Goal: Task Accomplishment & Management: Complete application form

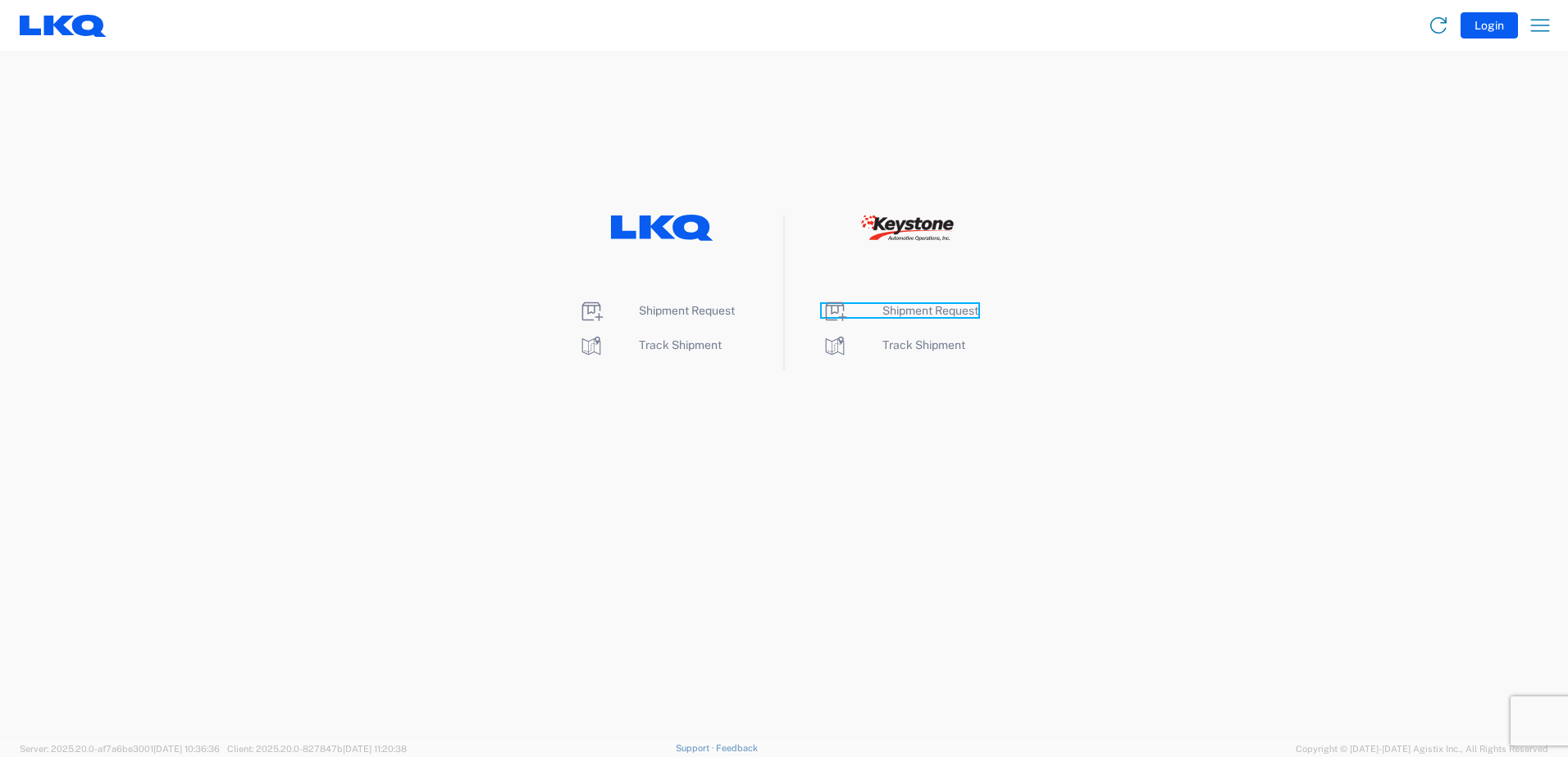
click at [927, 312] on span "Shipment Request" at bounding box center [930, 310] width 96 height 13
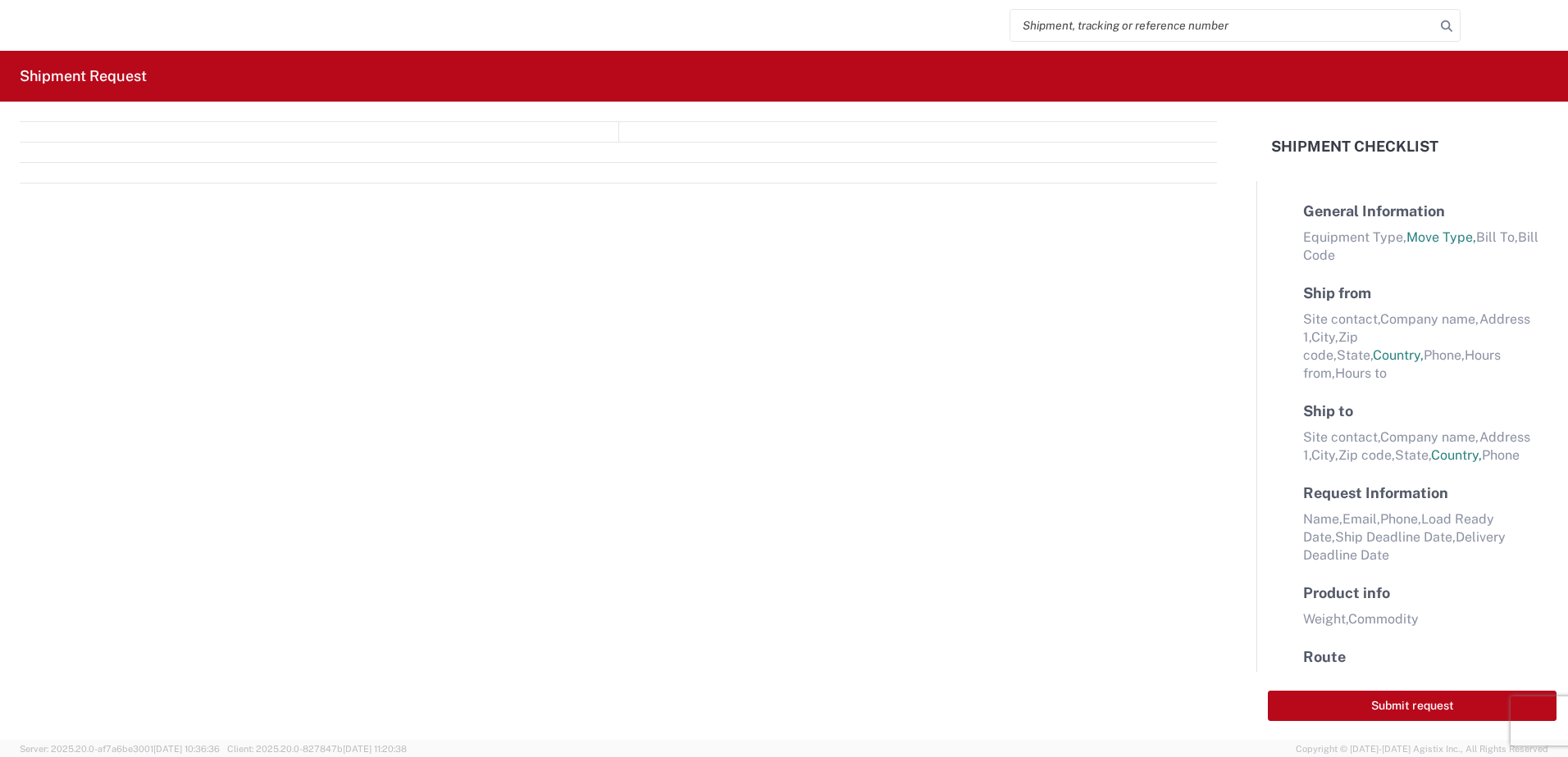
select select "FULL"
select select "LBS"
select select "IN"
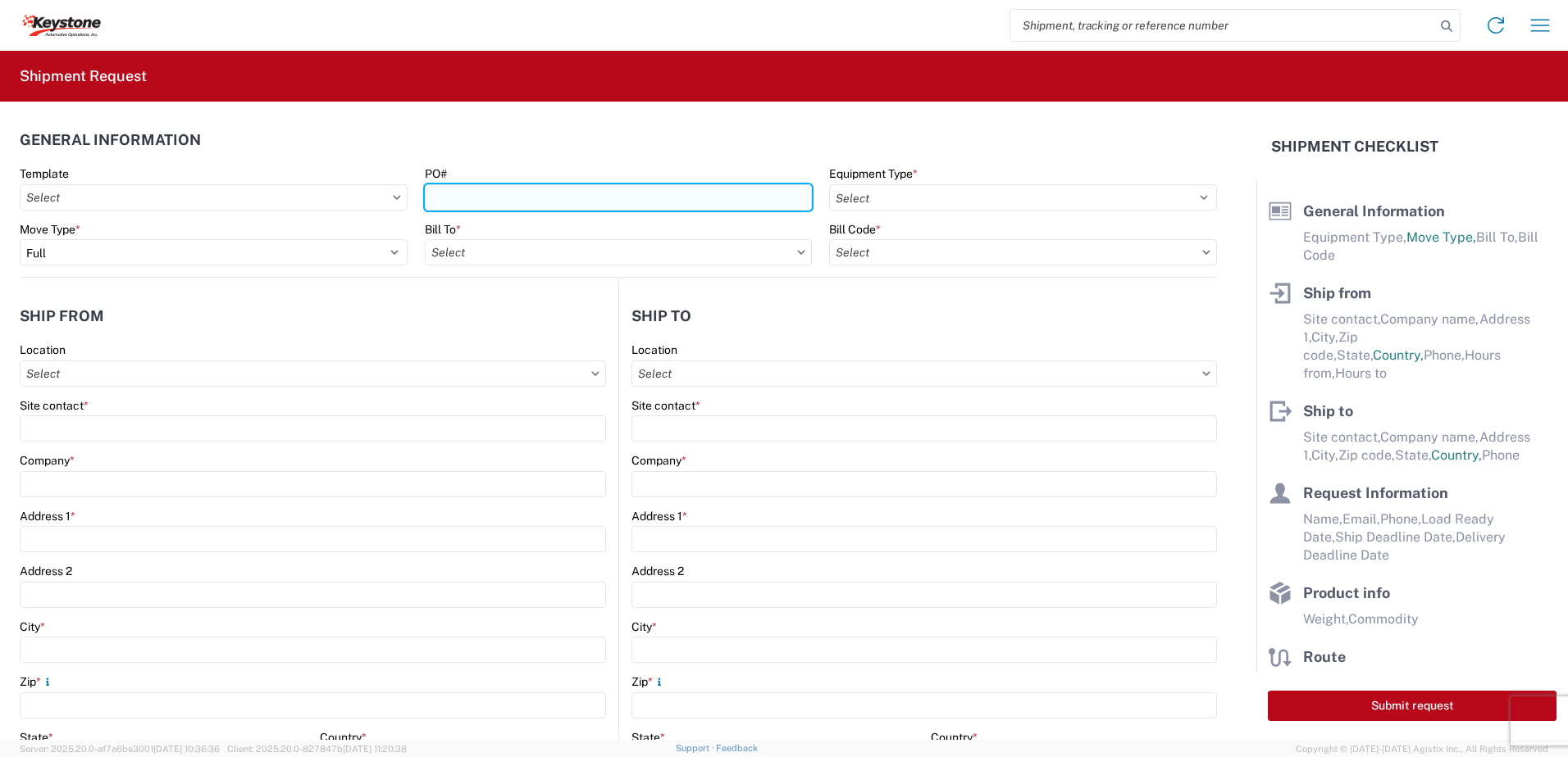
click at [482, 198] on input "PO#" at bounding box center [618, 198] width 388 height 26
type input "Rochester [DATE]"
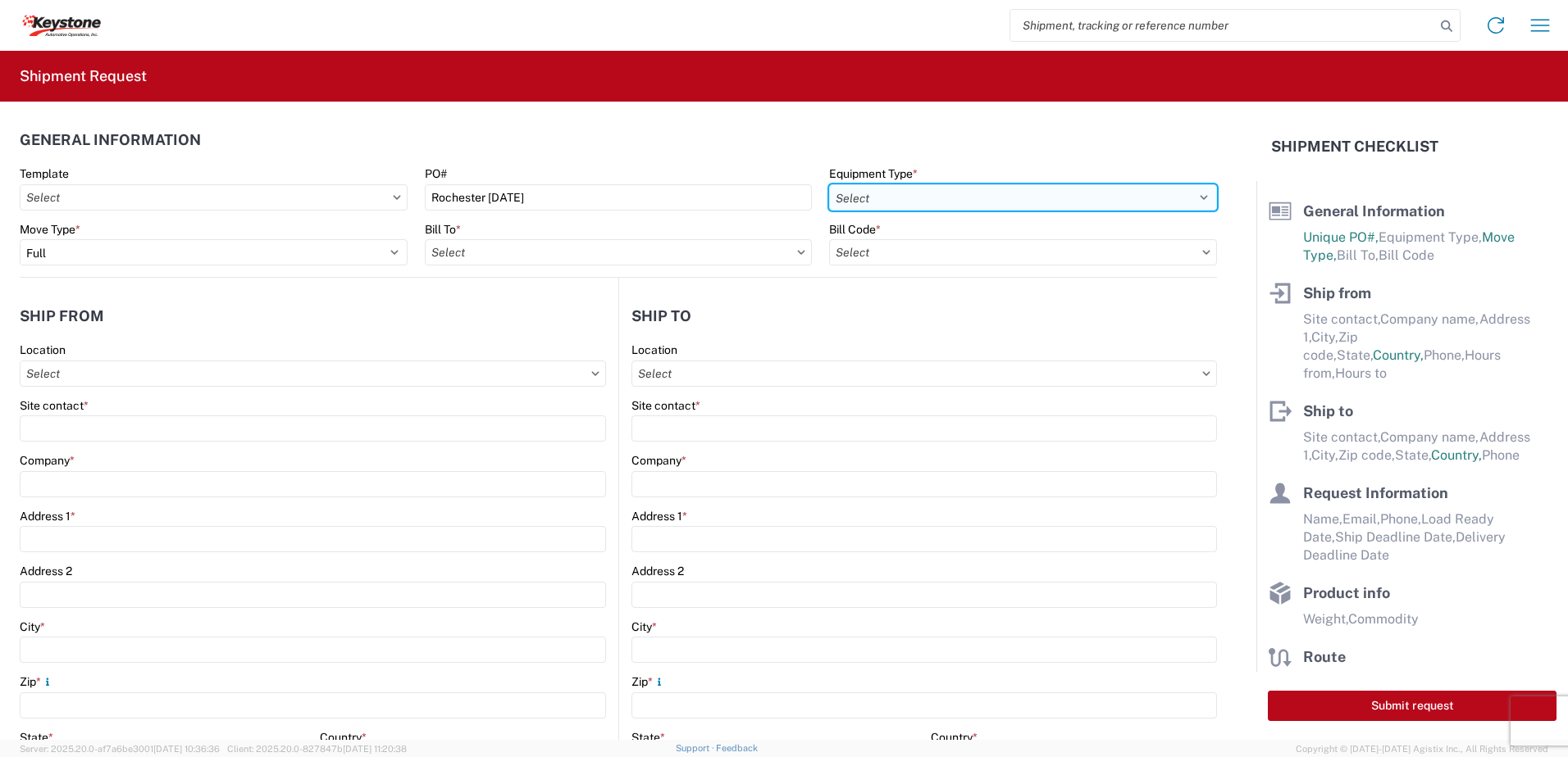
click at [914, 192] on select "Select 53’ Dry Van Flatbed Dropdeck (van) Lowboy (flatbed) Rail" at bounding box center [1022, 198] width 388 height 26
select select "STDV"
click at [829, 185] on select "Select 53’ Dry Van Flatbed Dropdeck (van) Lowboy (flatbed) Rail" at bounding box center [1022, 198] width 388 height 26
click at [555, 254] on input "text" at bounding box center [618, 252] width 388 height 26
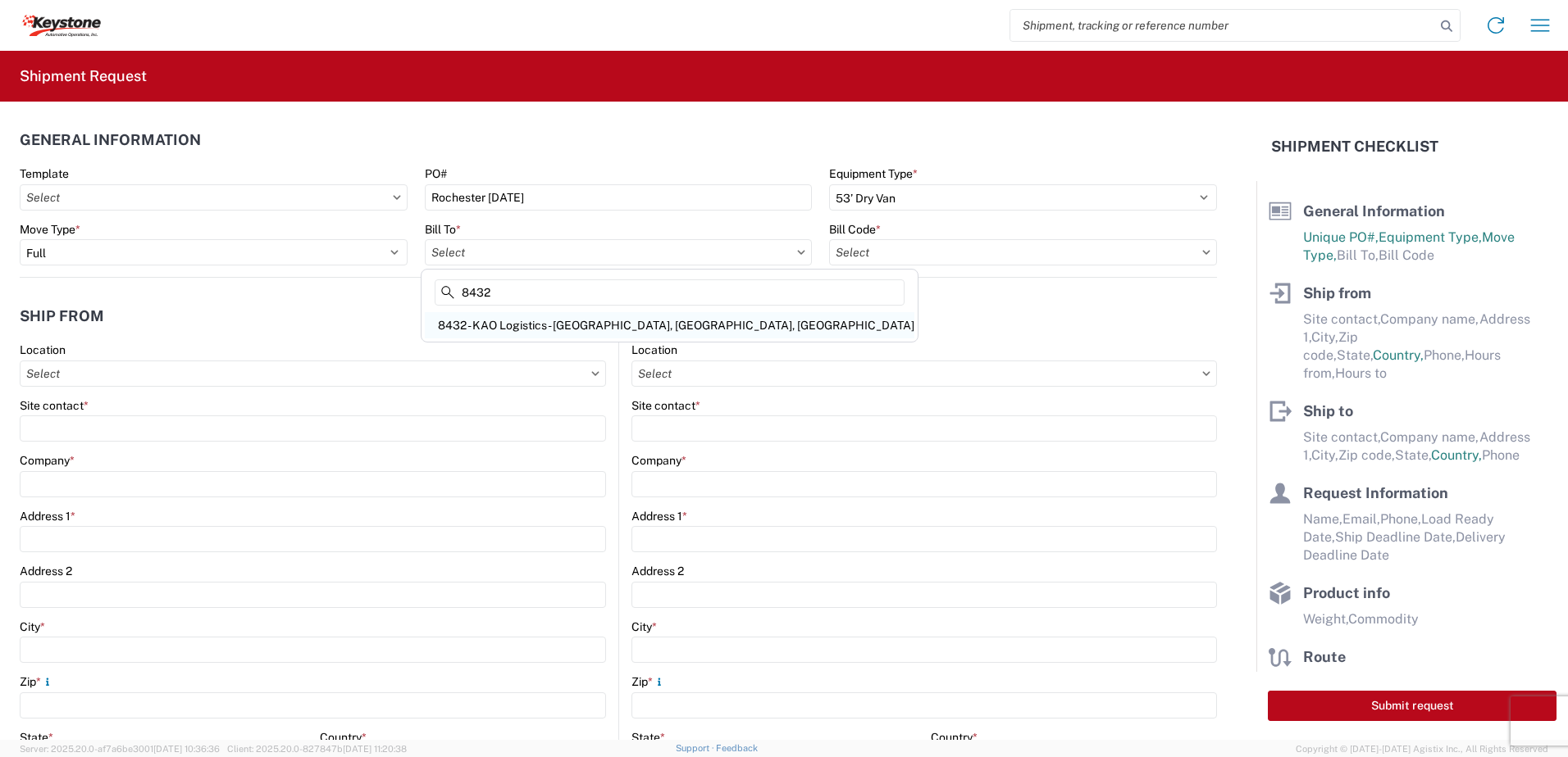
type input "8432"
click at [562, 325] on div "8432 - KAO Logistics - [GEOGRAPHIC_DATA], [GEOGRAPHIC_DATA], [GEOGRAPHIC_DATA]" at bounding box center [669, 325] width 490 height 26
type input "8432 - KAO Logistics - [GEOGRAPHIC_DATA], [GEOGRAPHIC_DATA], [GEOGRAPHIC_DATA]"
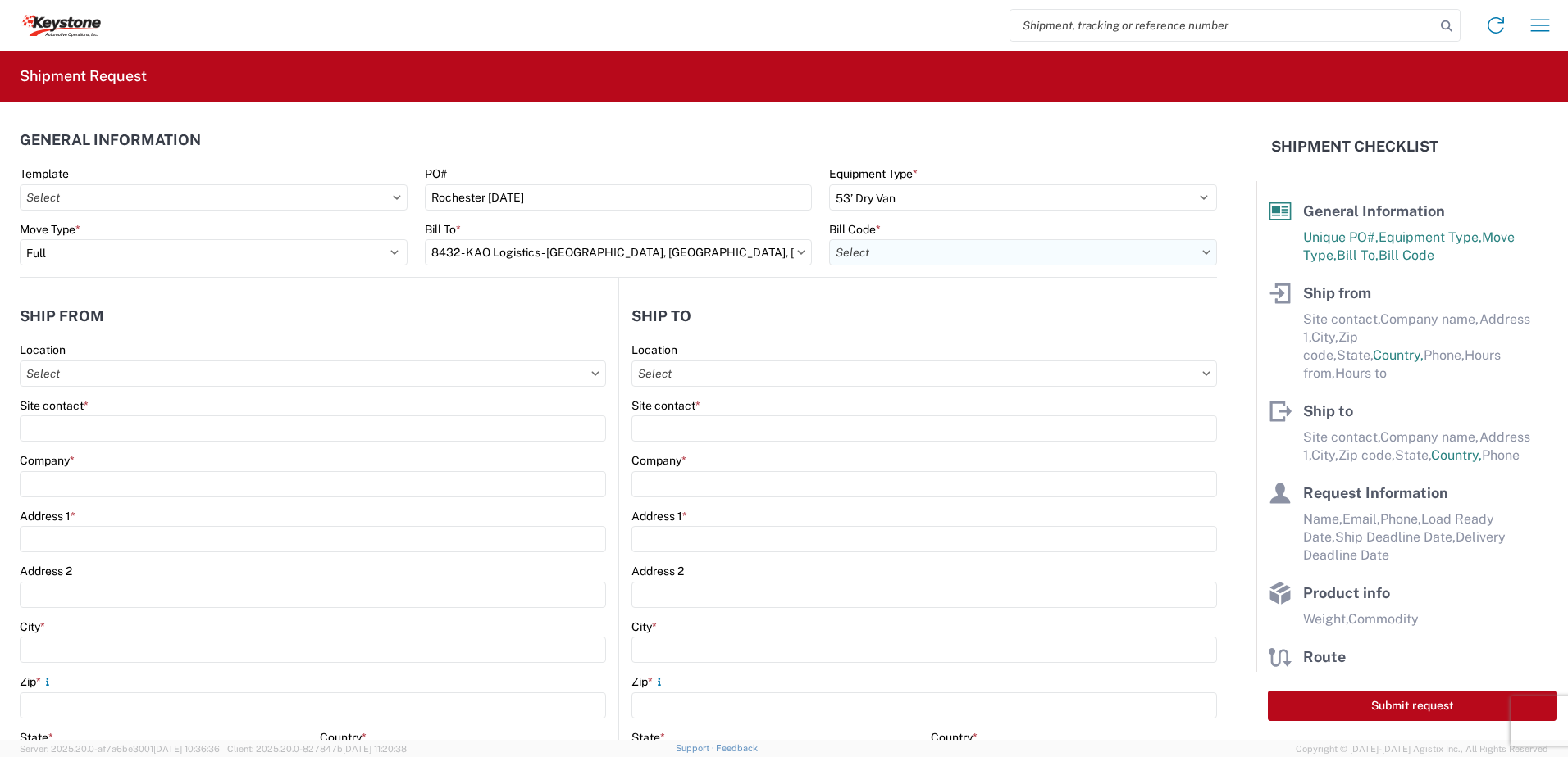
click at [925, 248] on input "text" at bounding box center [1022, 252] width 388 height 26
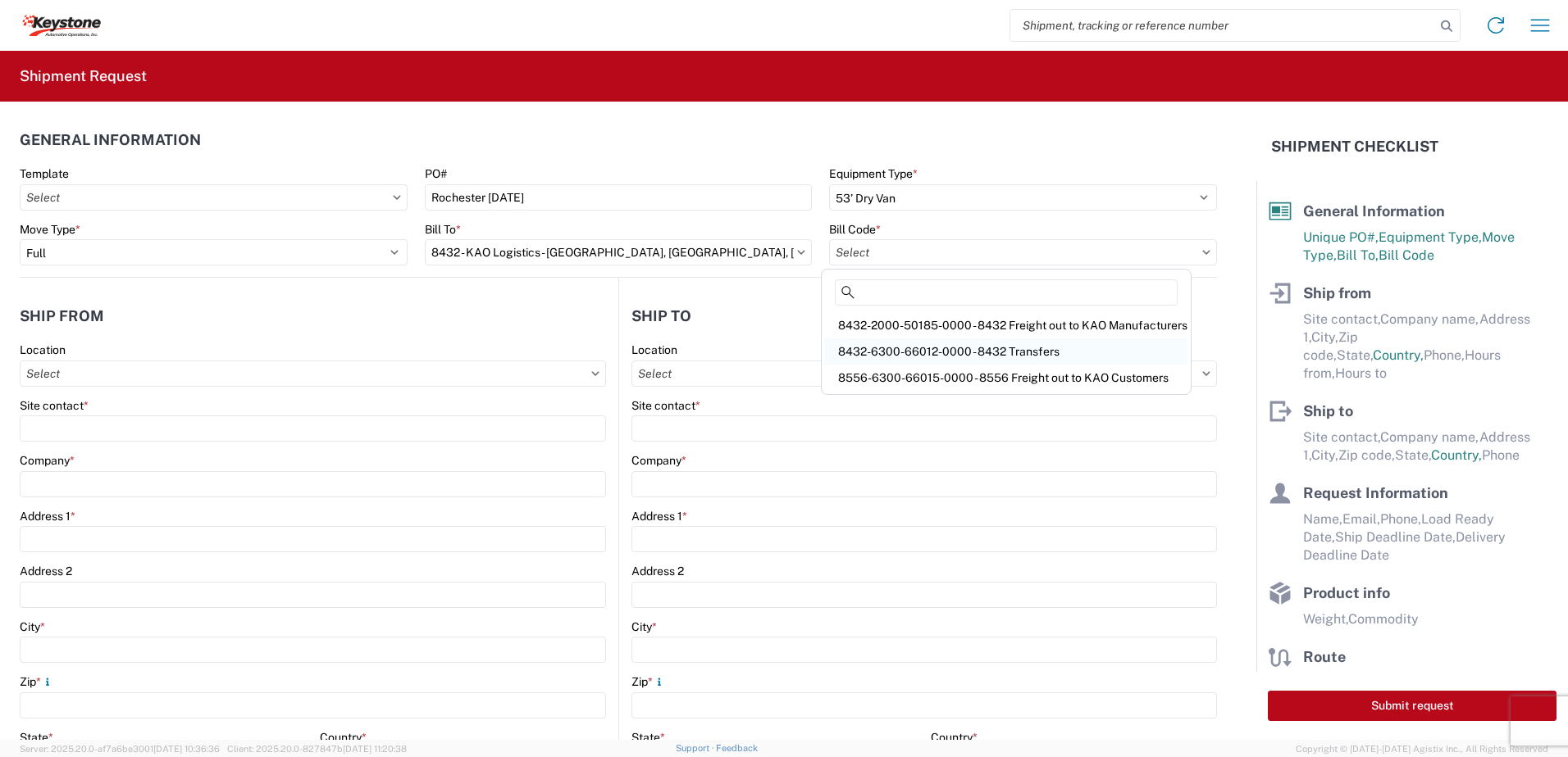
click at [938, 344] on div "8432-6300-66012-0000 - 8432 Transfers" at bounding box center [1006, 352] width 363 height 26
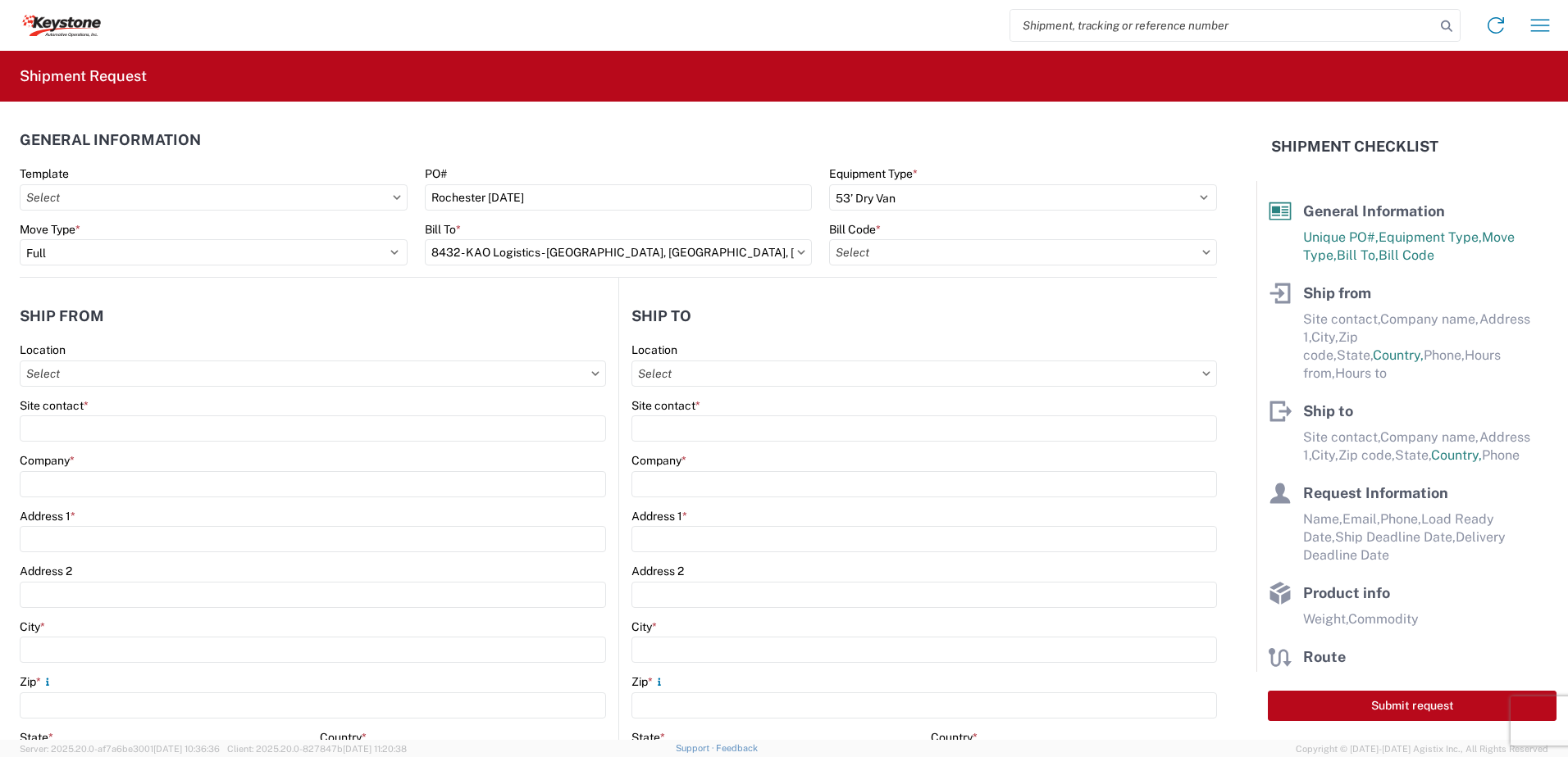
type input "8432-6300-66012-0000 - 8432 Transfers, 8432-6300-66012-0000 - 8432 Transfers"
click at [162, 385] on input "text" at bounding box center [313, 374] width 586 height 26
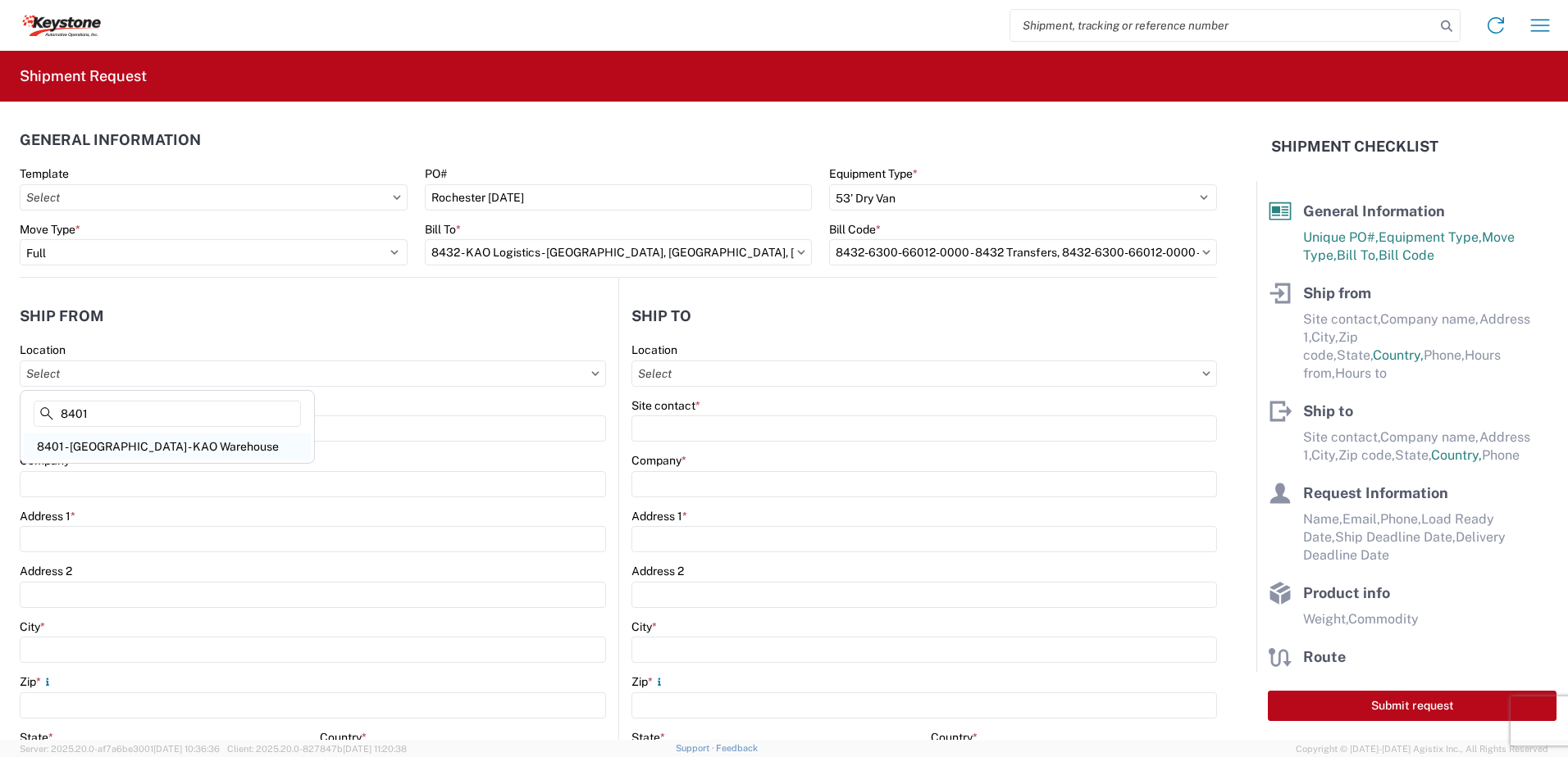
type input "8401"
click at [112, 454] on div "8401 - [GEOGRAPHIC_DATA] - KAO Warehouse" at bounding box center [167, 446] width 287 height 26
type input "8401 - [GEOGRAPHIC_DATA] - KAO Warehouse"
type input "KAO"
type input "[STREET_ADDRESS][PERSON_NAME]"
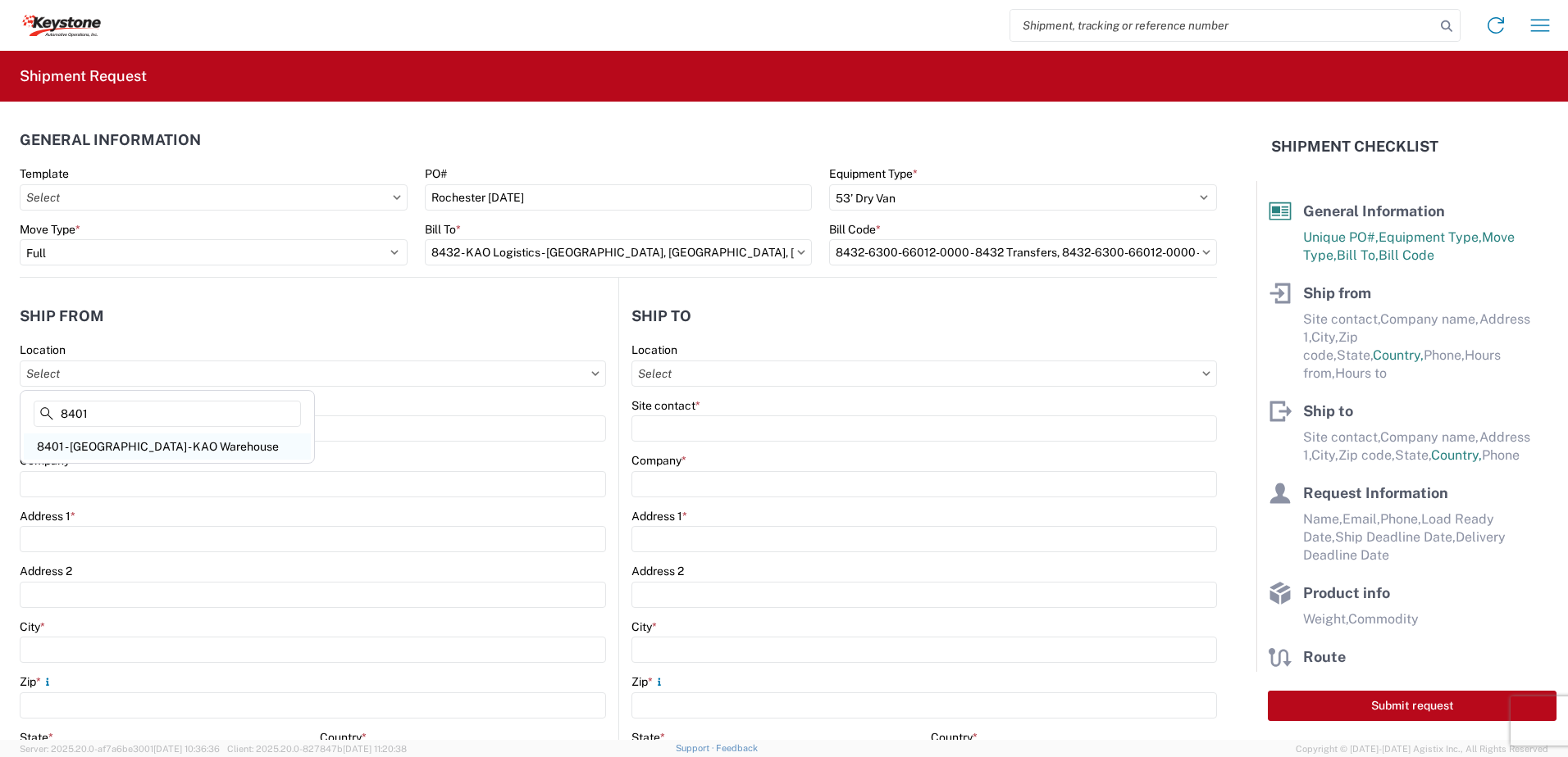
type input "[GEOGRAPHIC_DATA]"
type input "18643"
select select "PA"
select select "US"
type input "07:00"
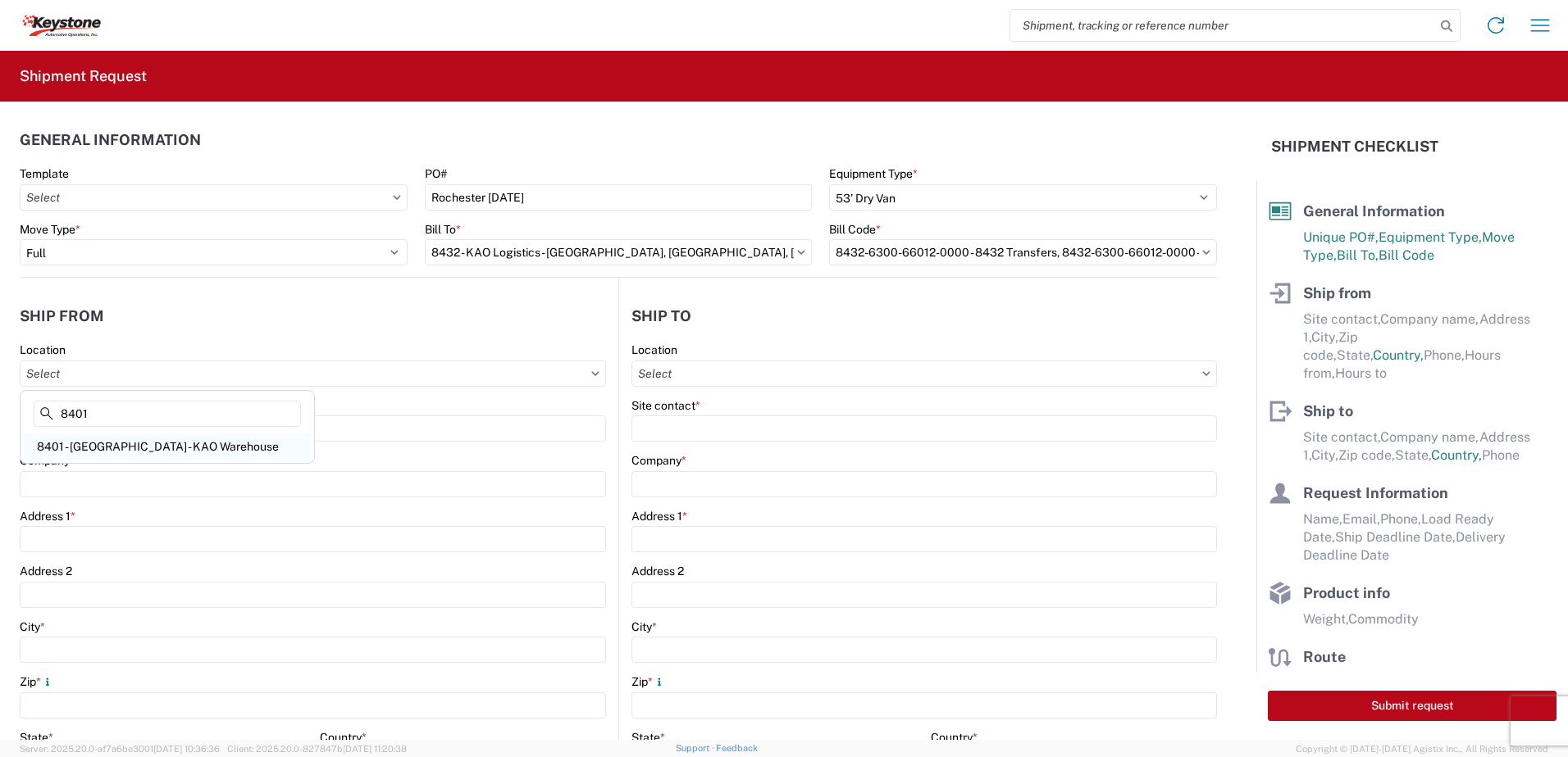
type input "17:00"
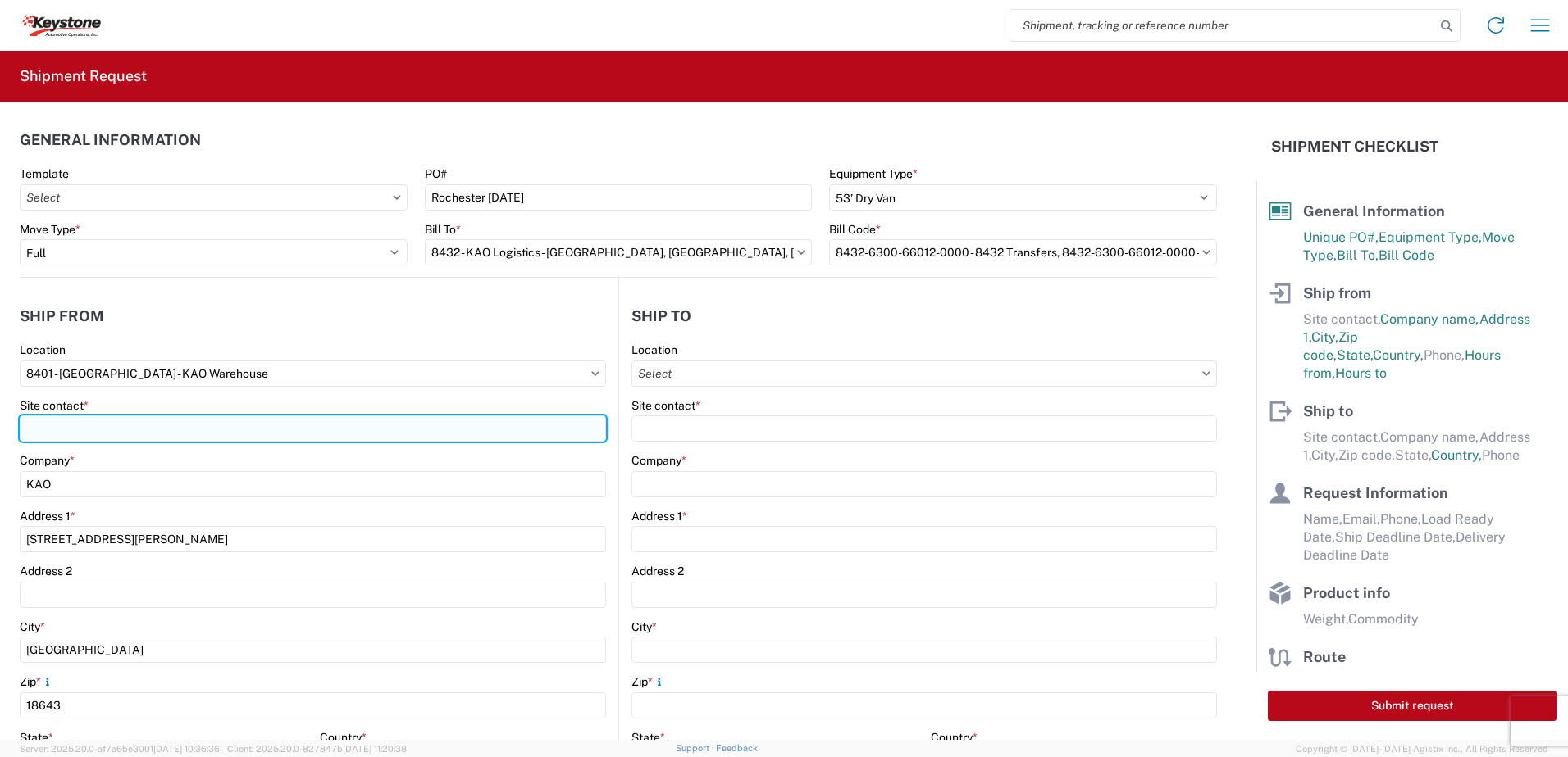
click at [98, 424] on input "Site contact *" at bounding box center [313, 428] width 586 height 26
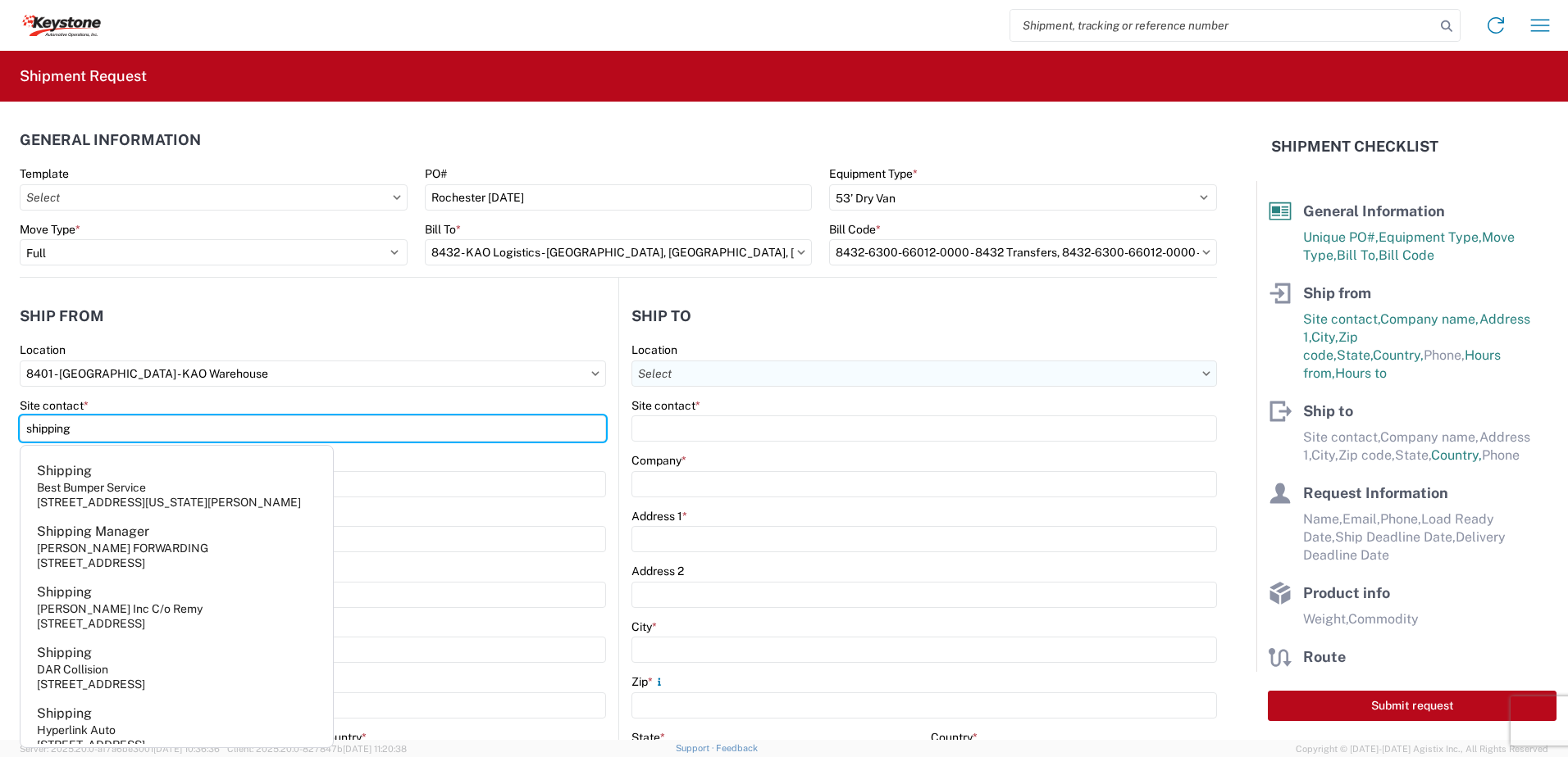
type input "shipping"
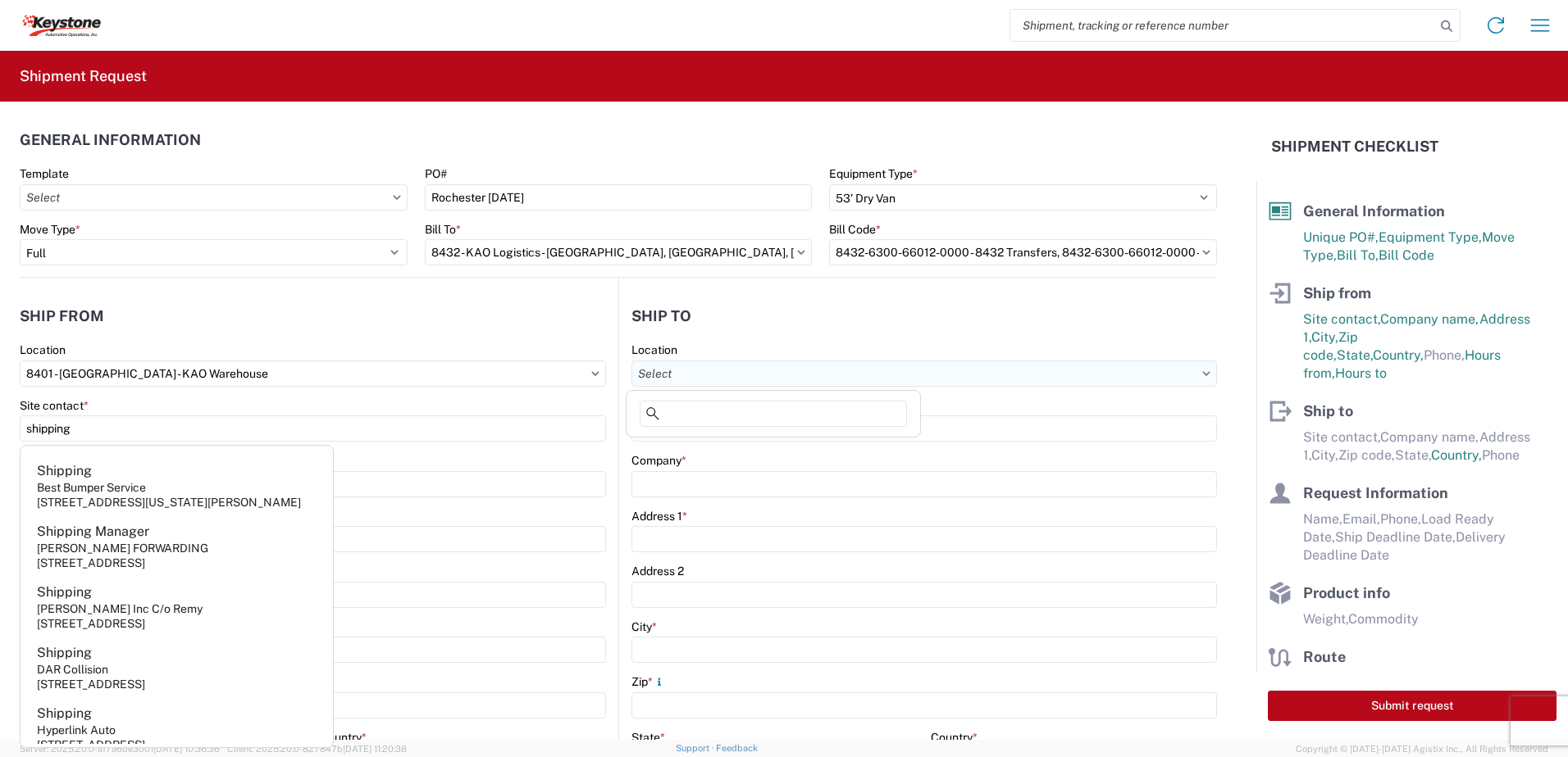
click at [690, 376] on input "text" at bounding box center [923, 374] width 585 height 26
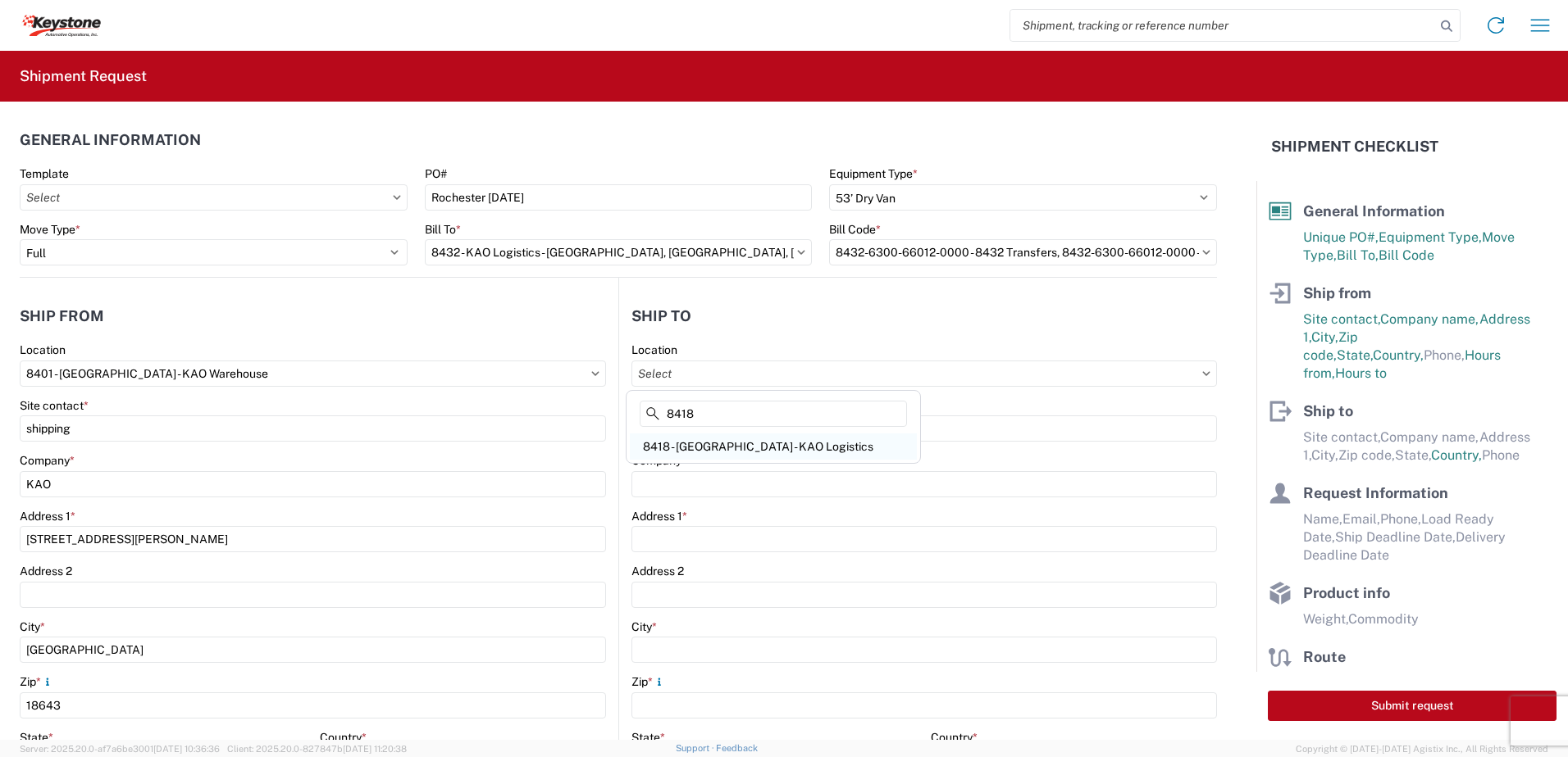
type input "8418"
click at [724, 447] on div "8418 - [GEOGRAPHIC_DATA] - KAO Logistics" at bounding box center [773, 446] width 287 height 26
type input "8418 - [GEOGRAPHIC_DATA] - KAO Logistics"
type input "KAO"
type input "[STREET_ADDRESS]"
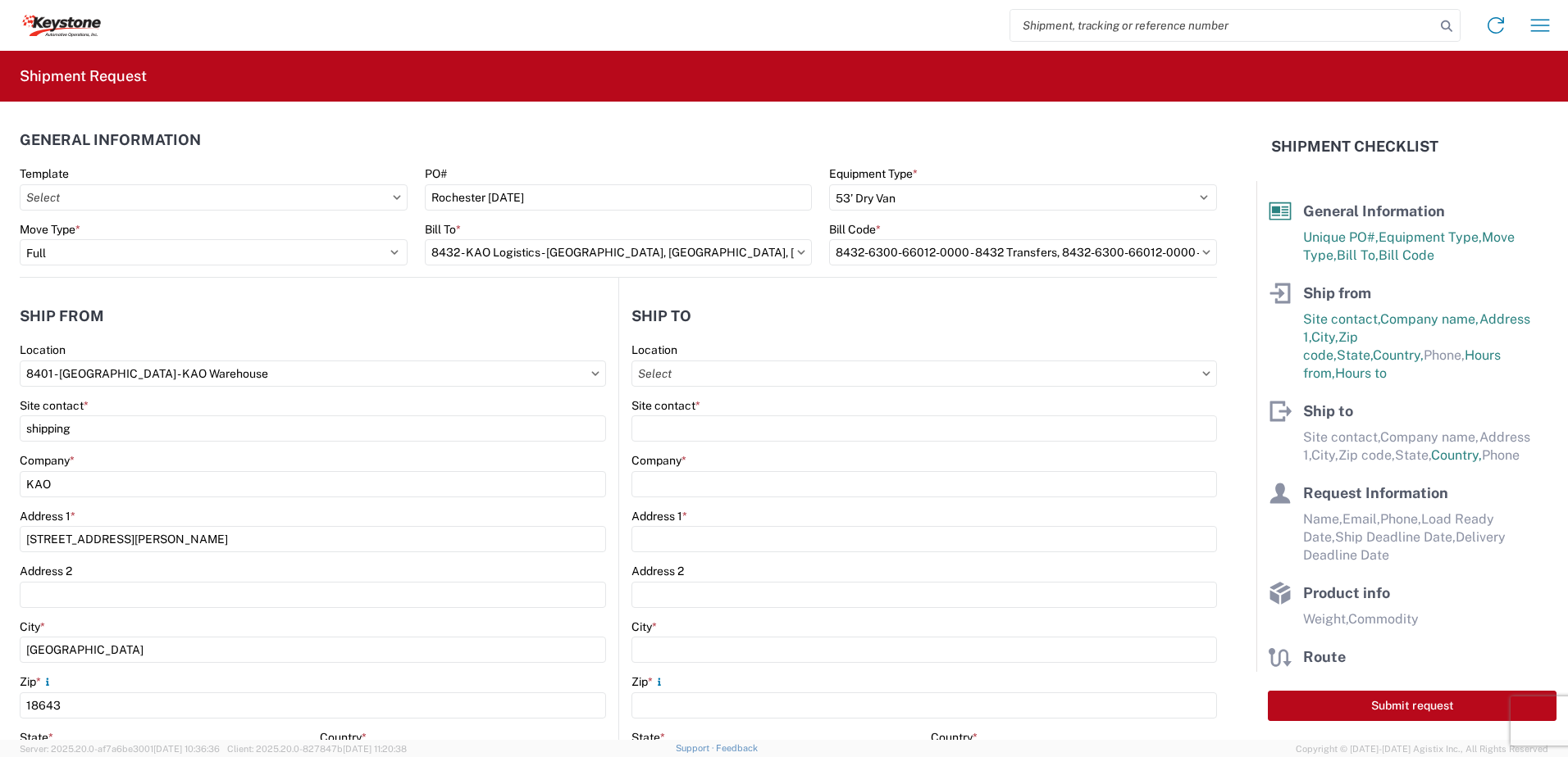
type input "[GEOGRAPHIC_DATA]"
type input "14611"
select select "US"
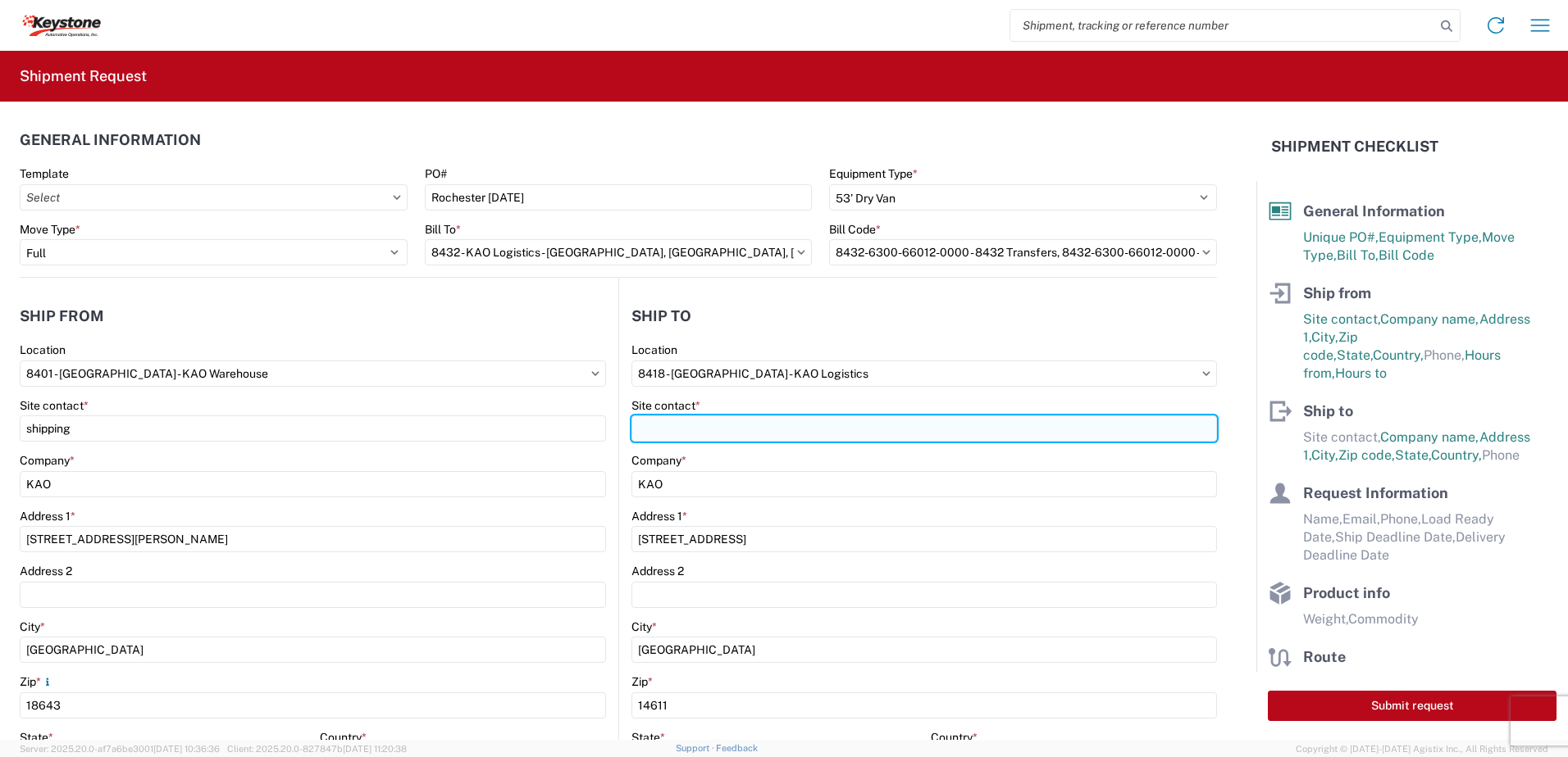
click at [699, 428] on input "Site contact *" at bounding box center [923, 428] width 585 height 26
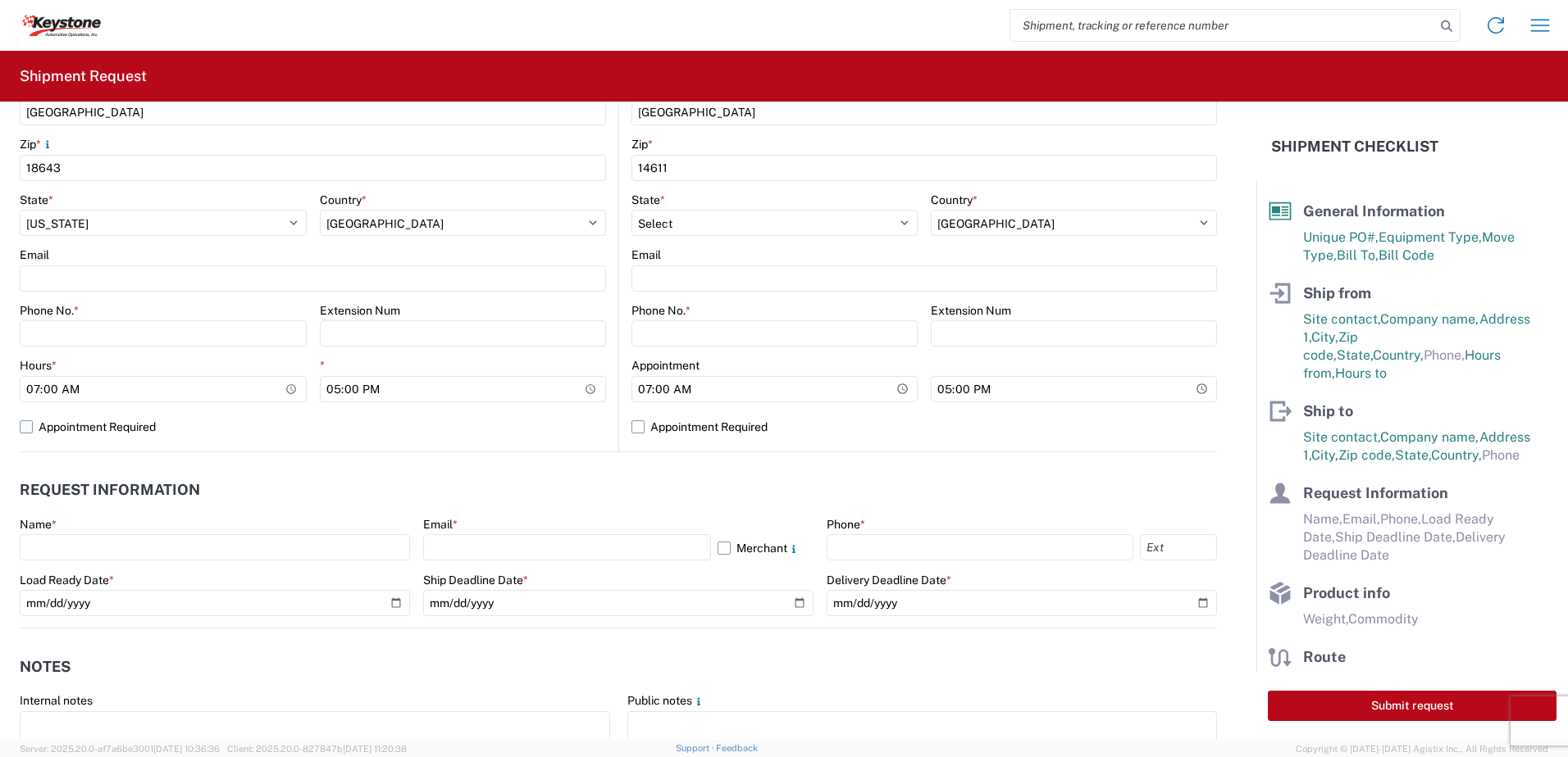
scroll to position [574, 0]
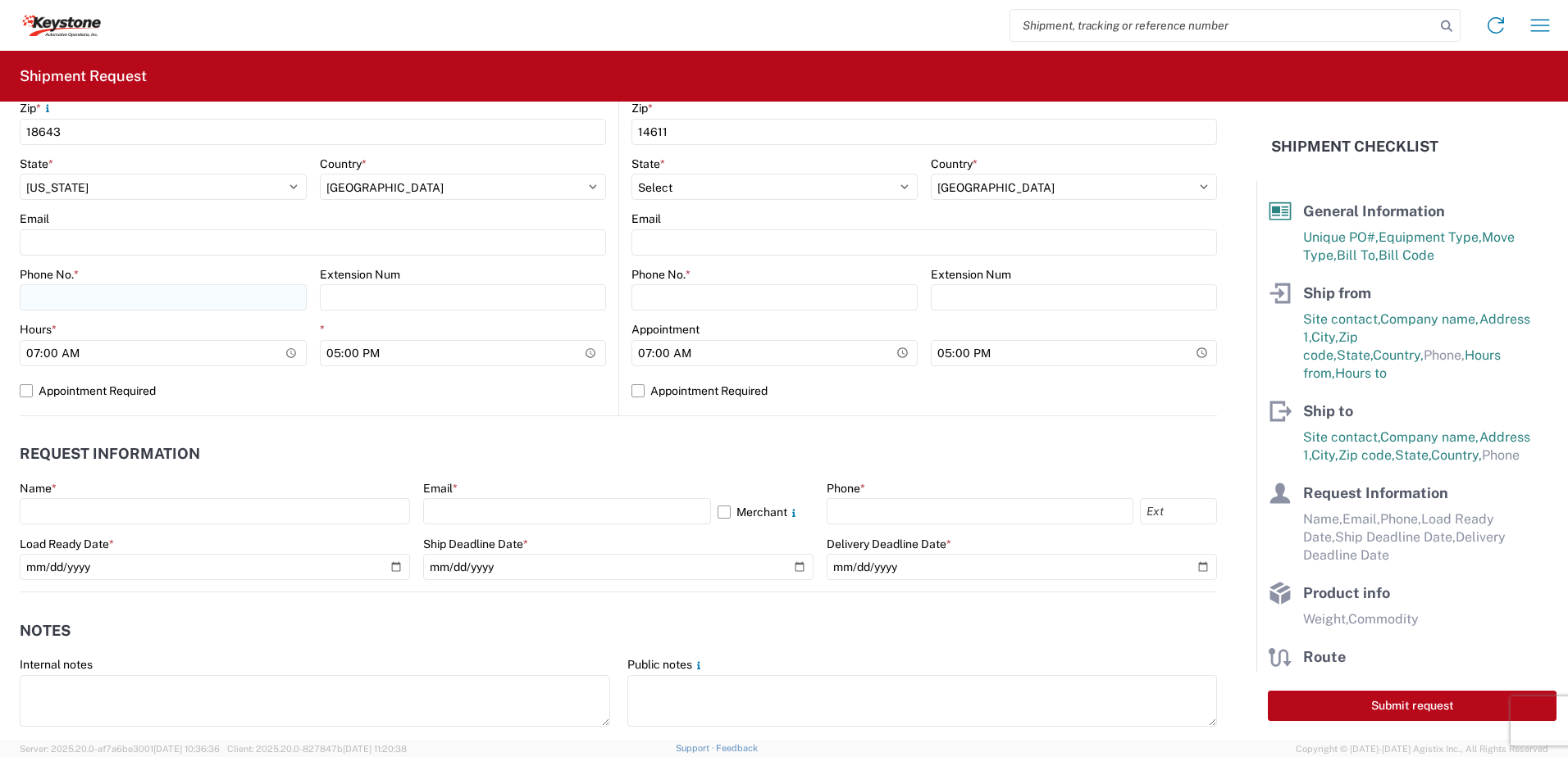
type input "reccinvg"
click at [59, 295] on input "Phone No. *" at bounding box center [163, 297] width 287 height 26
type input "5706554514"
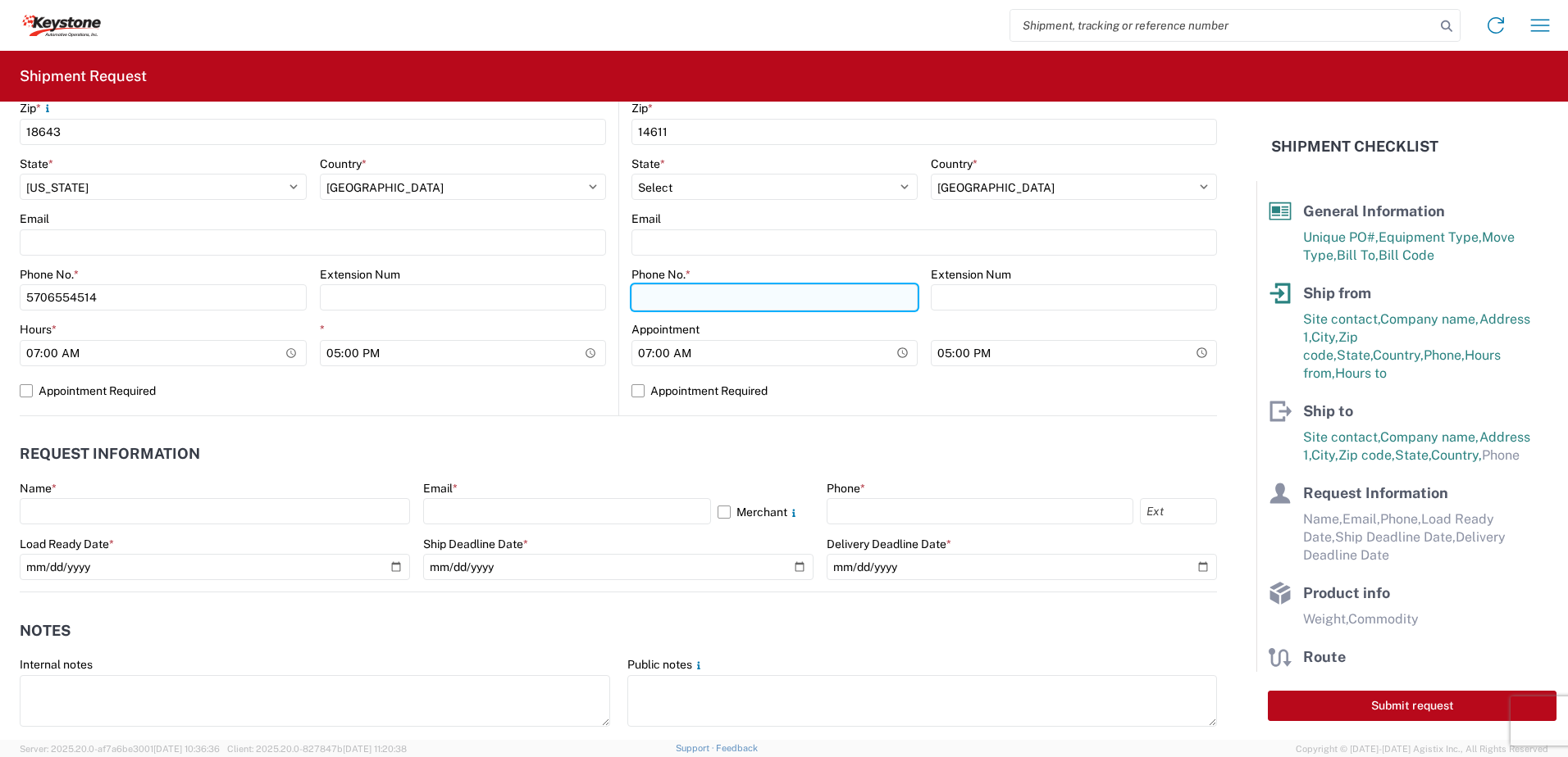
click at [755, 301] on input "Phone No. *" at bounding box center [774, 297] width 286 height 26
type input "5706554514"
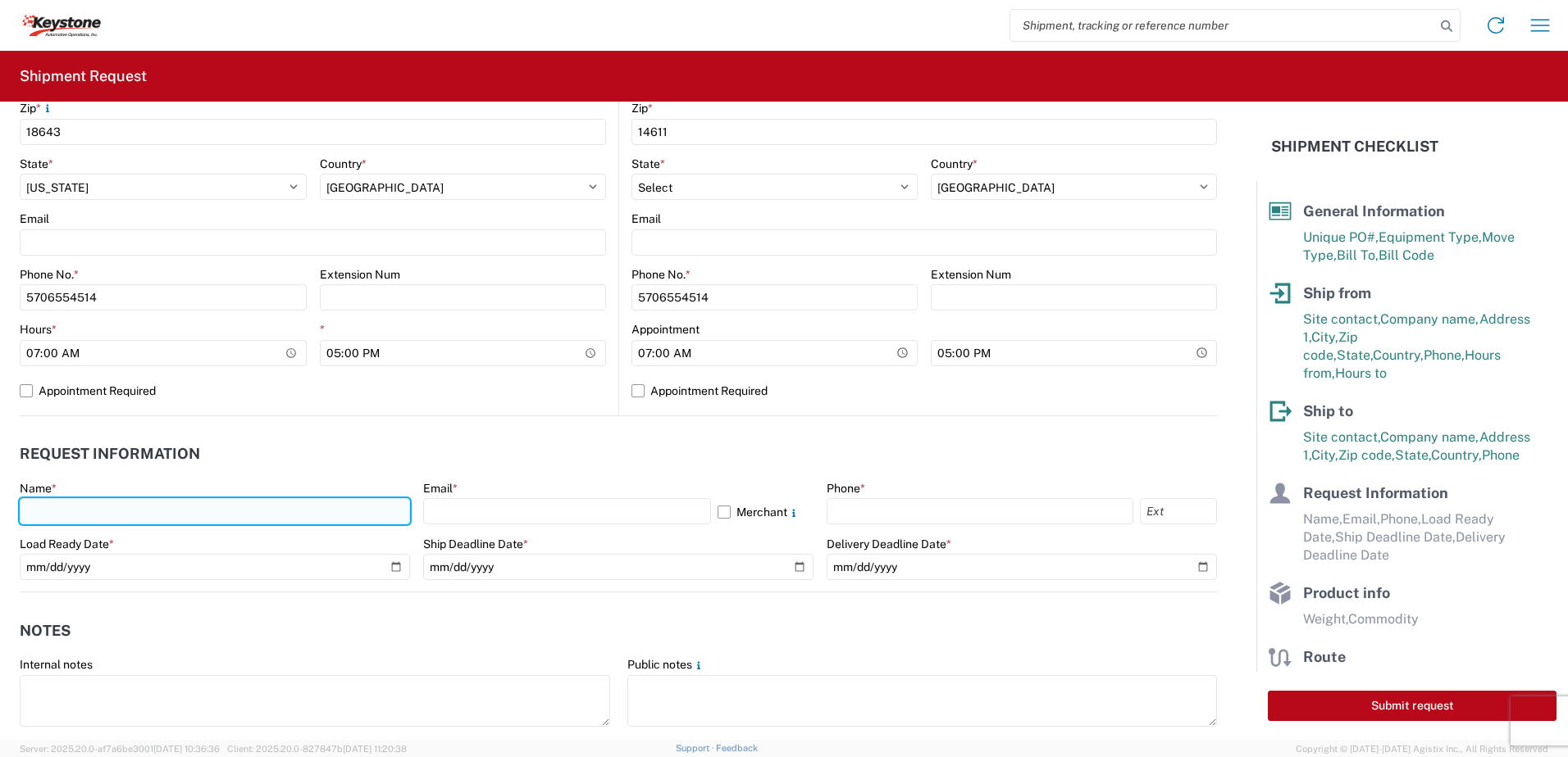
click at [86, 509] on input "text" at bounding box center [215, 512] width 391 height 26
type input "[PERSON_NAME]"
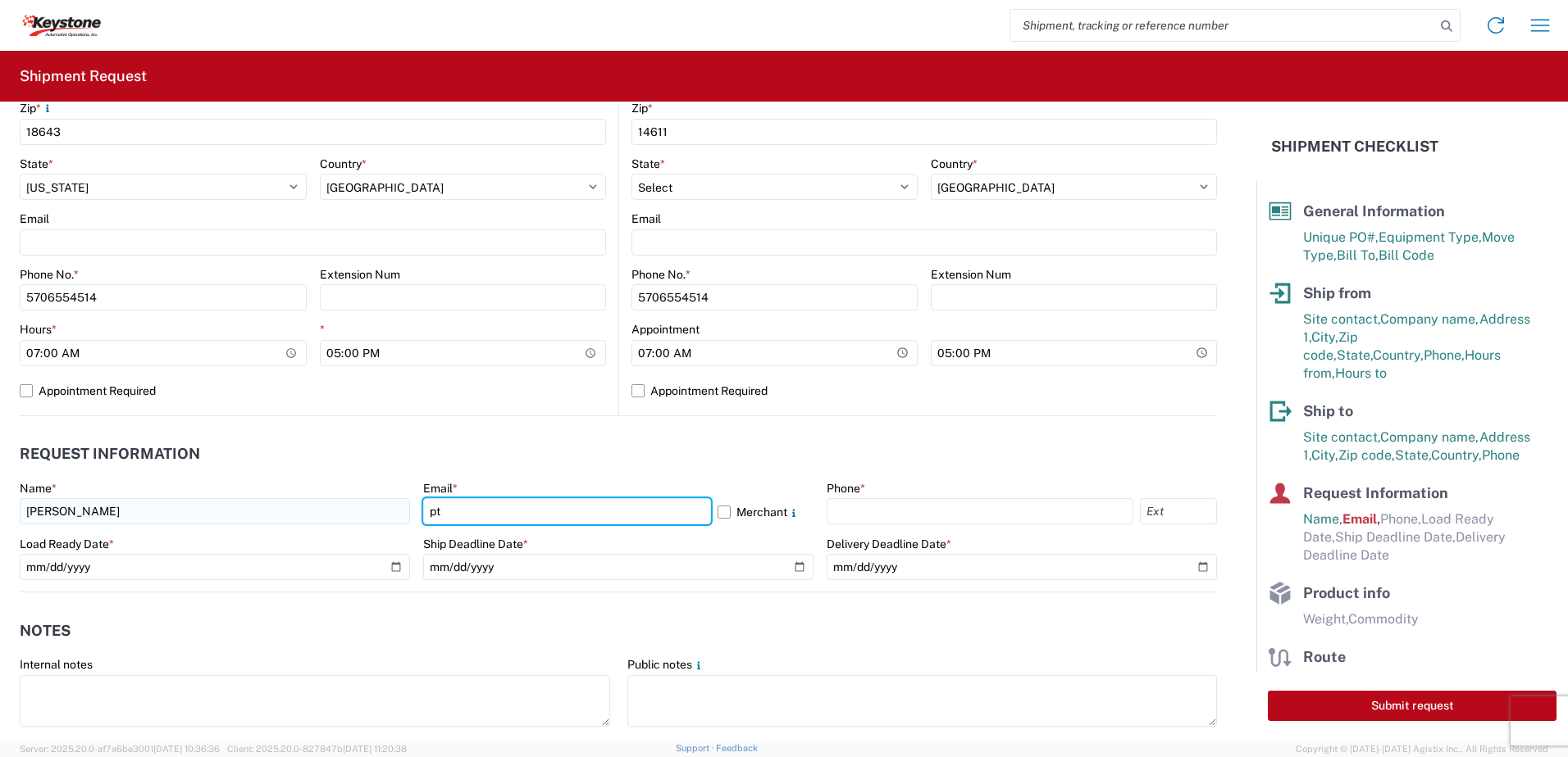
type input "[EMAIL_ADDRESS][DOMAIN_NAME]"
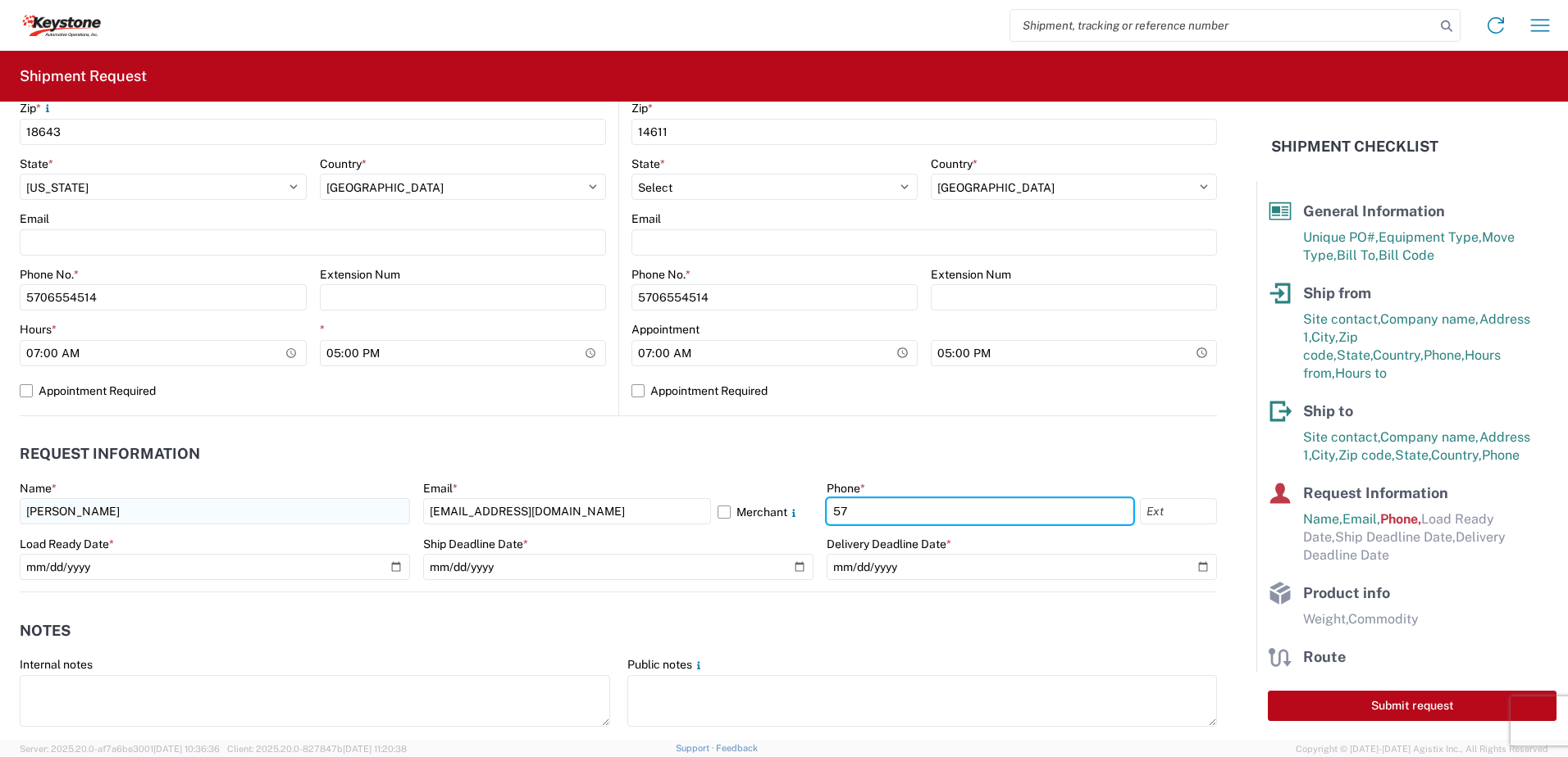
type input "5706554514"
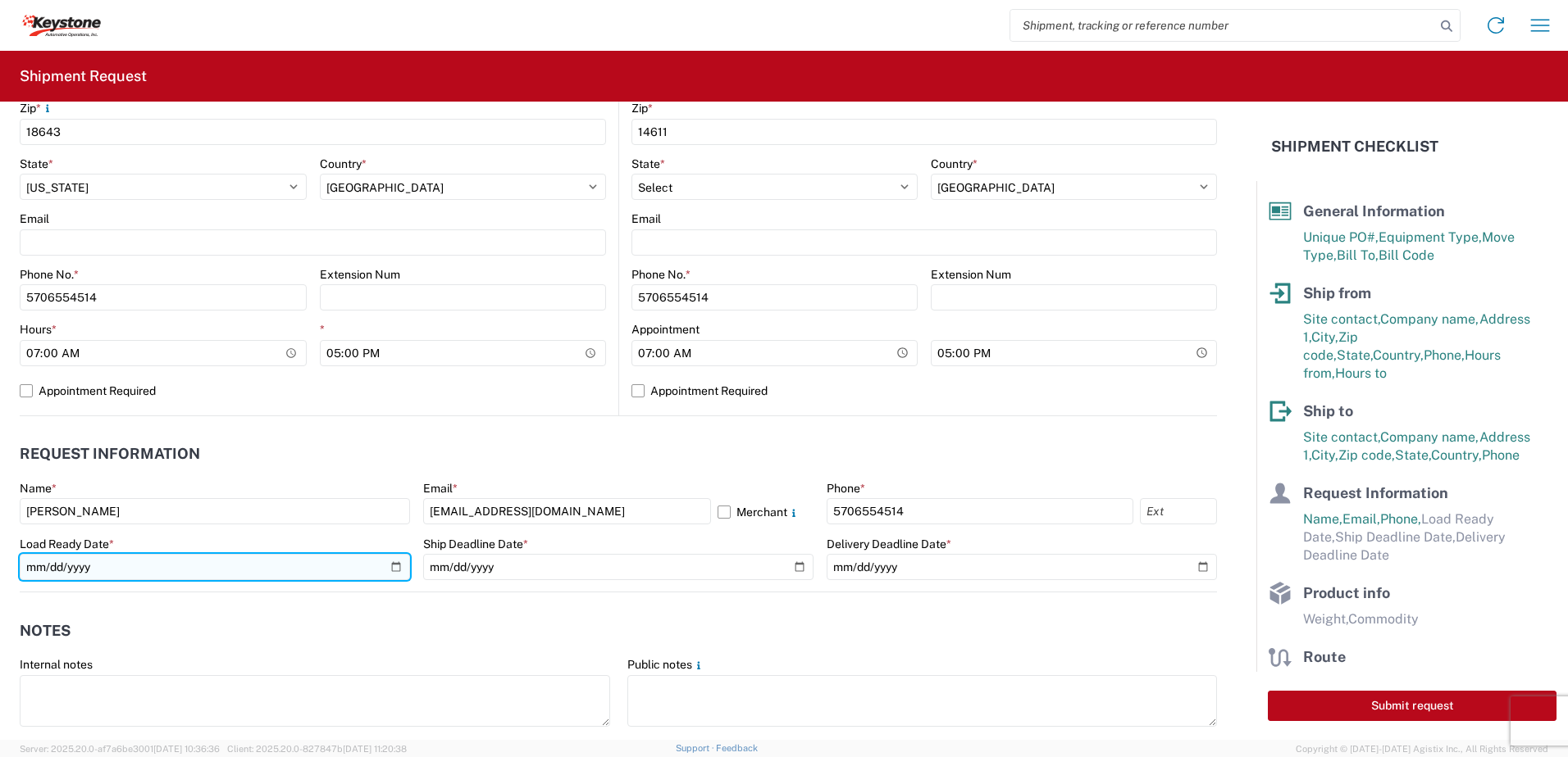
click at [391, 572] on input "date" at bounding box center [215, 567] width 391 height 26
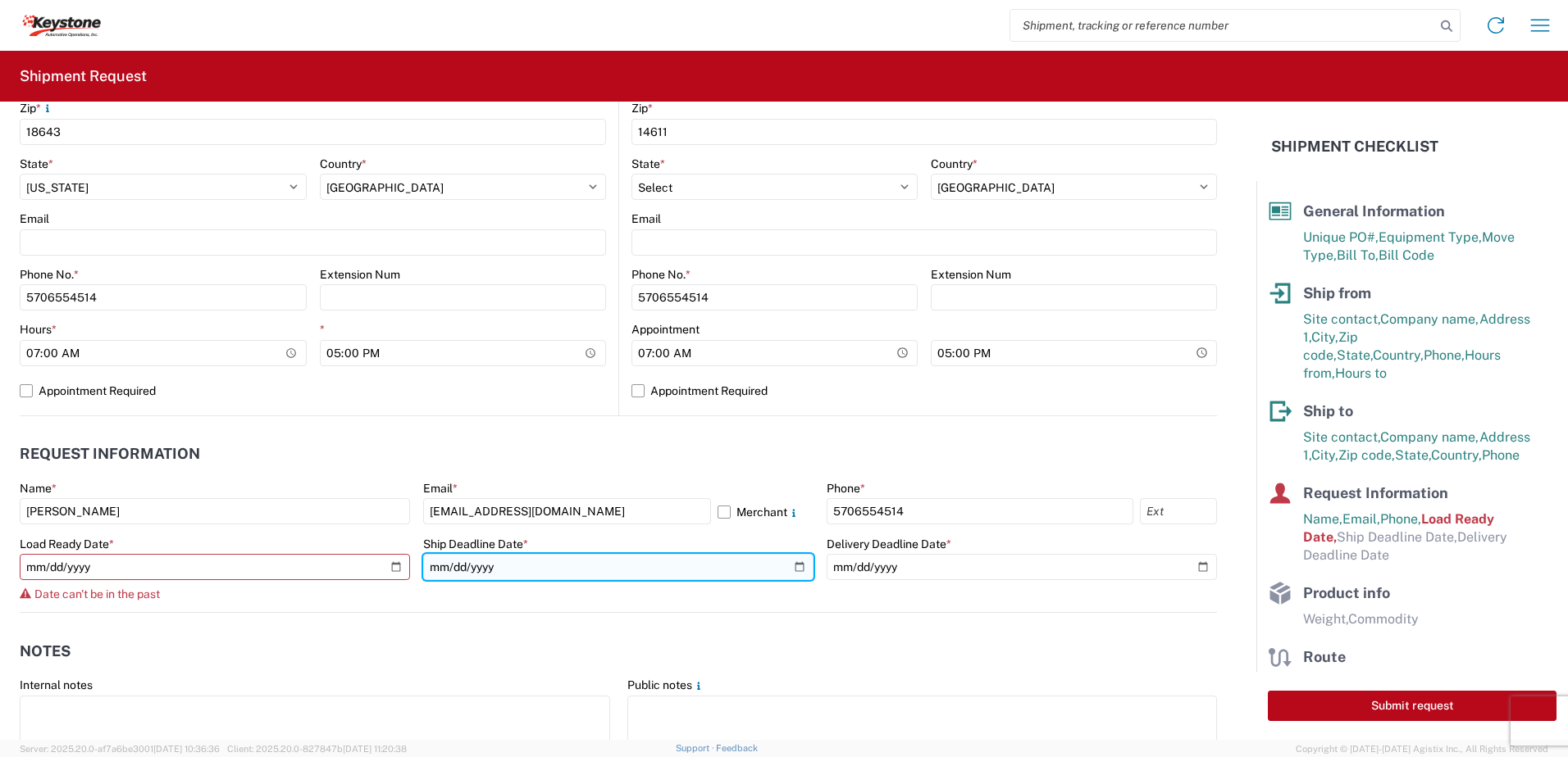
click at [794, 569] on input "date" at bounding box center [618, 567] width 391 height 26
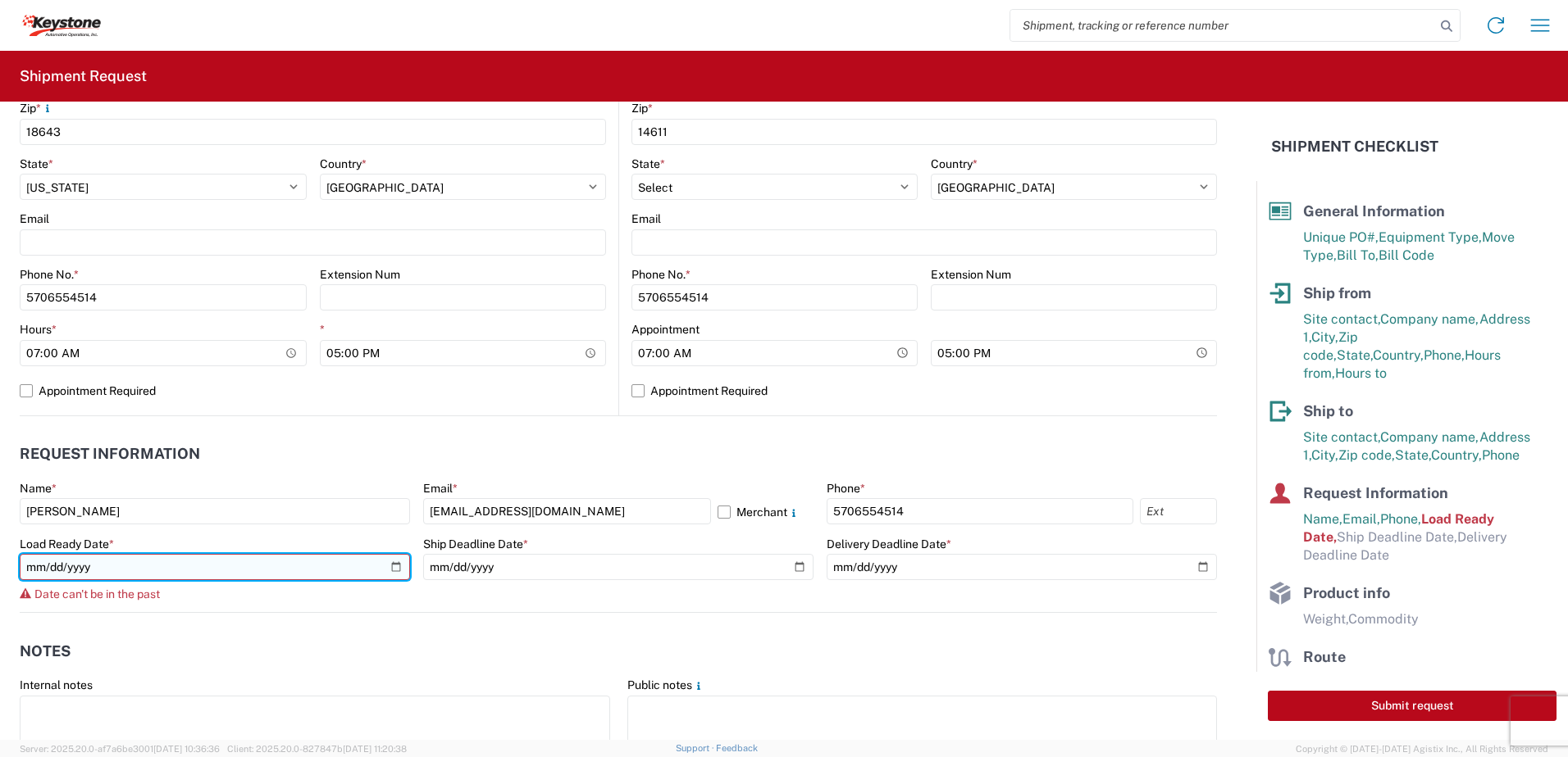
click at [396, 564] on input "[DATE]" at bounding box center [215, 567] width 391 height 26
type input "[DATE]"
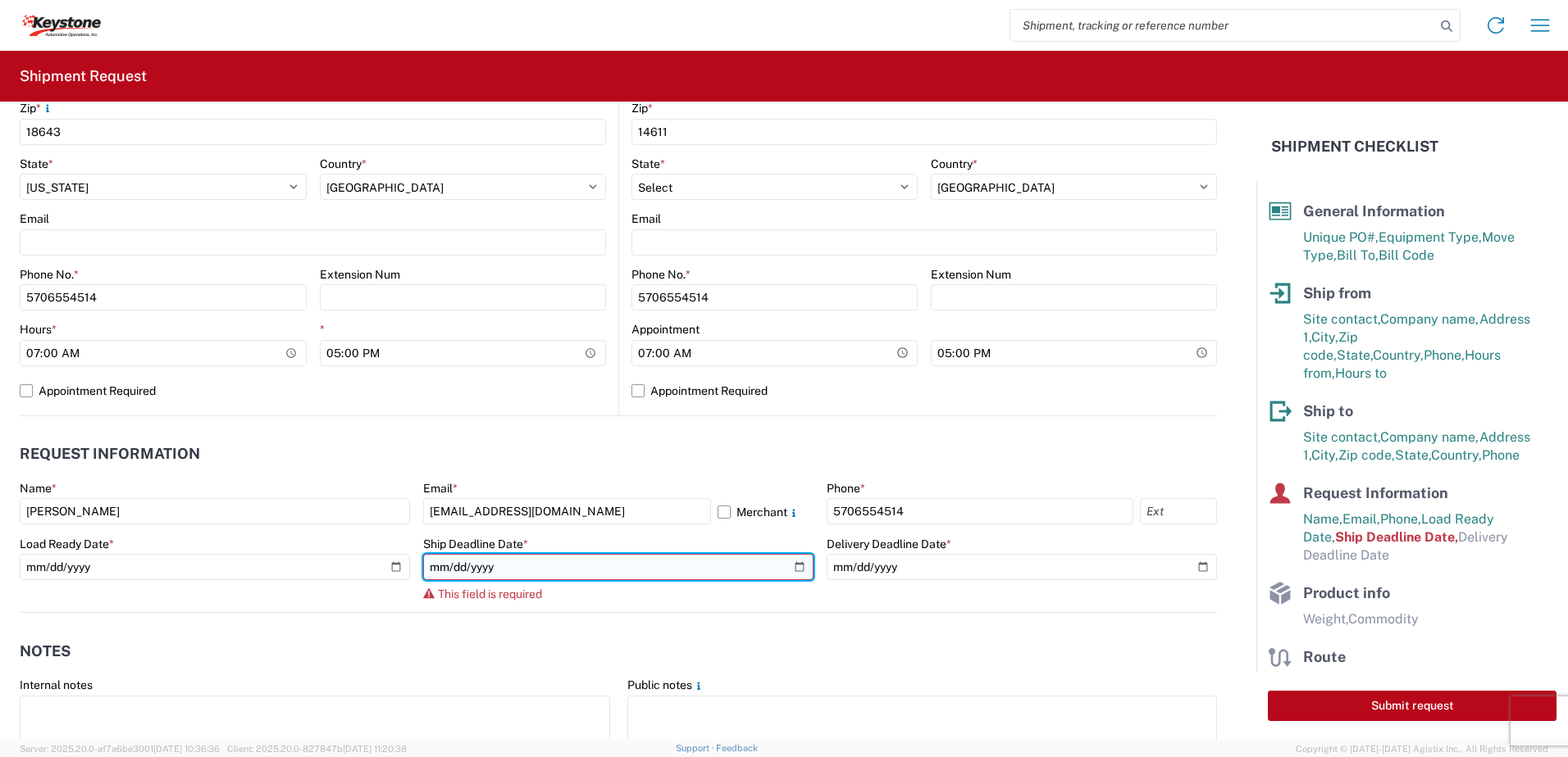
click at [798, 567] on input "date" at bounding box center [618, 567] width 391 height 26
type input "[DATE]"
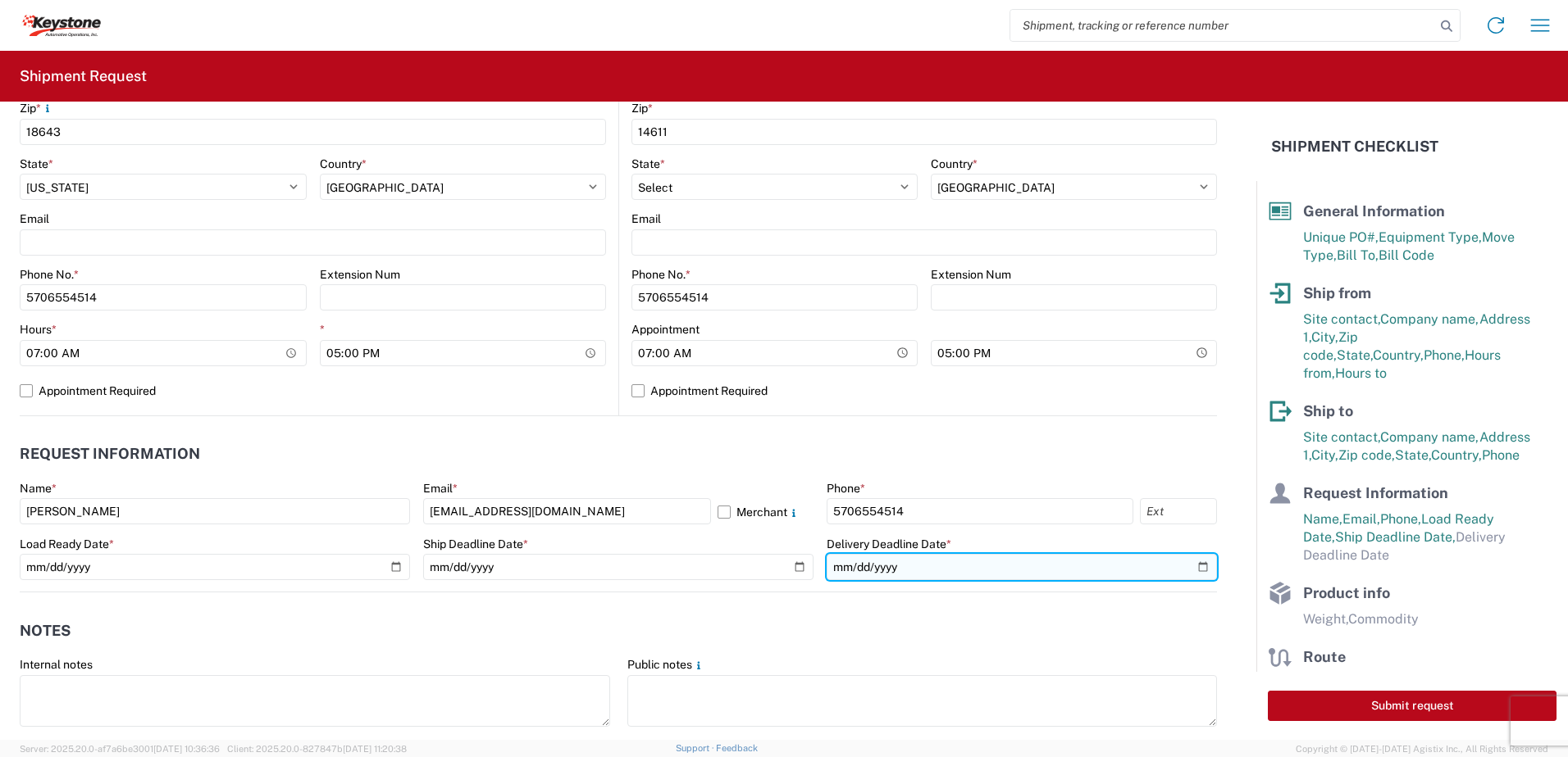
click at [1190, 568] on input "date" at bounding box center [1021, 567] width 391 height 26
type input "[DATE]"
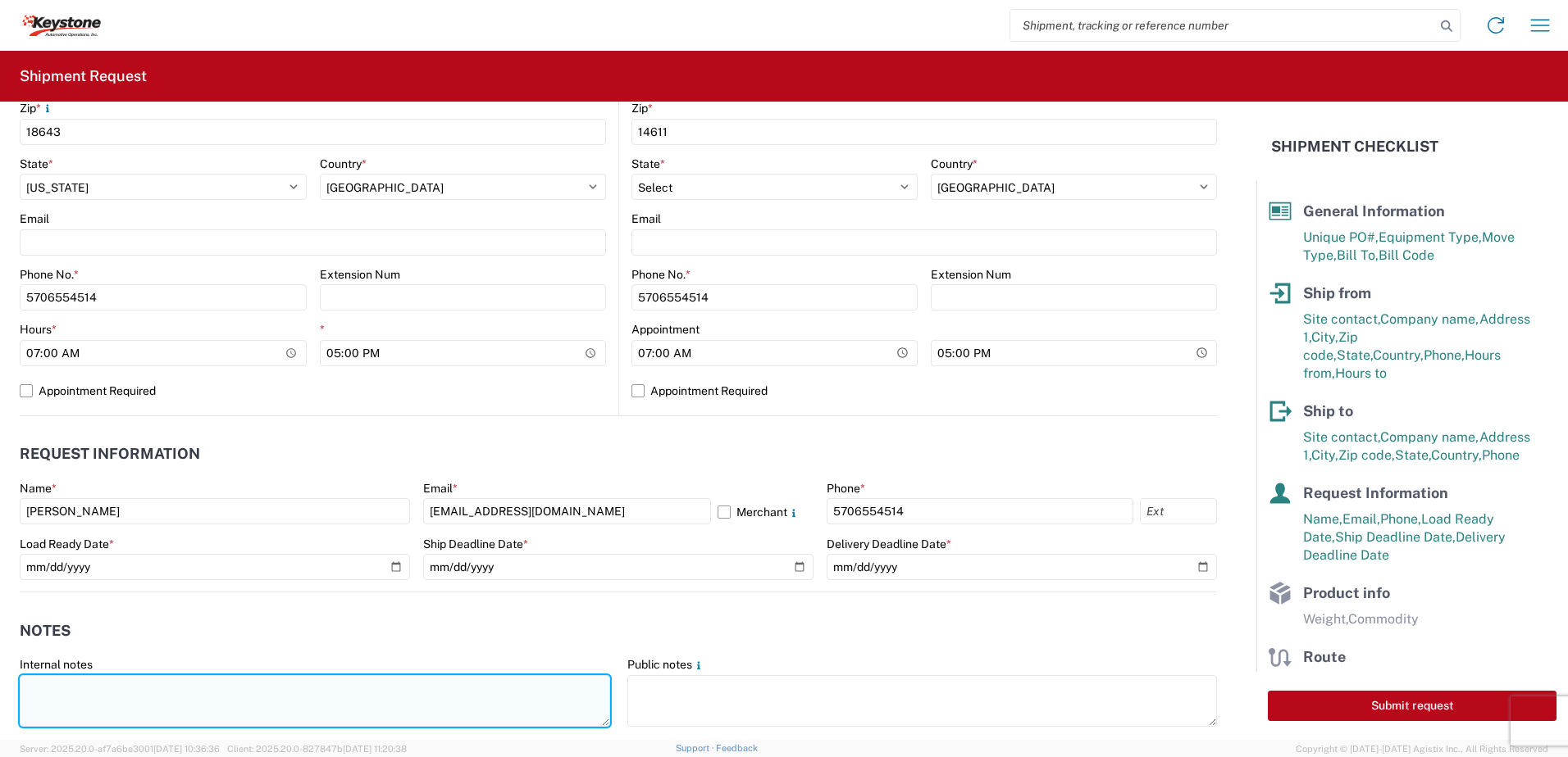
click at [231, 686] on textarea at bounding box center [315, 701] width 590 height 52
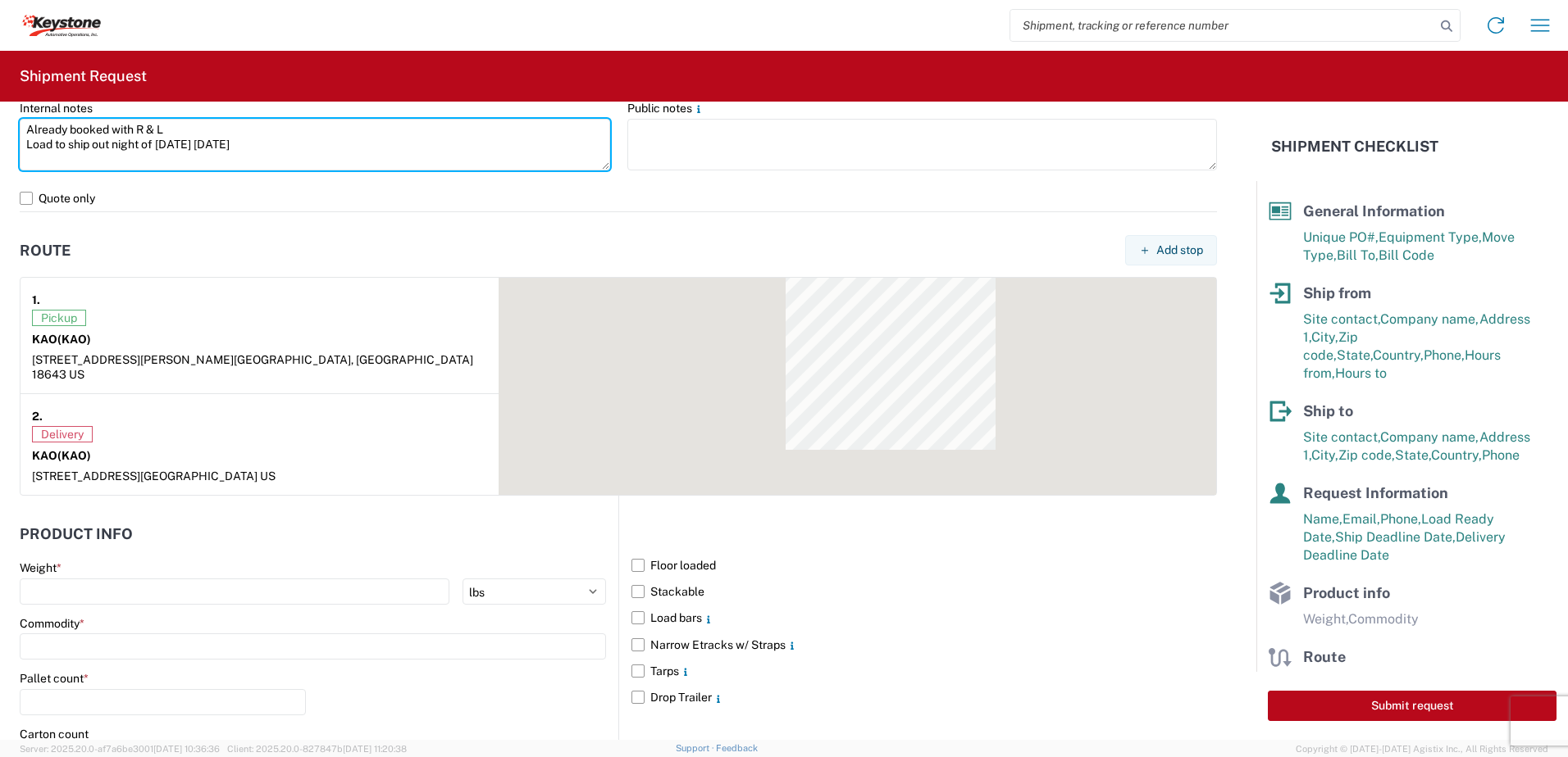
scroll to position [1328, 0]
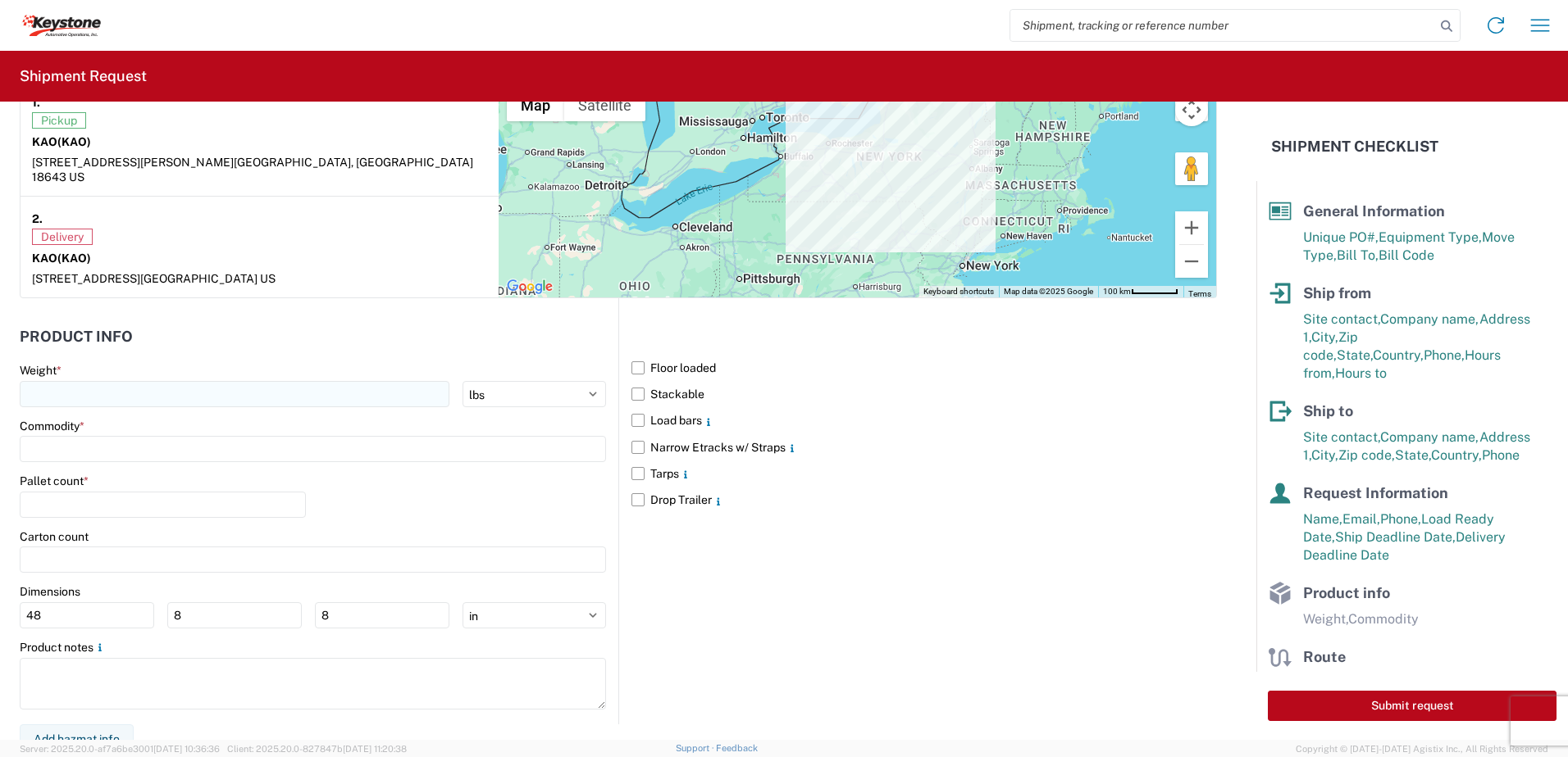
type textarea "Already booked with R & L Load to ship out night of [DATE] [DATE]"
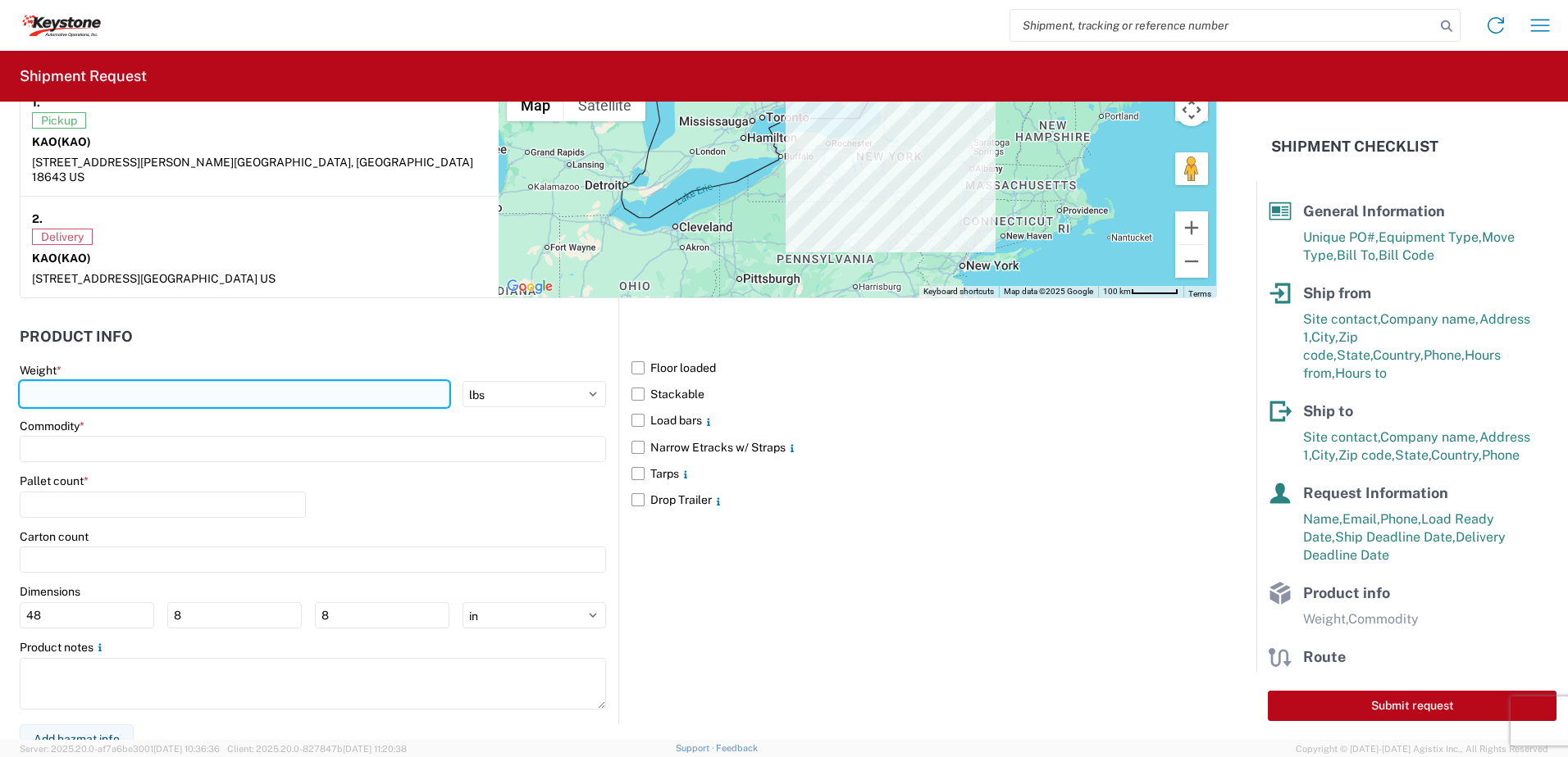
click at [79, 381] on input "number" at bounding box center [235, 394] width 429 height 26
type input "28000"
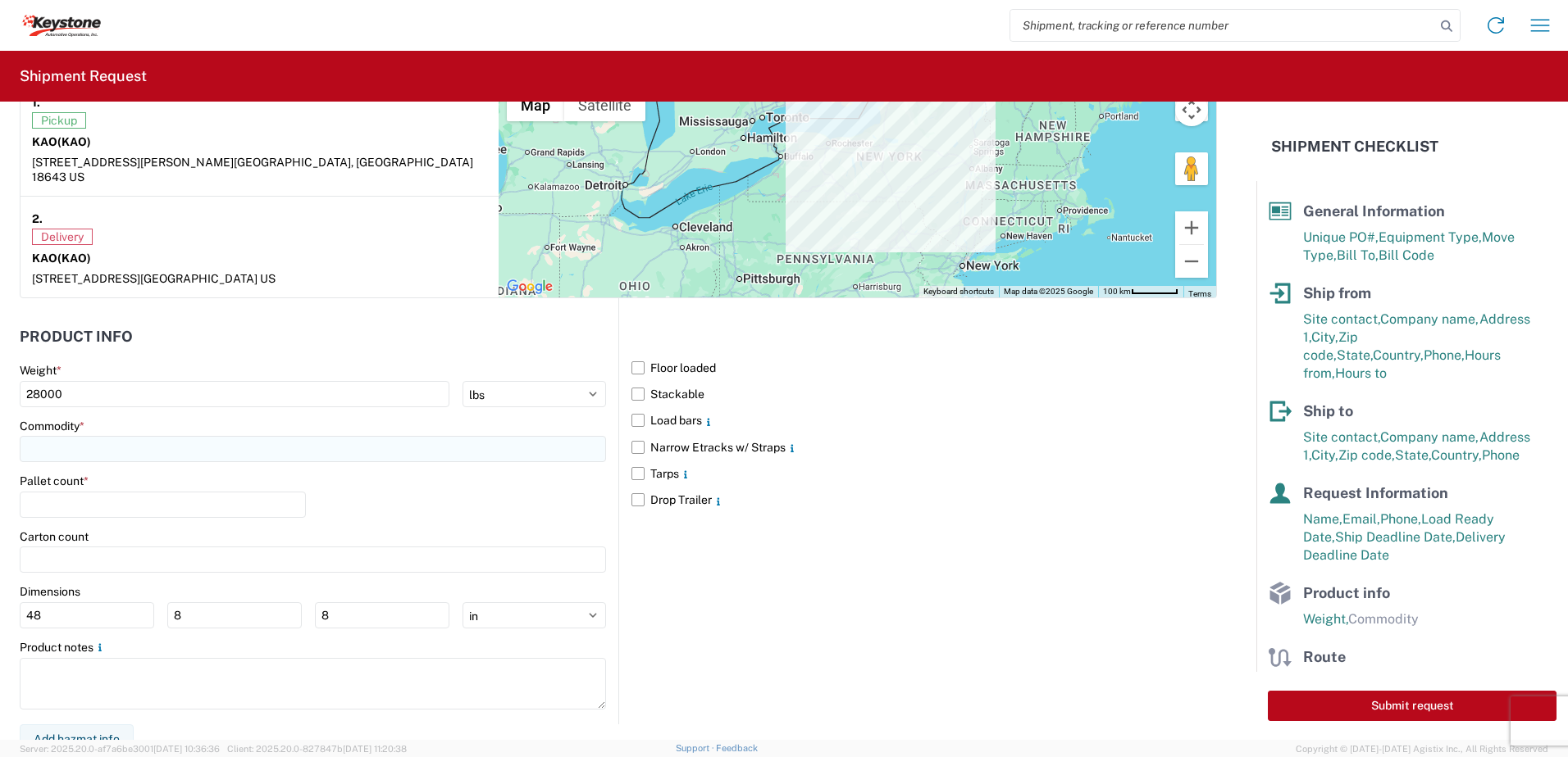
click at [69, 436] on input at bounding box center [313, 449] width 586 height 26
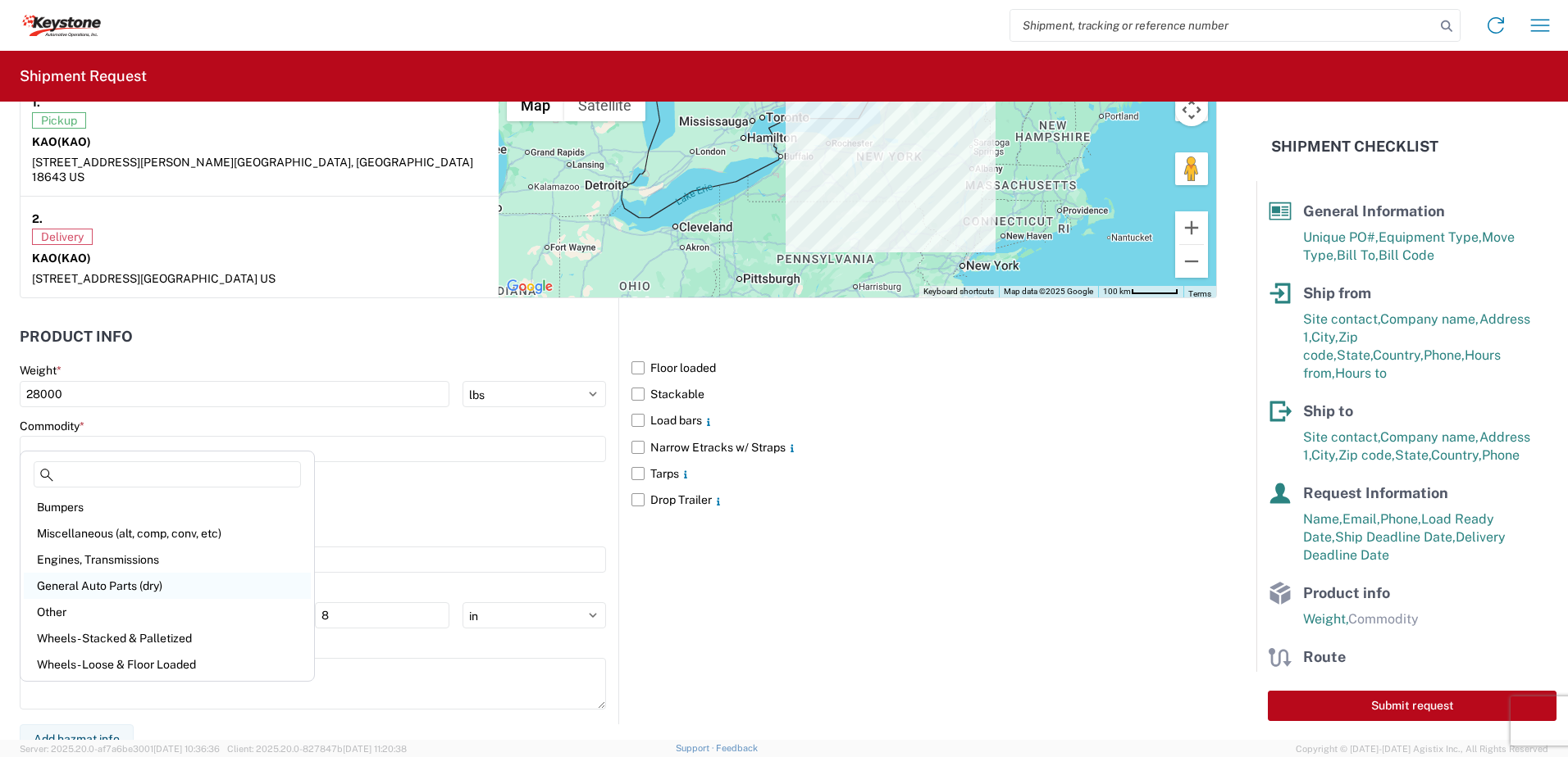
click at [104, 584] on div "General Auto Parts (dry)" at bounding box center [167, 586] width 287 height 26
type input "General Auto Parts (dry)"
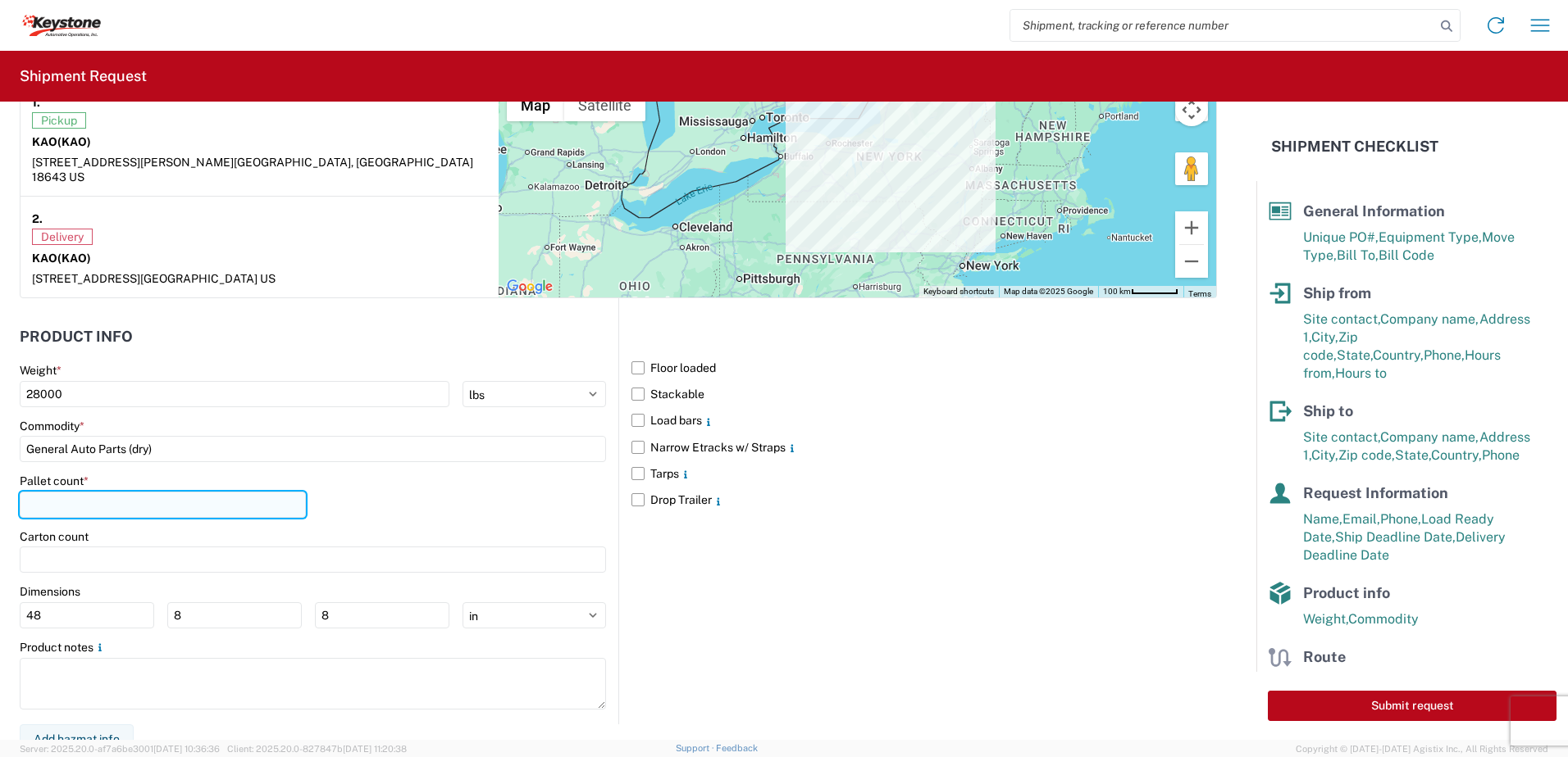
click at [81, 492] on input "number" at bounding box center [163, 505] width 286 height 26
type input "22"
click at [434, 505] on div "Pallet count * 22" at bounding box center [313, 502] width 586 height 56
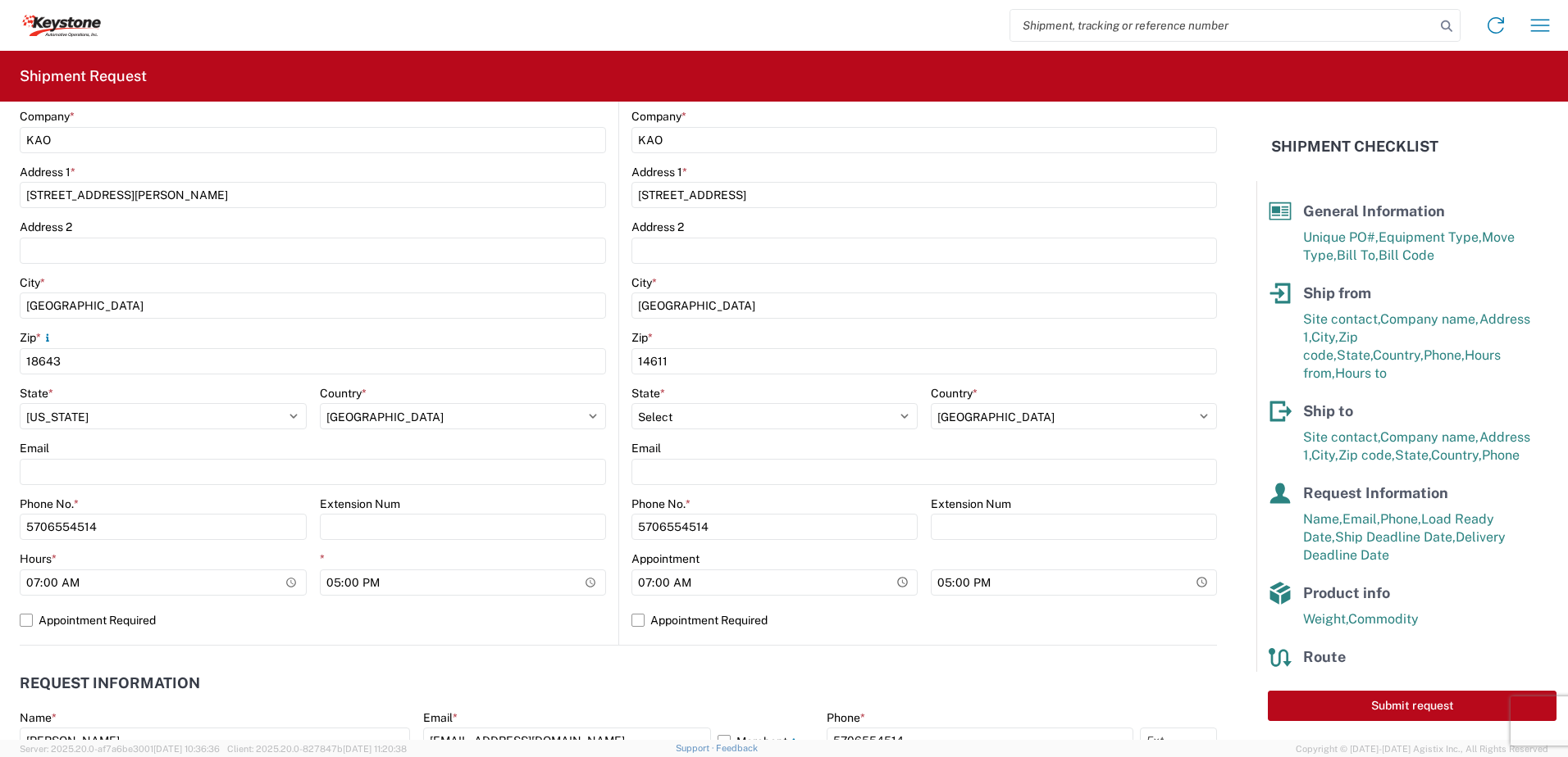
scroll to position [0, 0]
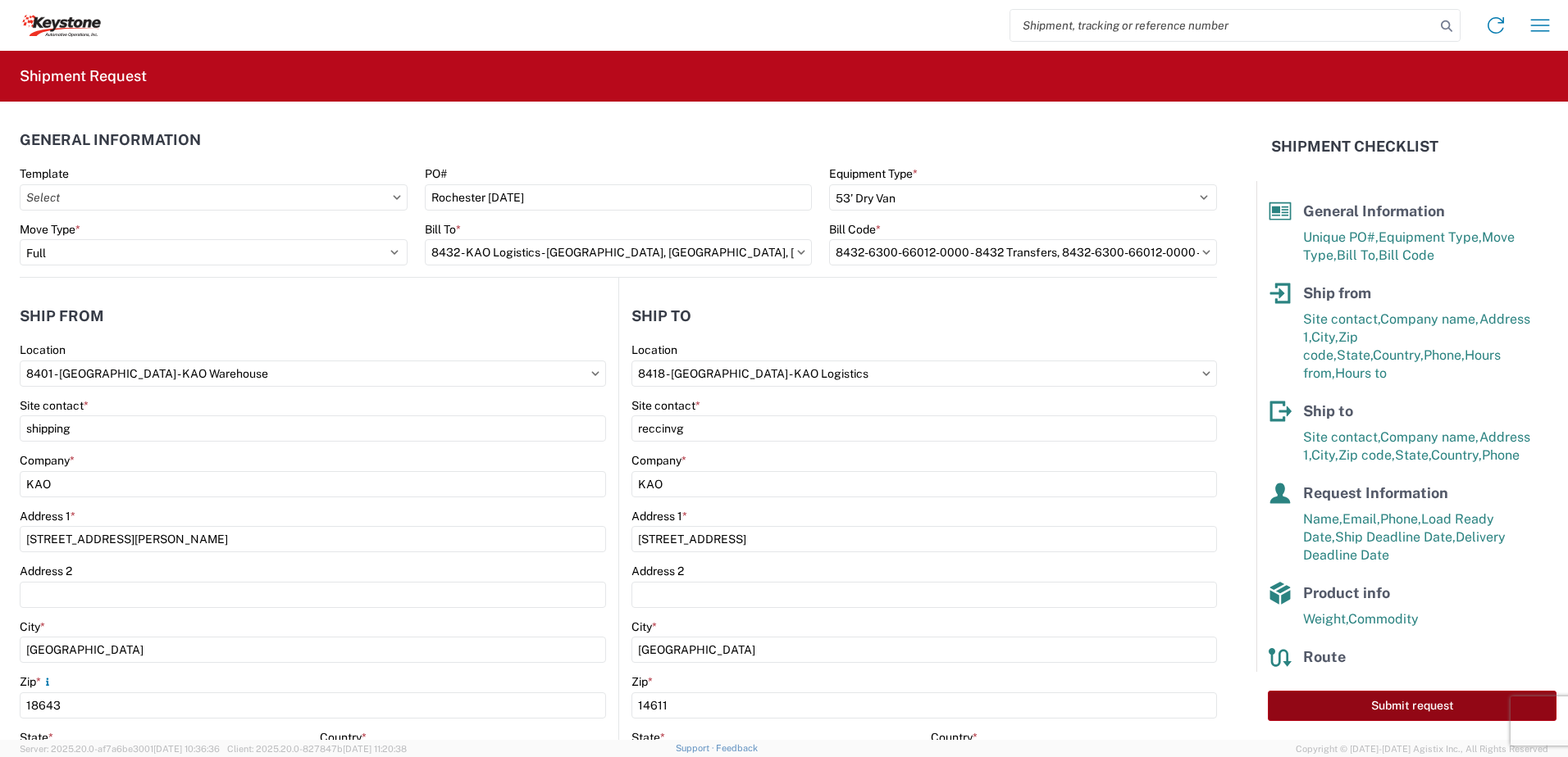
click at [1435, 707] on button "Submit request" at bounding box center [1412, 706] width 288 height 31
select select "PA"
select select "US"
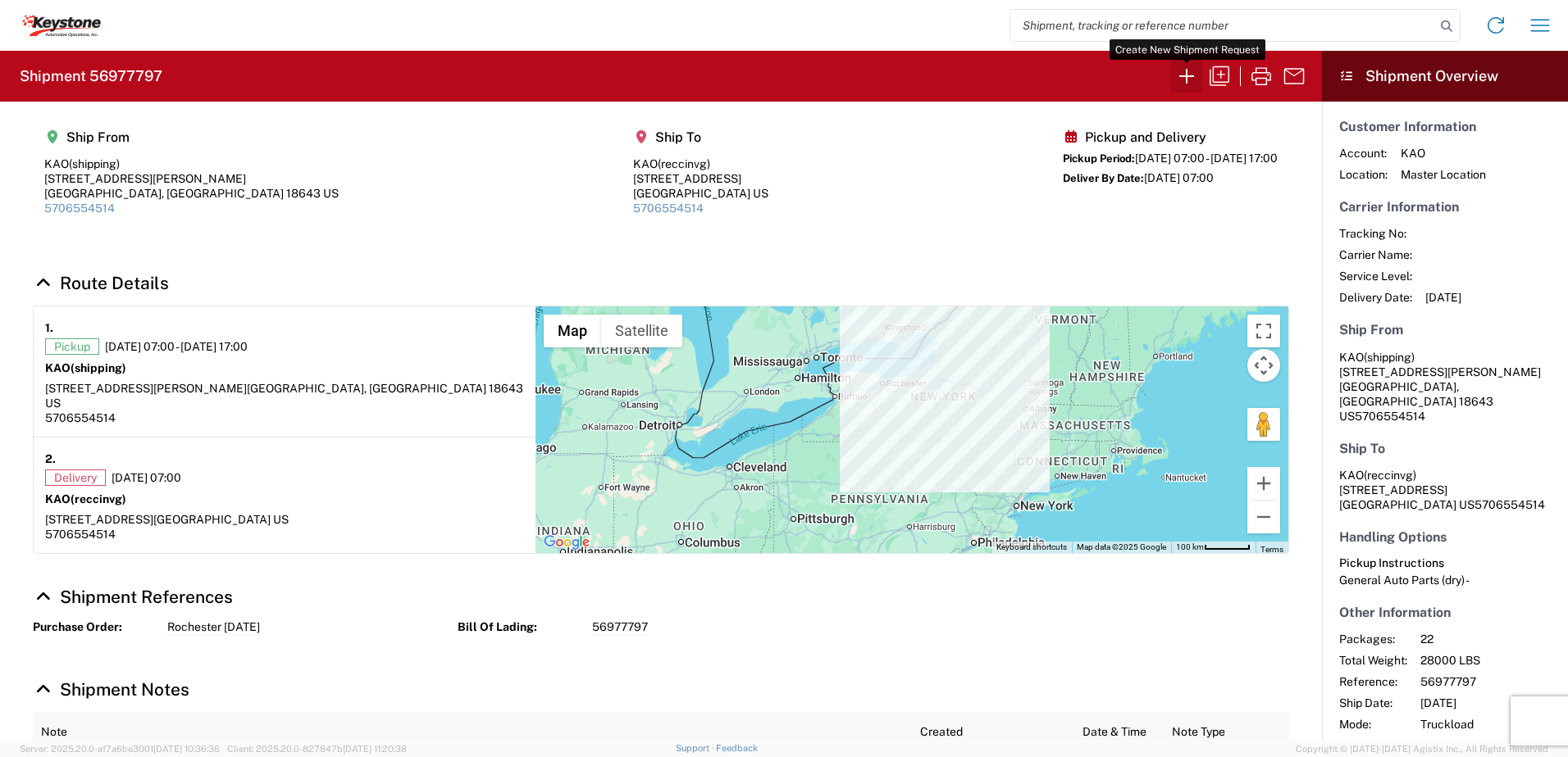
click at [1184, 73] on icon "button" at bounding box center [1186, 76] width 26 height 26
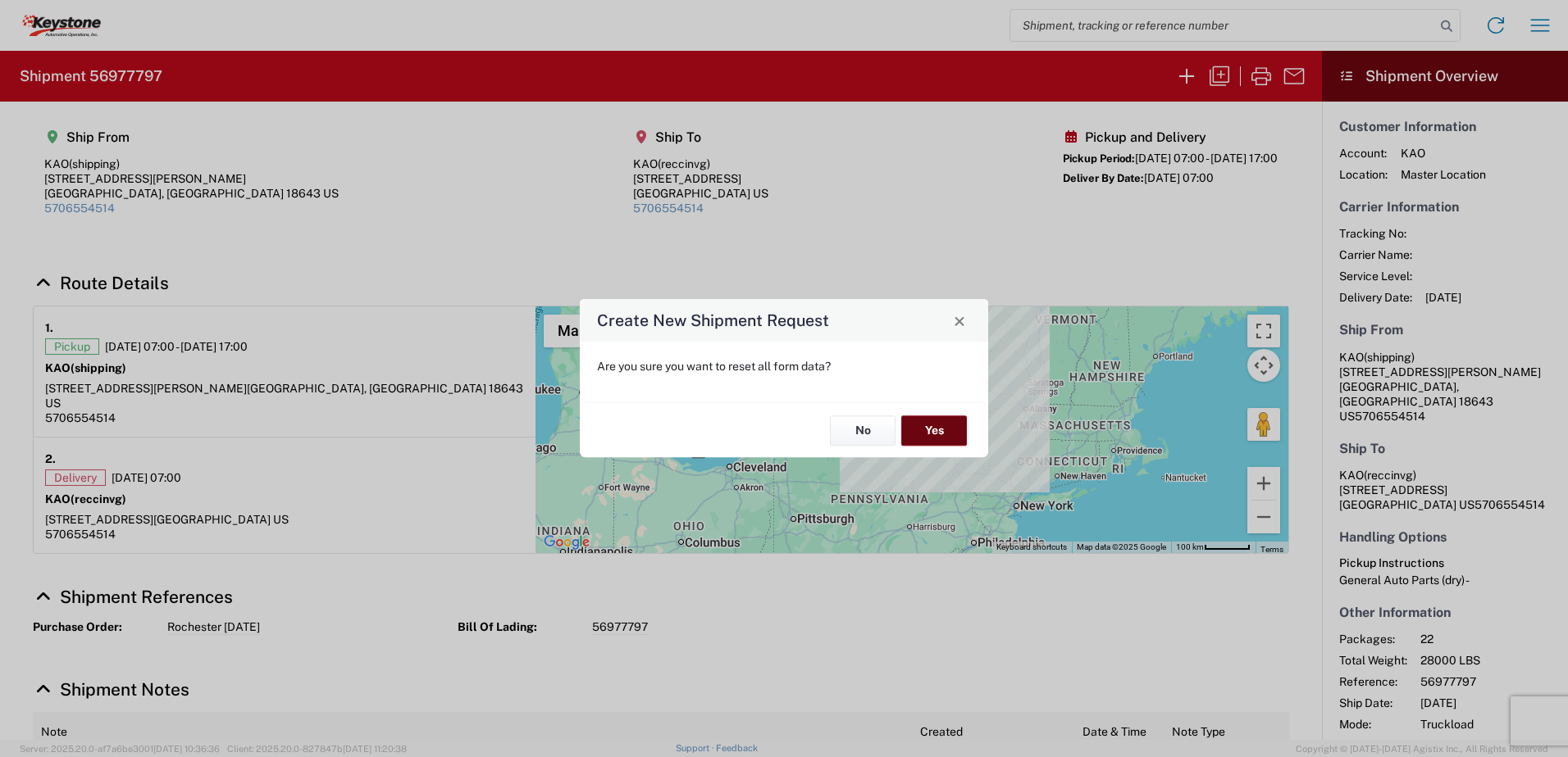
click at [935, 427] on button "Yes" at bounding box center [934, 430] width 66 height 31
select select "FULL"
select select "US"
select select "LBS"
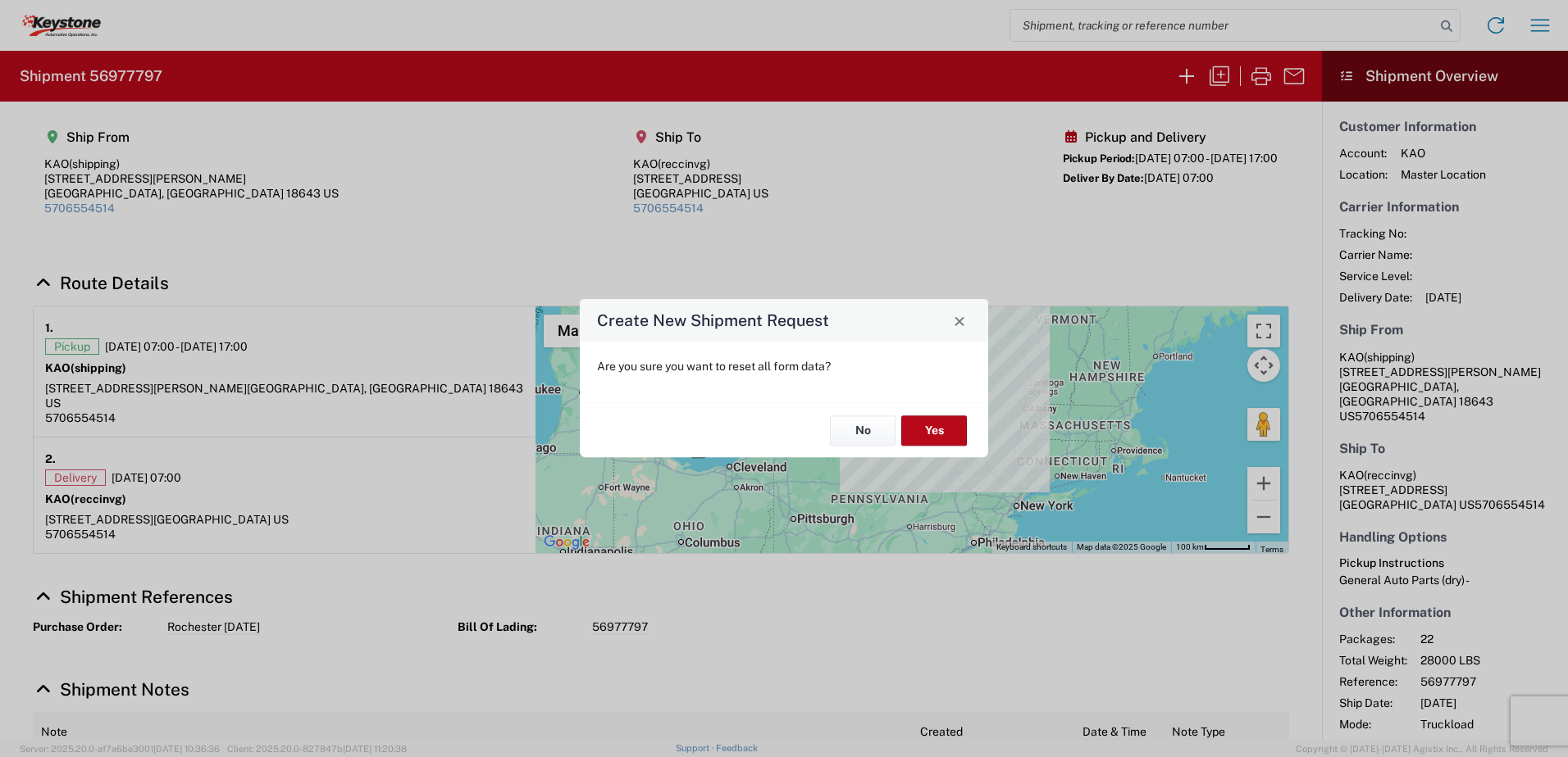
select select "IN"
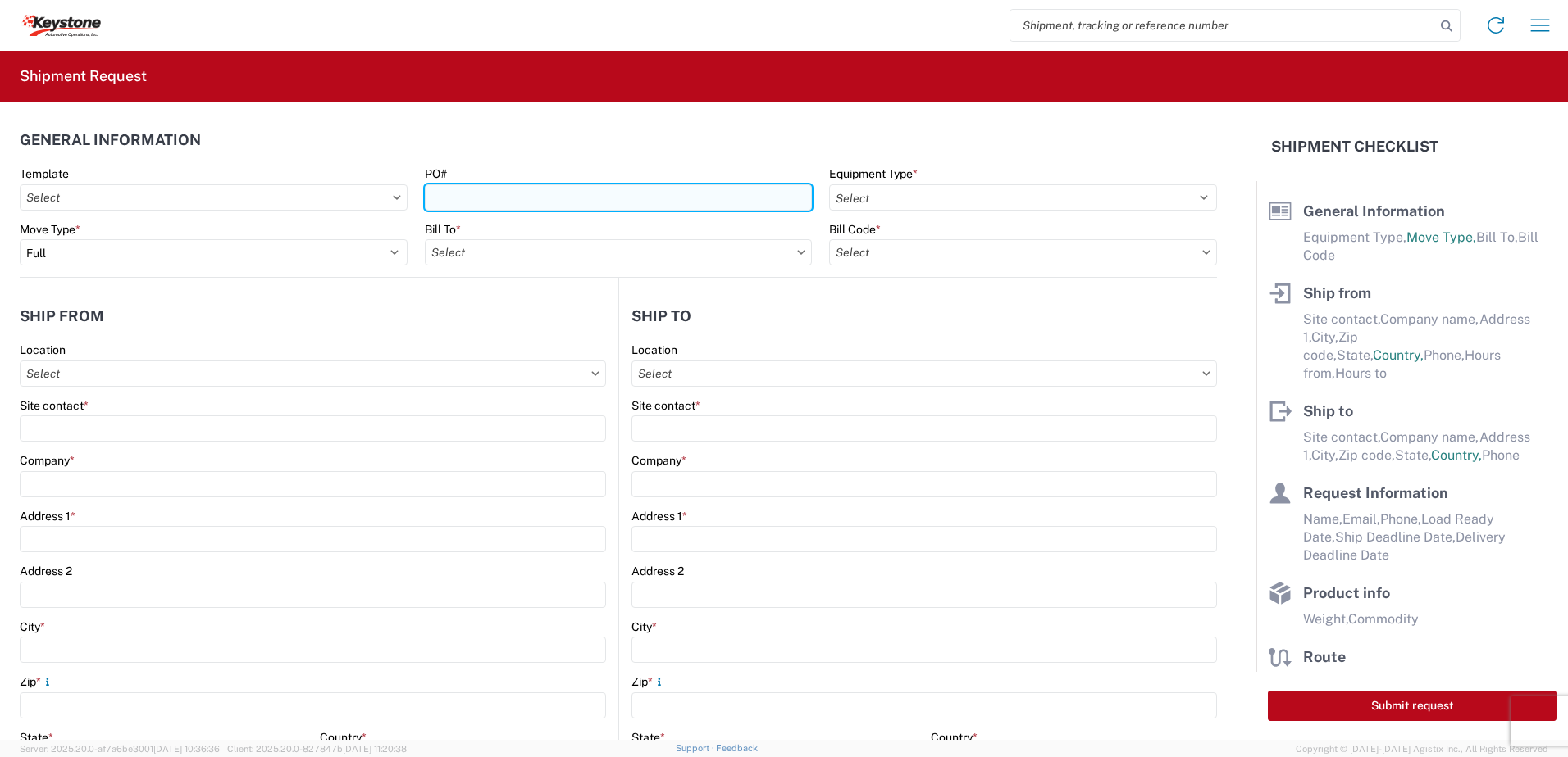
click at [493, 194] on input "PO#" at bounding box center [618, 198] width 388 height 26
type input "York [DATE]"
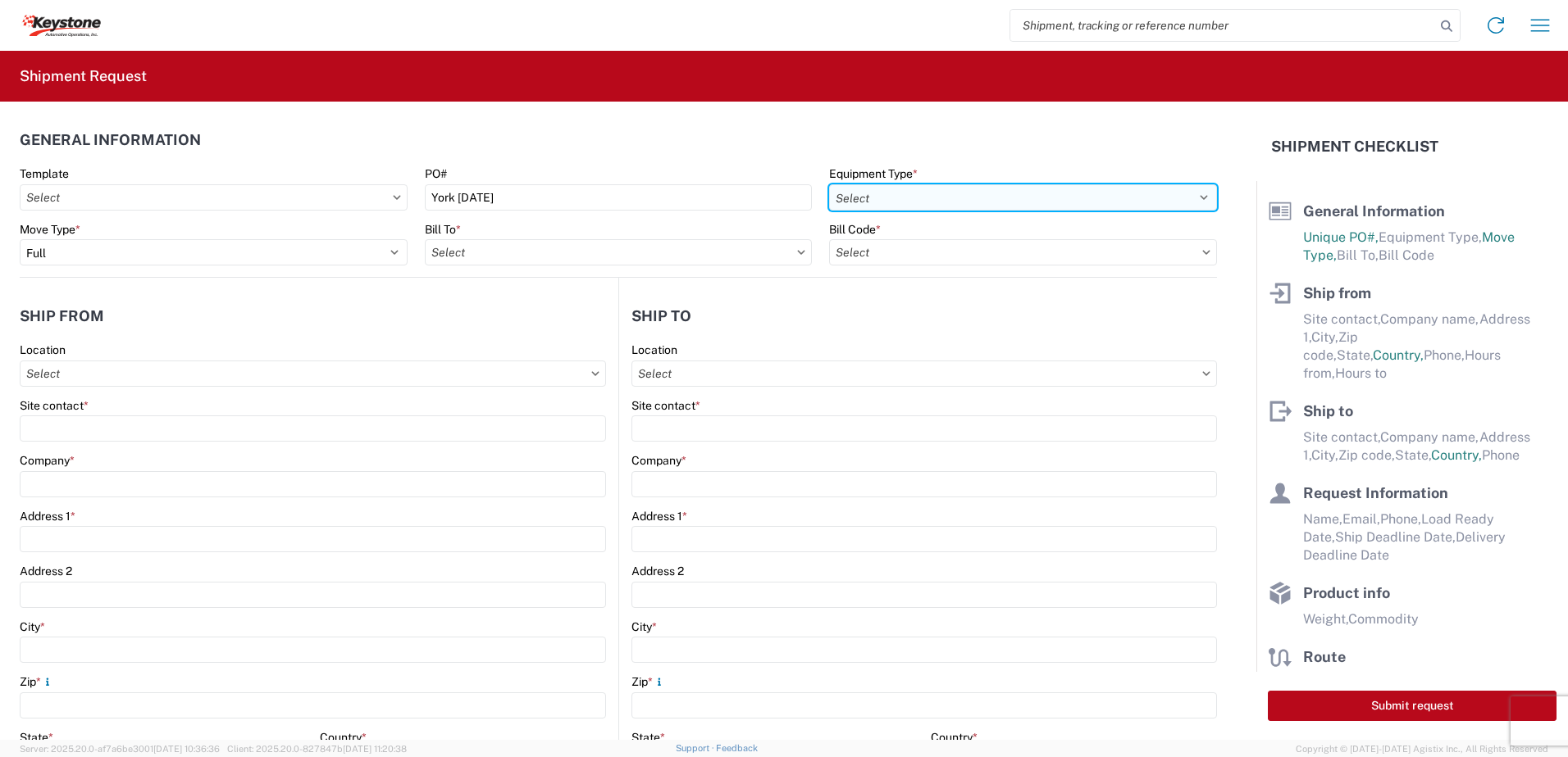
click at [989, 201] on select "Select 53’ Dry Van Flatbed Dropdeck (van) Lowboy (flatbed) Rail" at bounding box center [1022, 198] width 388 height 26
select select "STDV"
click at [829, 185] on select "Select 53’ Dry Van Flatbed Dropdeck (van) Lowboy (flatbed) Rail" at bounding box center [1022, 198] width 388 height 26
click at [602, 246] on input "text" at bounding box center [618, 252] width 388 height 26
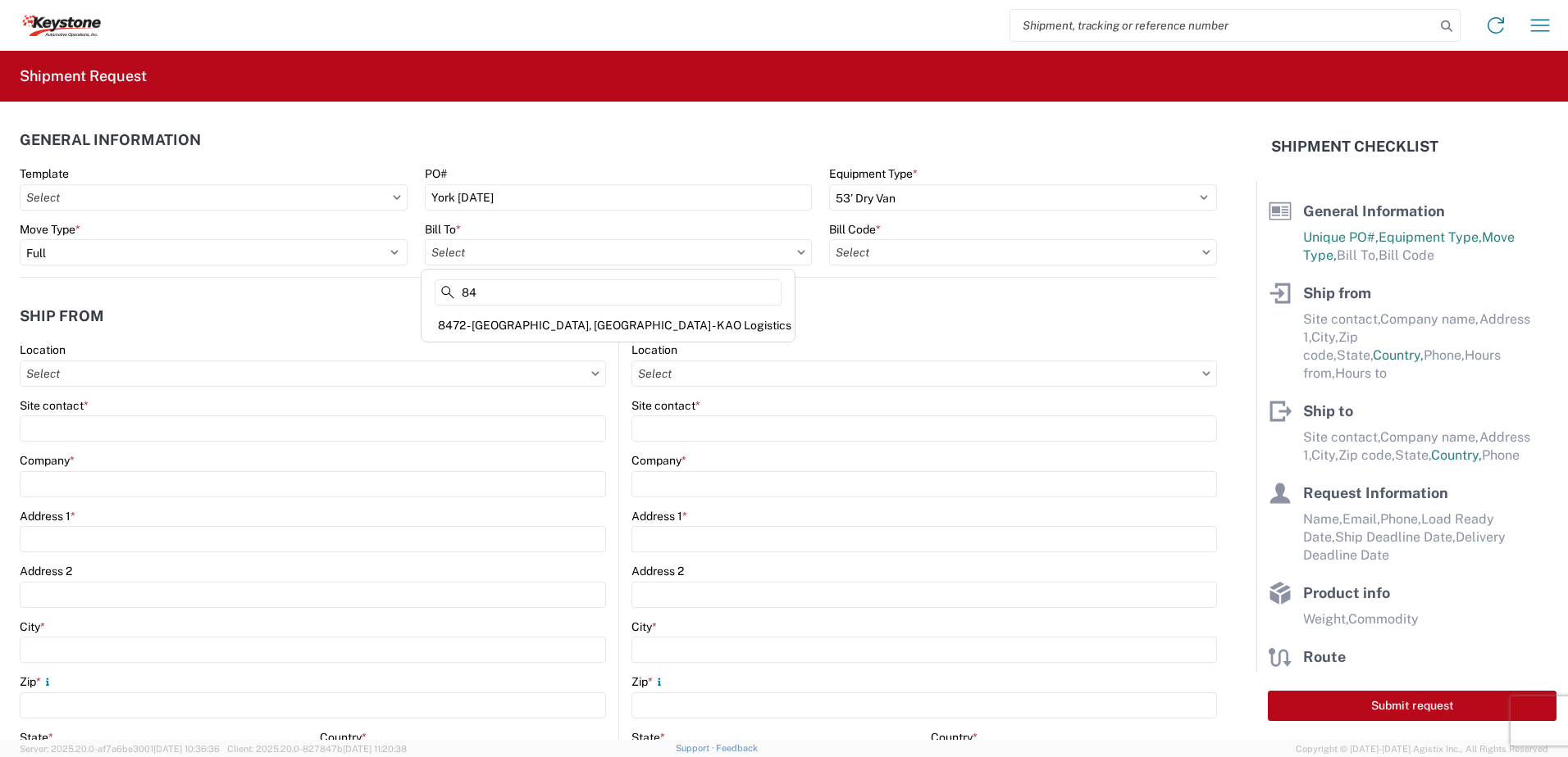
type input "8"
type input "8432"
click at [544, 325] on div "8432 - KAO Logistics - [GEOGRAPHIC_DATA], [GEOGRAPHIC_DATA], [GEOGRAPHIC_DATA]" at bounding box center [669, 325] width 490 height 26
type input "8432 - KAO Logistics - [GEOGRAPHIC_DATA], [GEOGRAPHIC_DATA], [GEOGRAPHIC_DATA]"
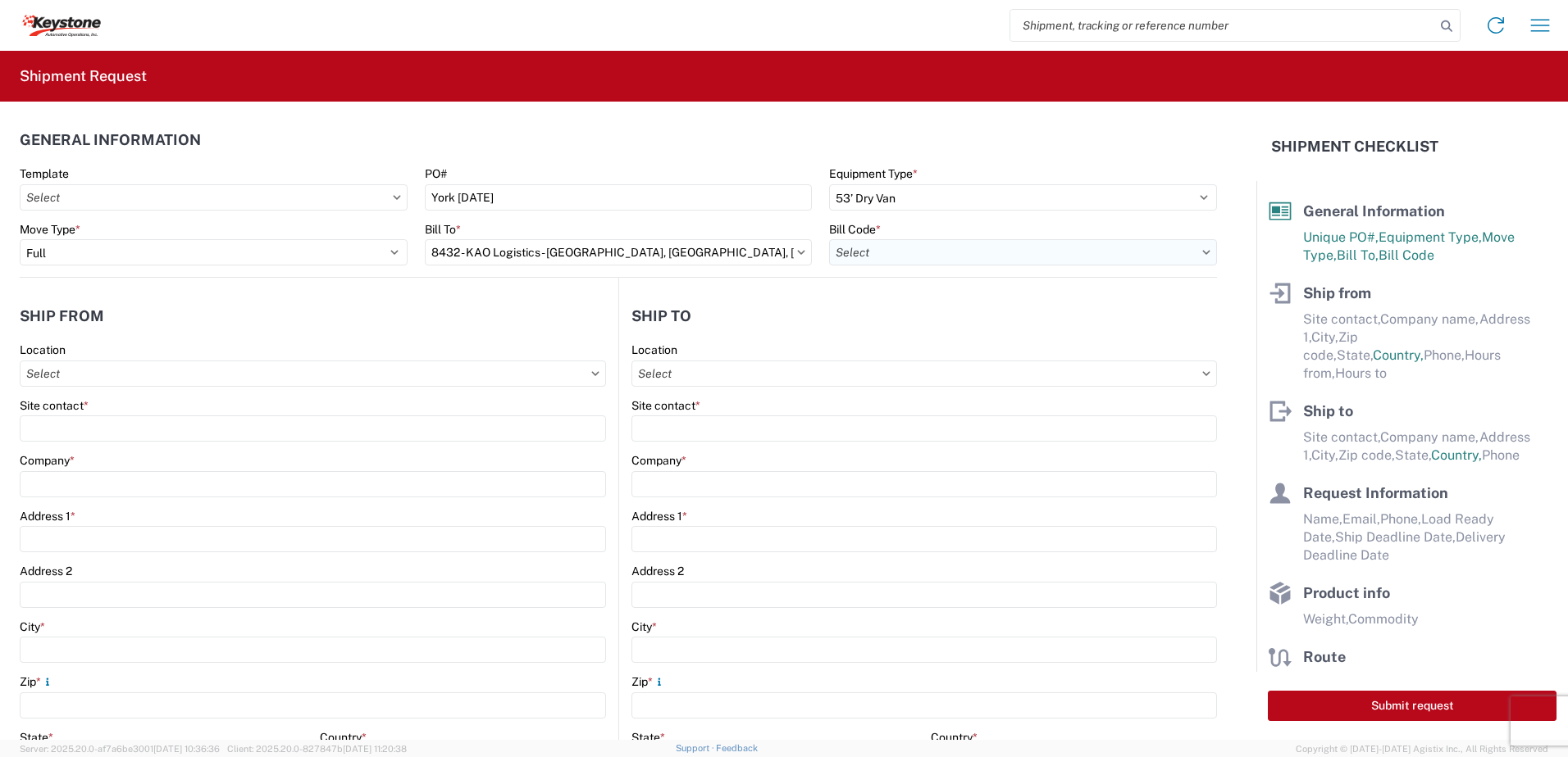
click at [967, 255] on input "text" at bounding box center [1022, 252] width 388 height 26
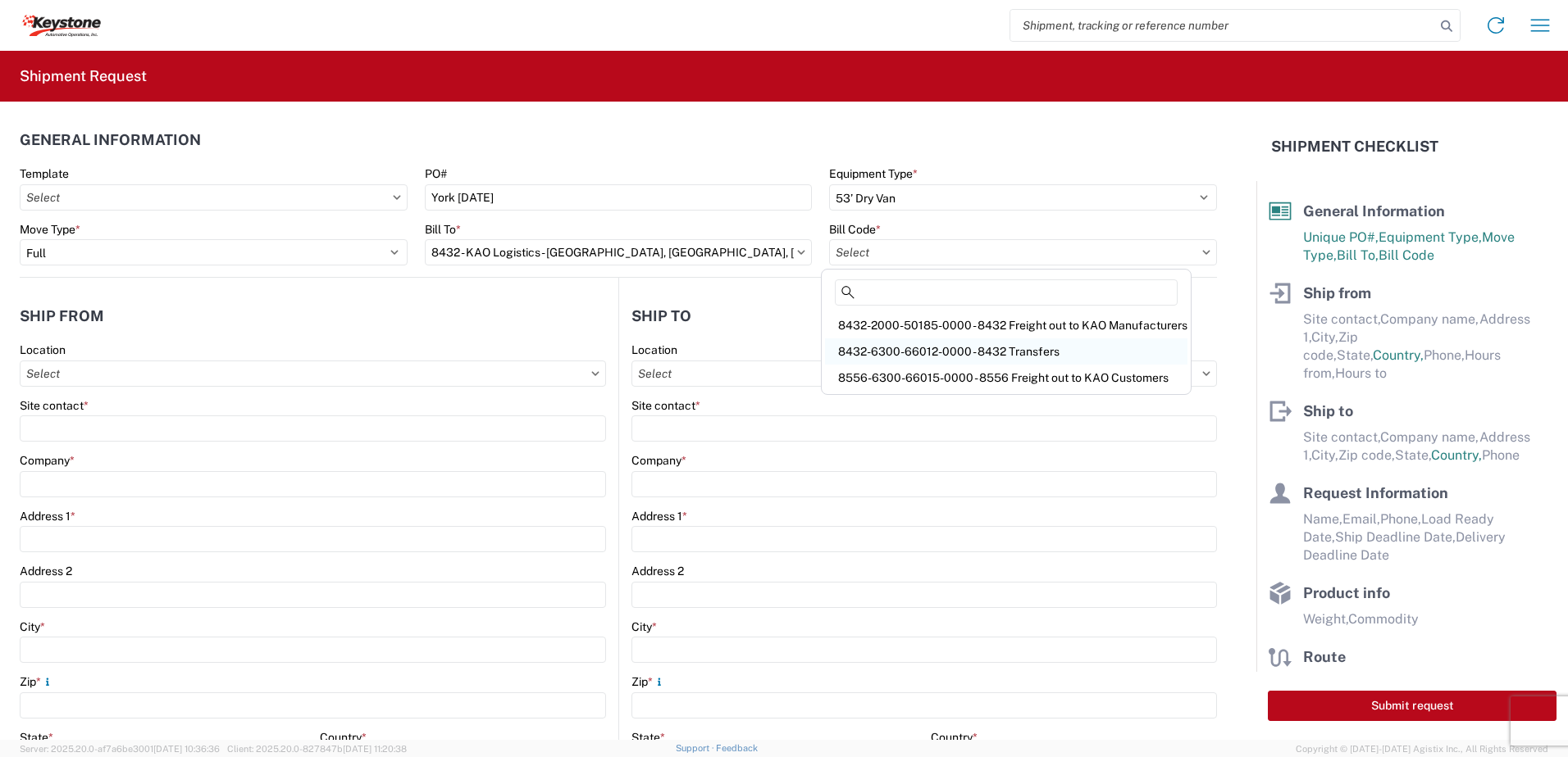
click at [953, 353] on div "8432-6300-66012-0000 - 8432 Transfers" at bounding box center [1006, 352] width 363 height 26
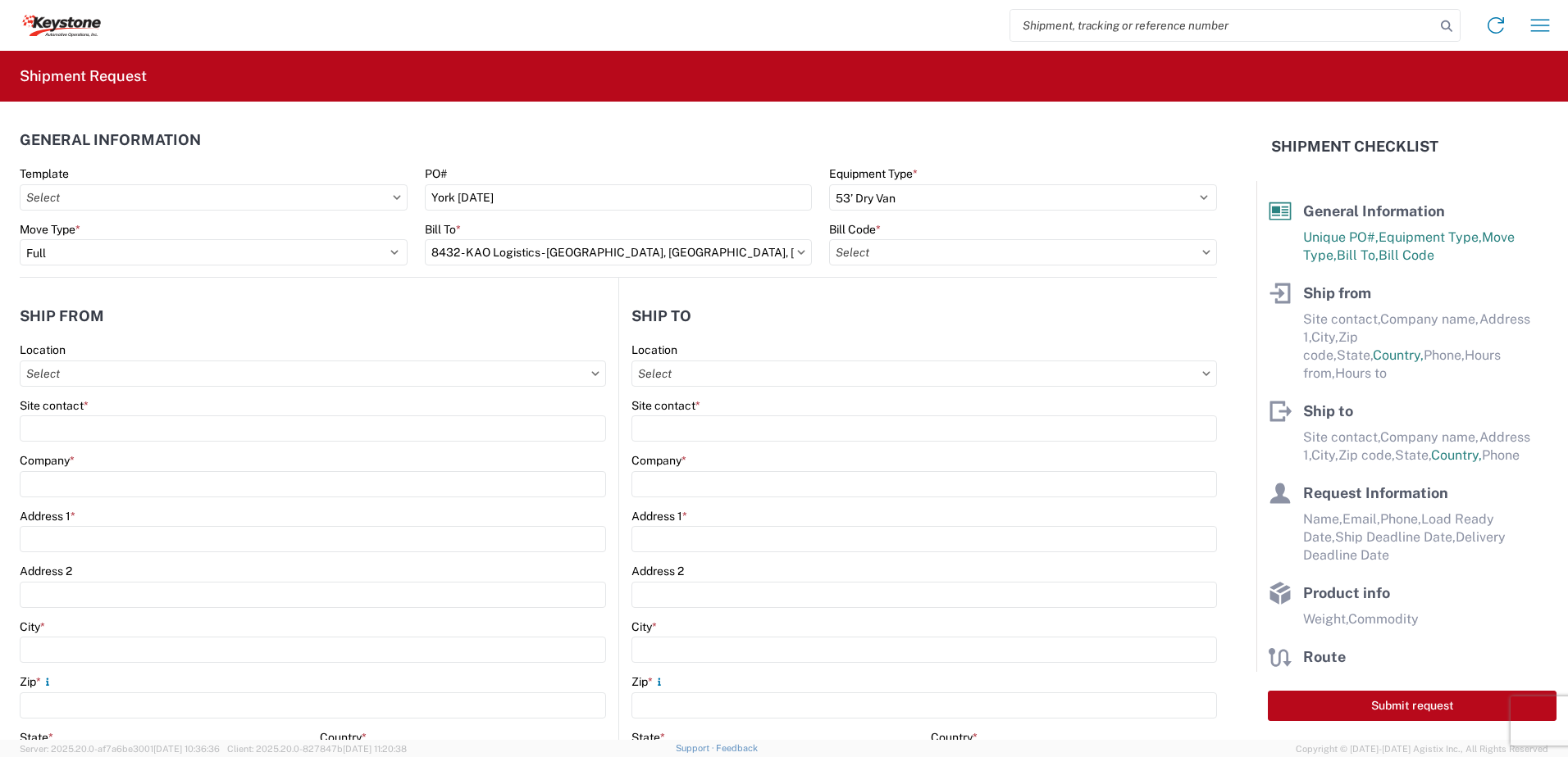
type input "8432-6300-66012-0000 - 8432 Transfers, 8432-6300-66012-0000 - 8432 Transfers"
click at [84, 372] on input "text" at bounding box center [313, 374] width 586 height 26
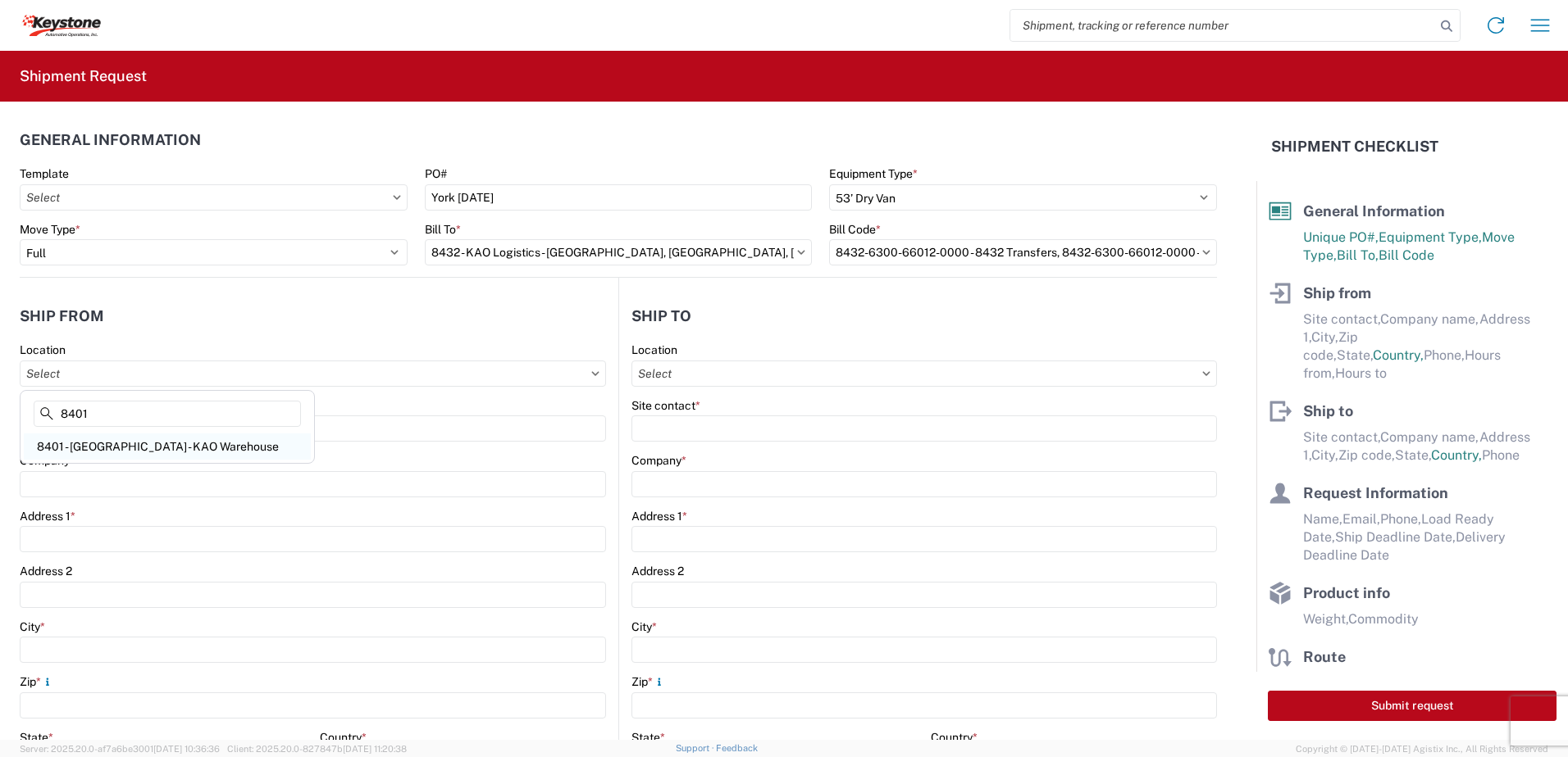
type input "8401"
click at [72, 452] on div "8401 - [GEOGRAPHIC_DATA] - KAO Warehouse" at bounding box center [167, 446] width 287 height 26
type input "8401 - [GEOGRAPHIC_DATA] - KAO Warehouse"
type input "KAO"
type input "[STREET_ADDRESS][PERSON_NAME]"
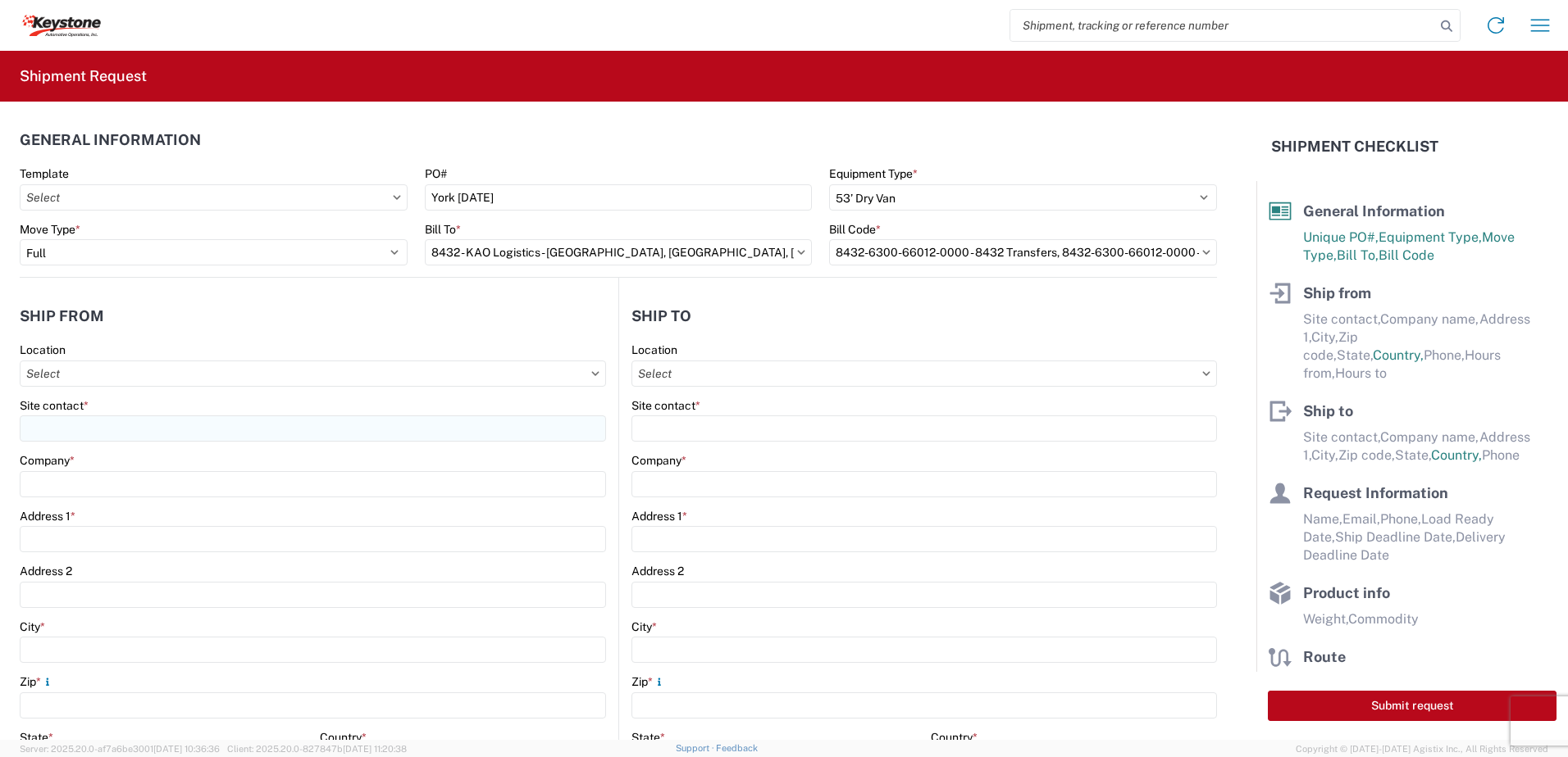
type input "[GEOGRAPHIC_DATA]"
type input "18643"
select select "PA"
type input "07:00"
type input "17:00"
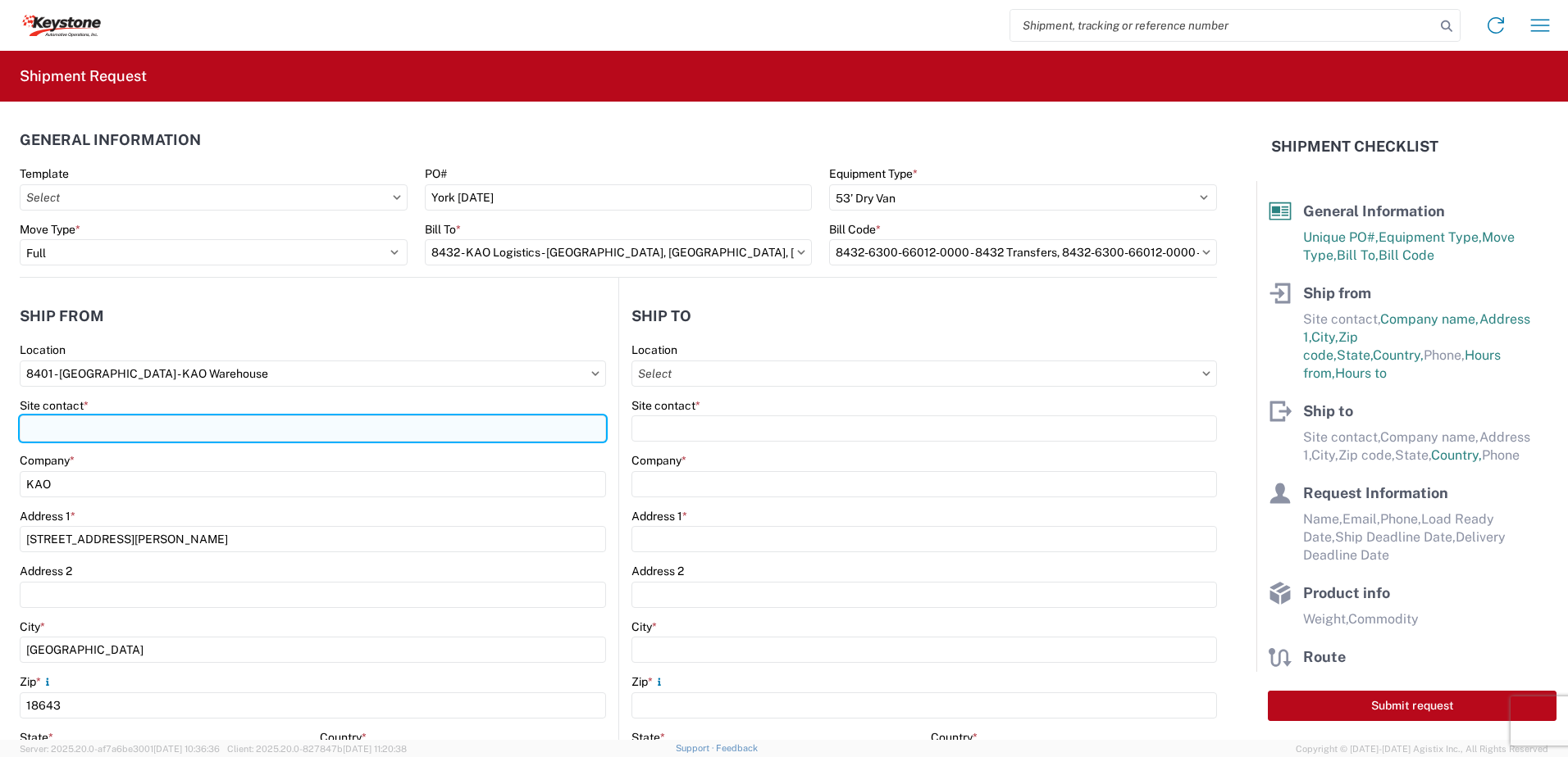
click at [90, 419] on input "Site contact *" at bounding box center [313, 428] width 586 height 26
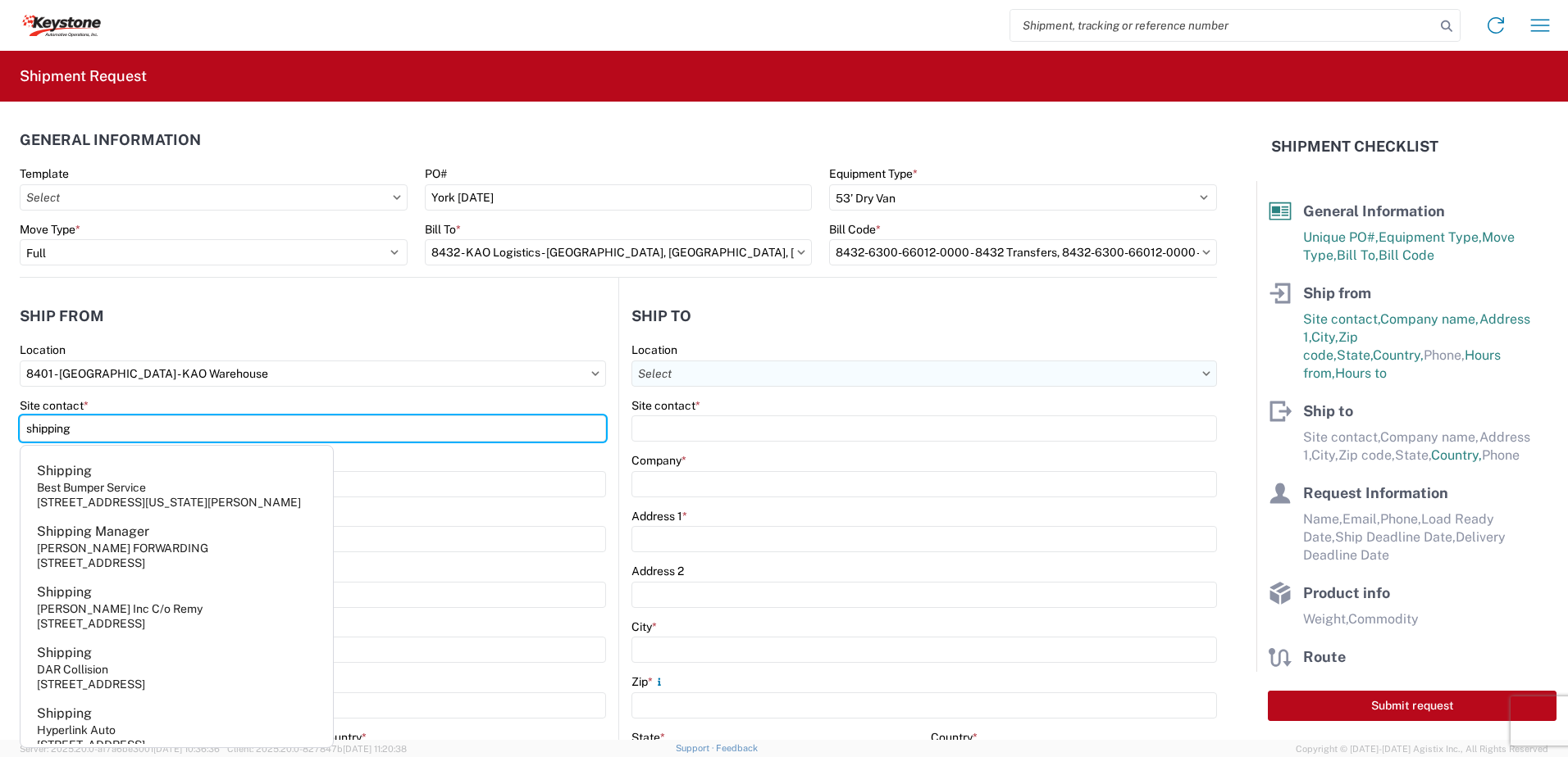
type input "shipping"
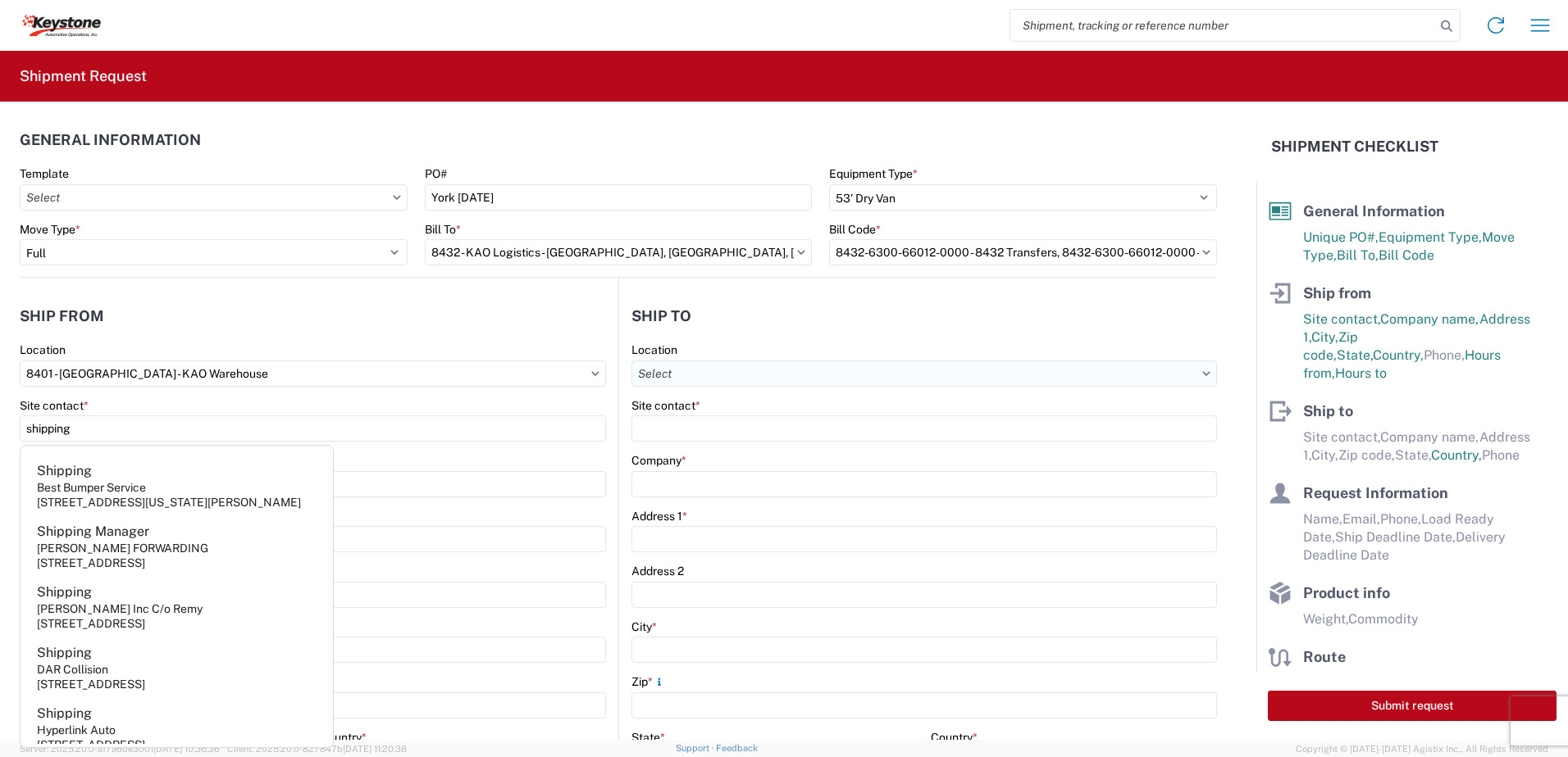
click at [771, 368] on input "text" at bounding box center [923, 374] width 585 height 26
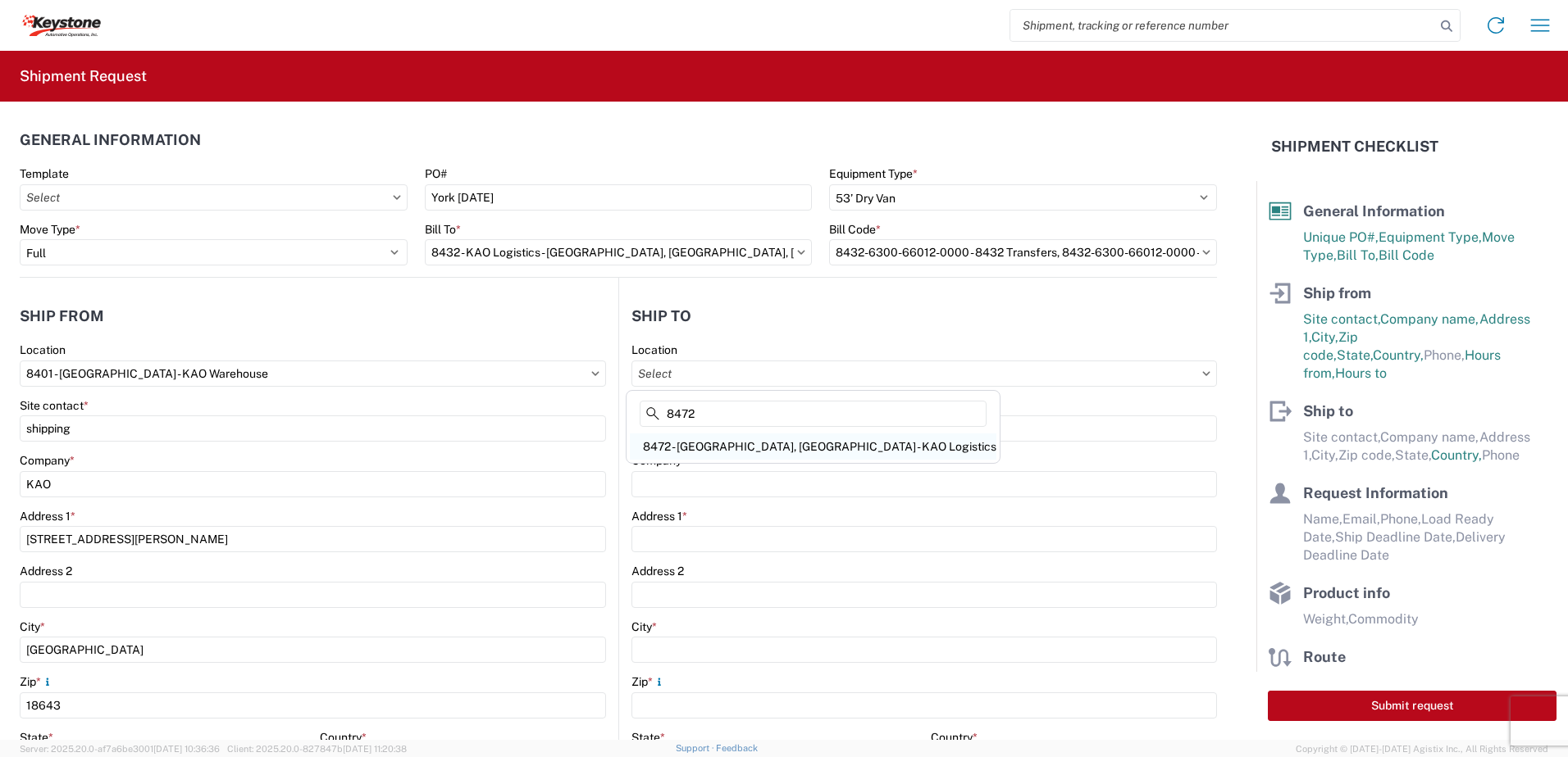
type input "8472"
click at [732, 452] on div "8472 - [GEOGRAPHIC_DATA], [GEOGRAPHIC_DATA] - KAO Logistics" at bounding box center [813, 446] width 367 height 26
type input "8472 - [GEOGRAPHIC_DATA], [GEOGRAPHIC_DATA] - KAO Logistics"
type input "KAO"
type input "[STREET_ADDRESS]"
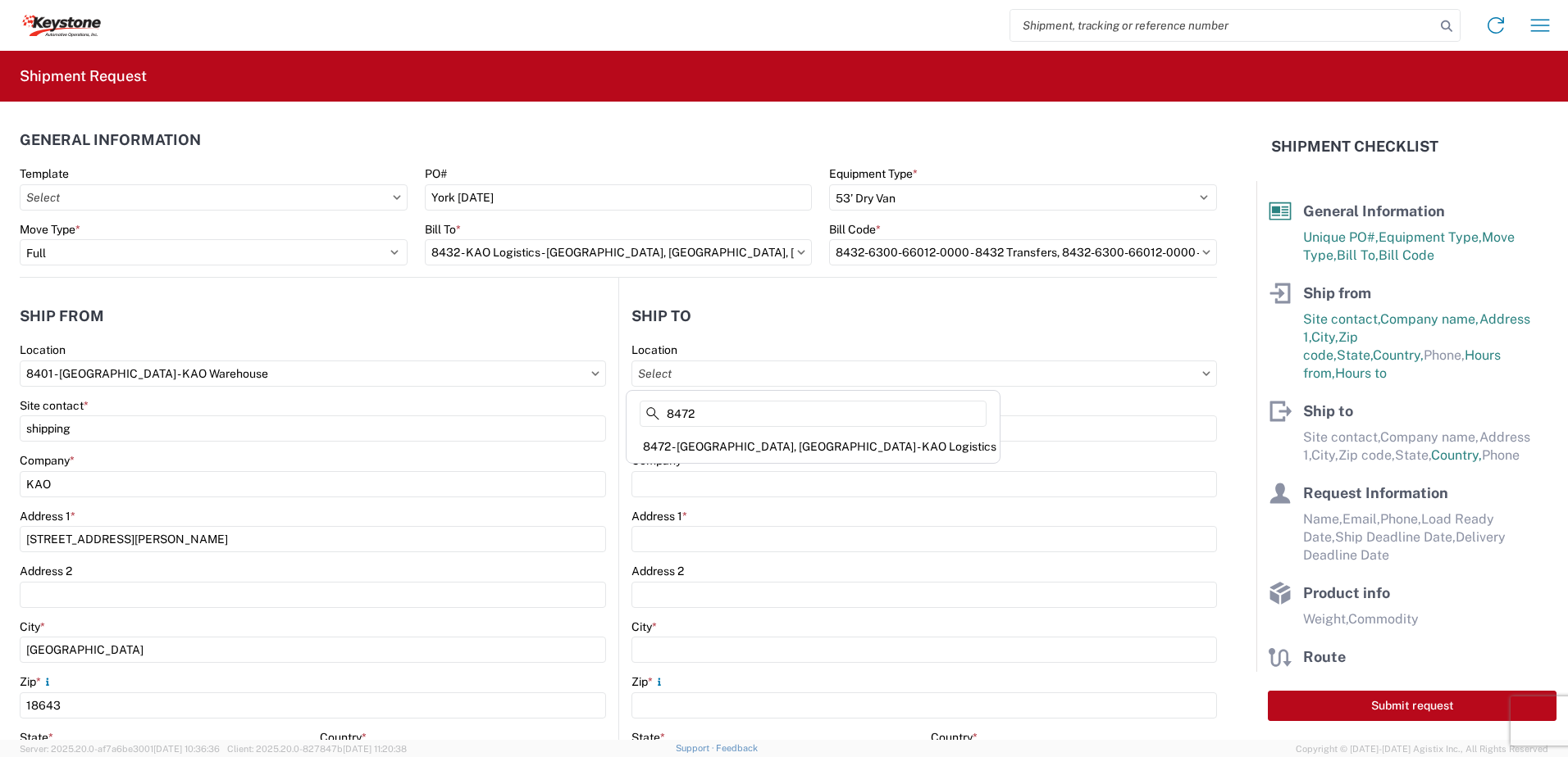
type input "[GEOGRAPHIC_DATA]"
type input "17406"
select select "US"
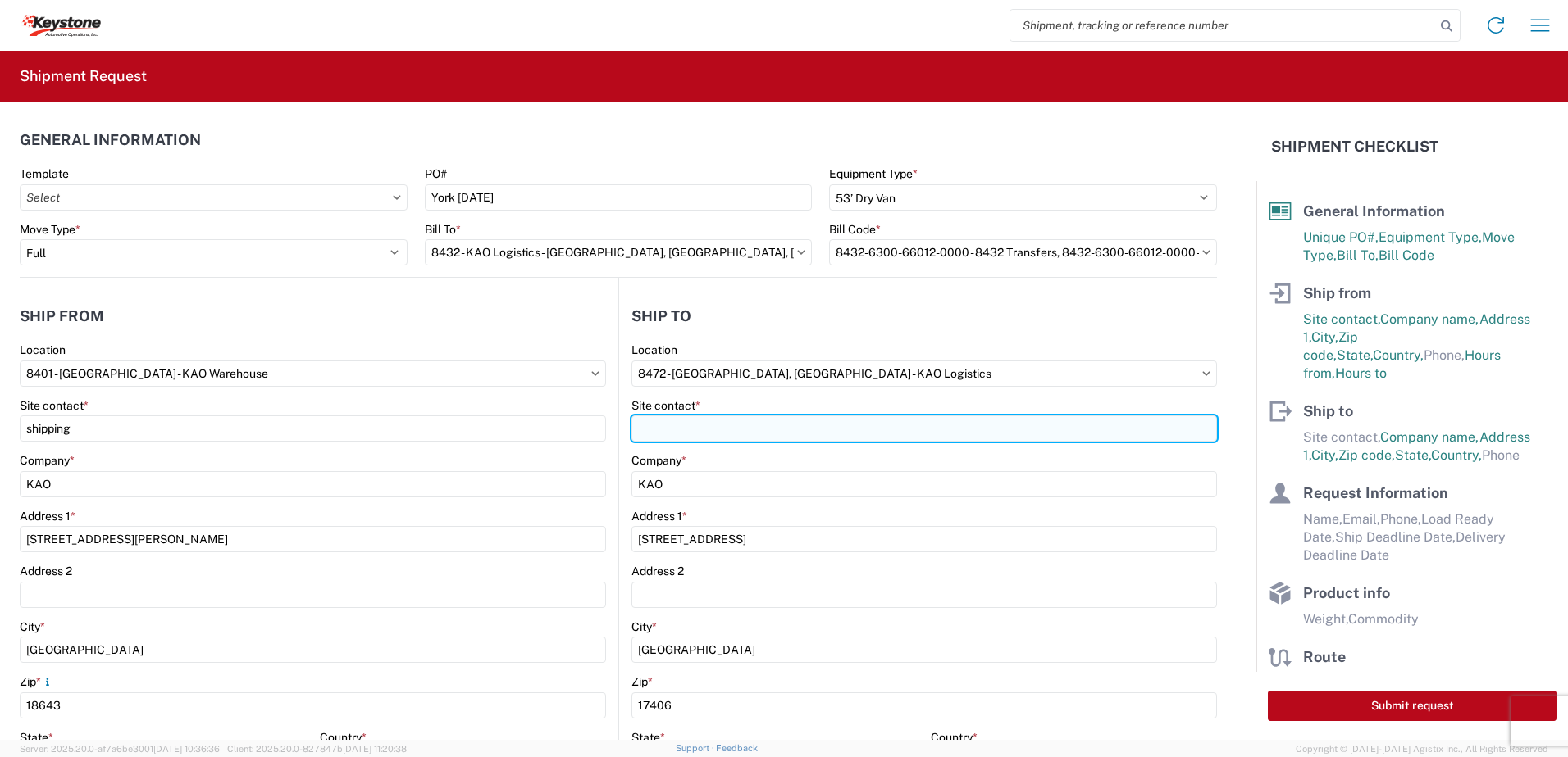
click at [678, 438] on input "Site contact *" at bounding box center [923, 428] width 585 height 26
type input "recviong"
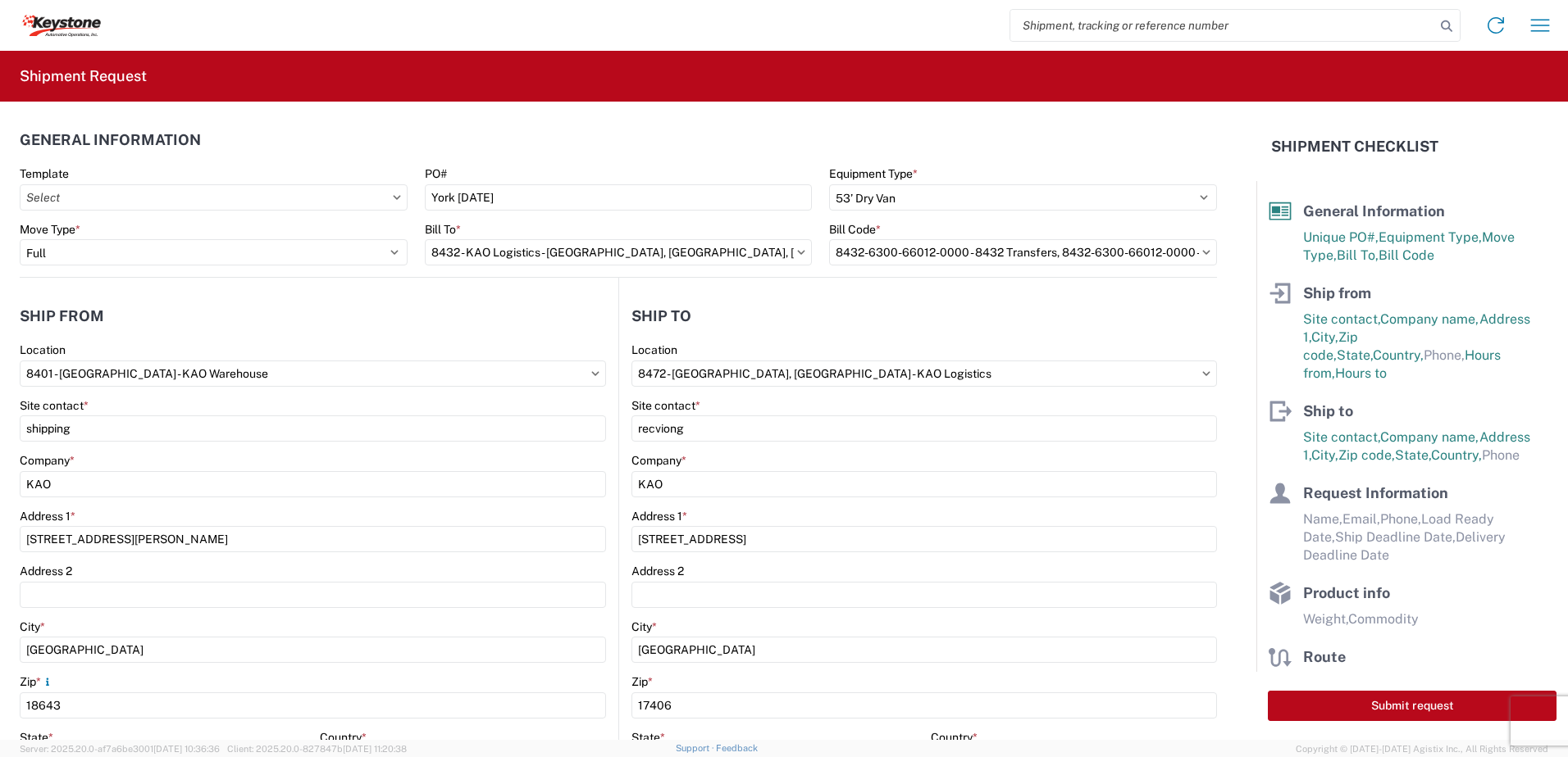
click at [759, 320] on header "Ship to" at bounding box center [917, 315] width 597 height 37
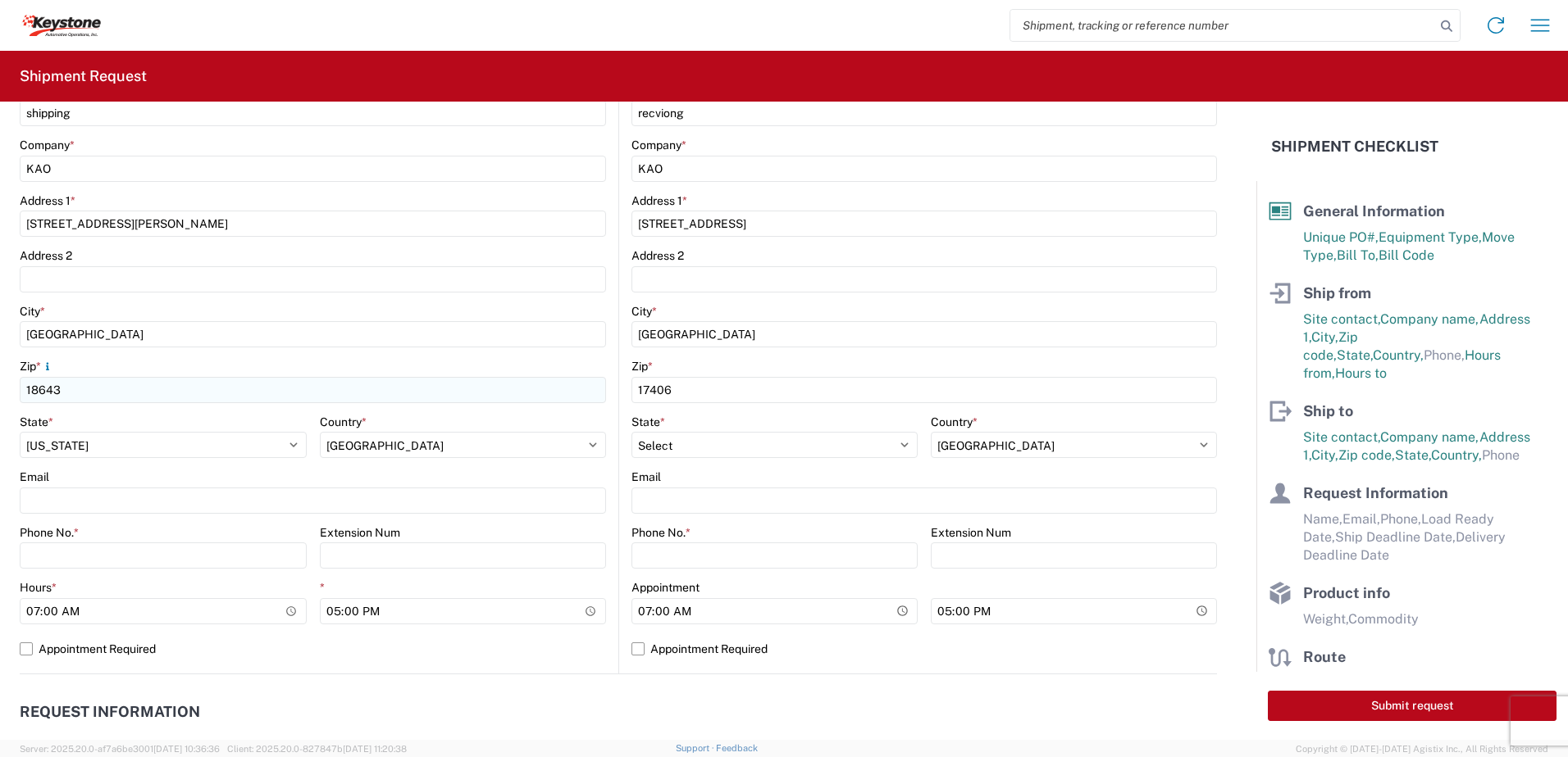
scroll to position [328, 0]
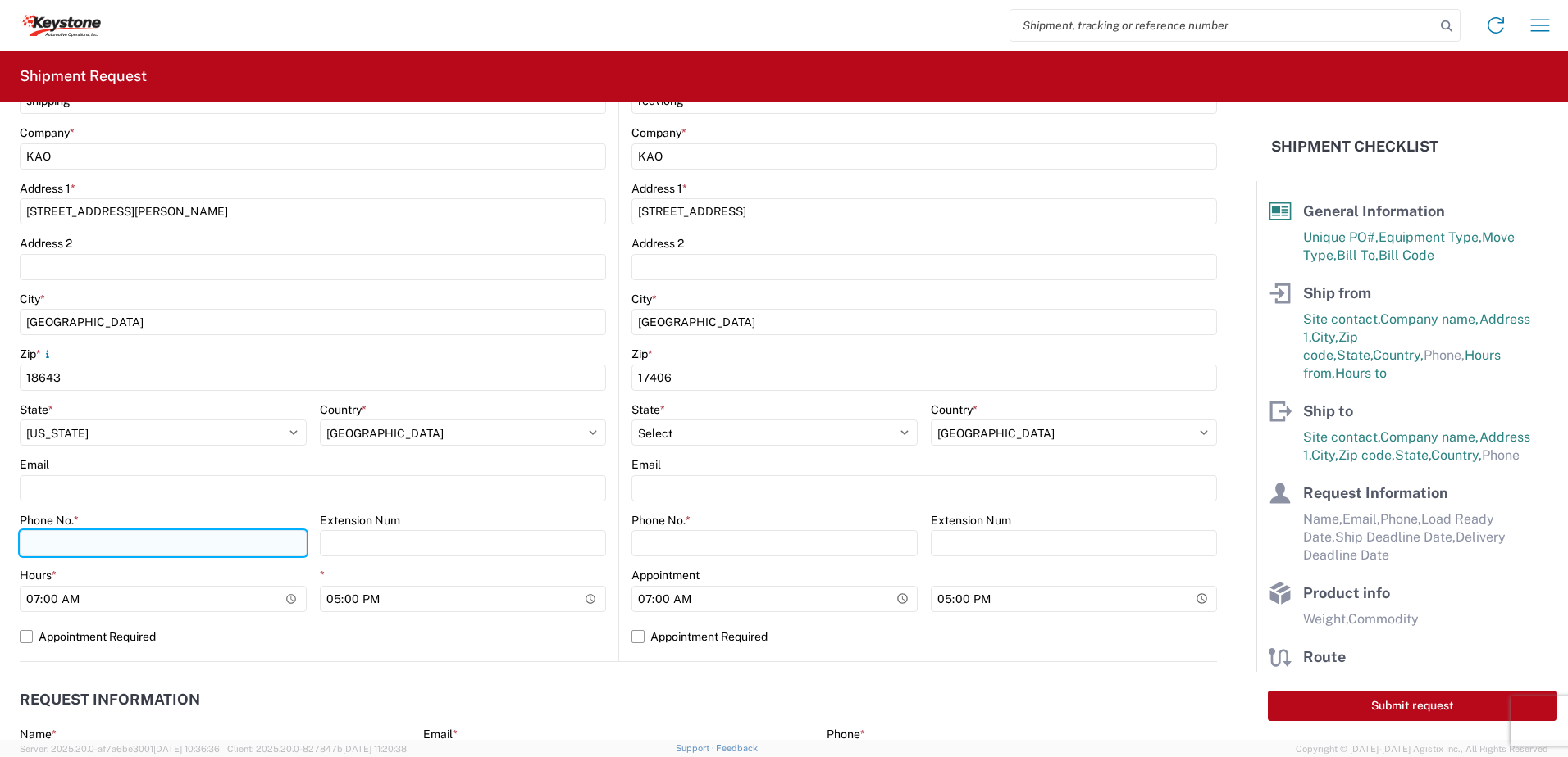
click at [65, 542] on input "Phone No. *" at bounding box center [163, 543] width 287 height 26
type input "5706554514"
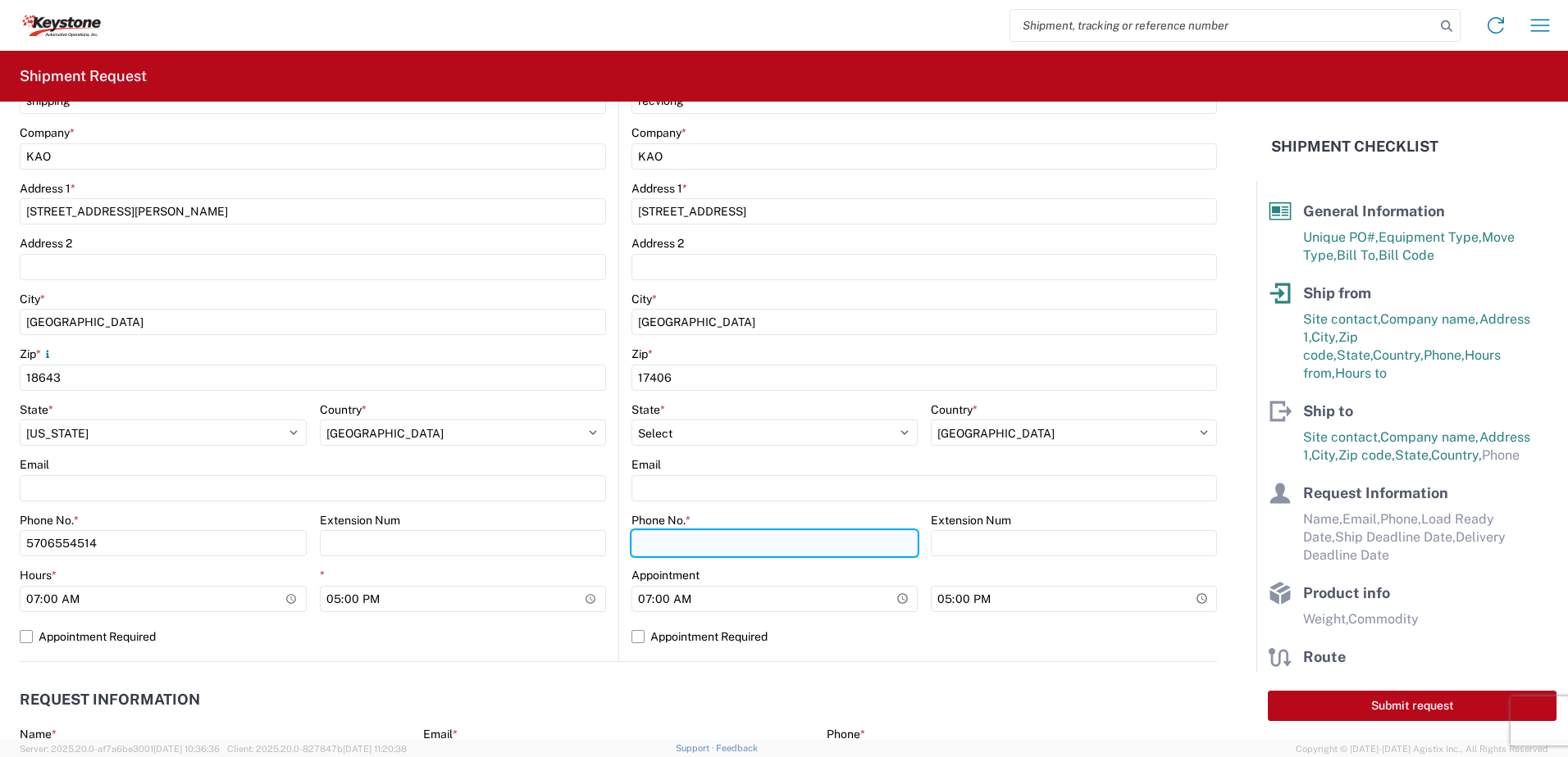
click at [772, 549] on input "Phone No. *" at bounding box center [774, 543] width 286 height 26
type input "5706554514"
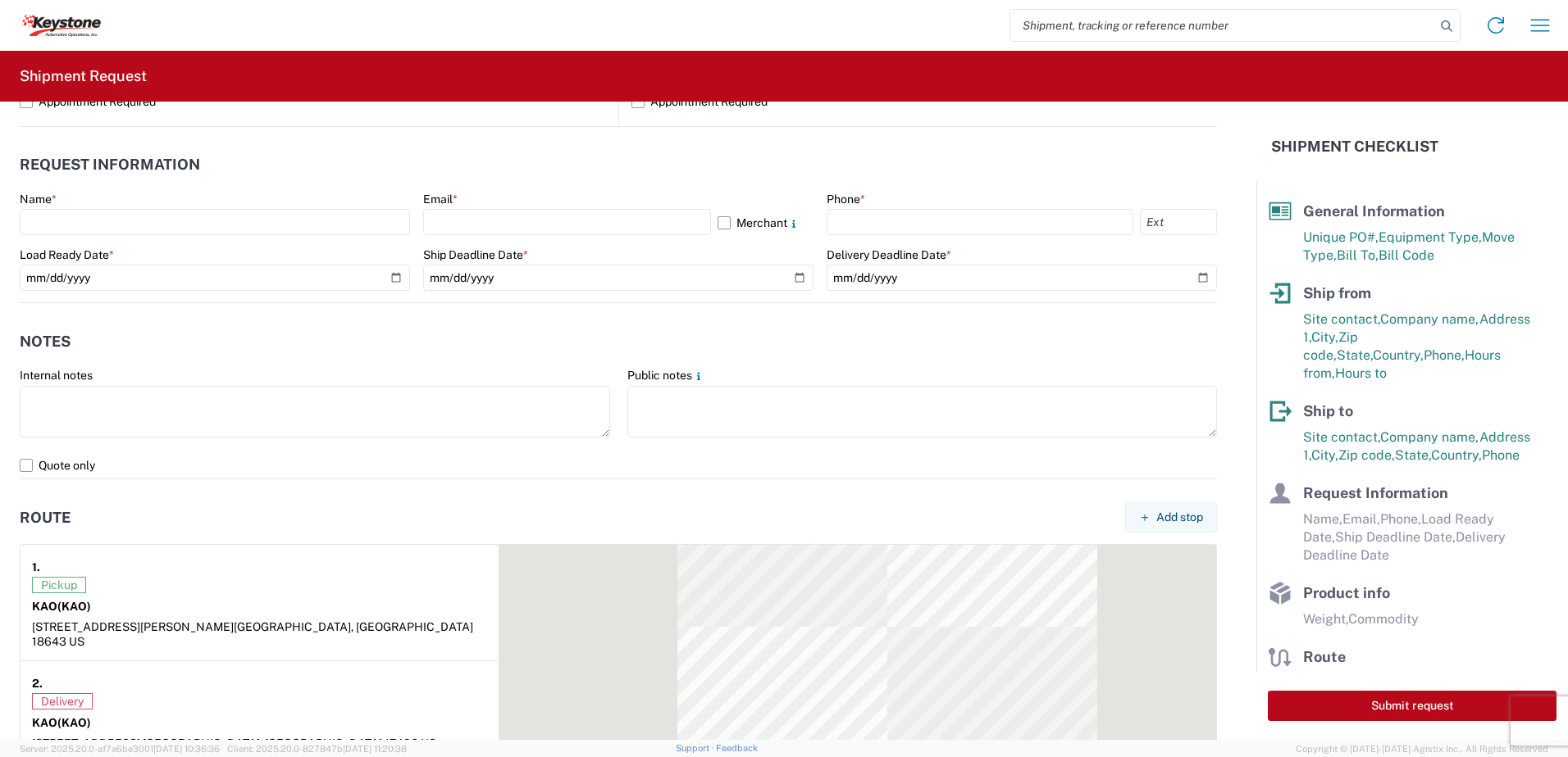
scroll to position [902, 0]
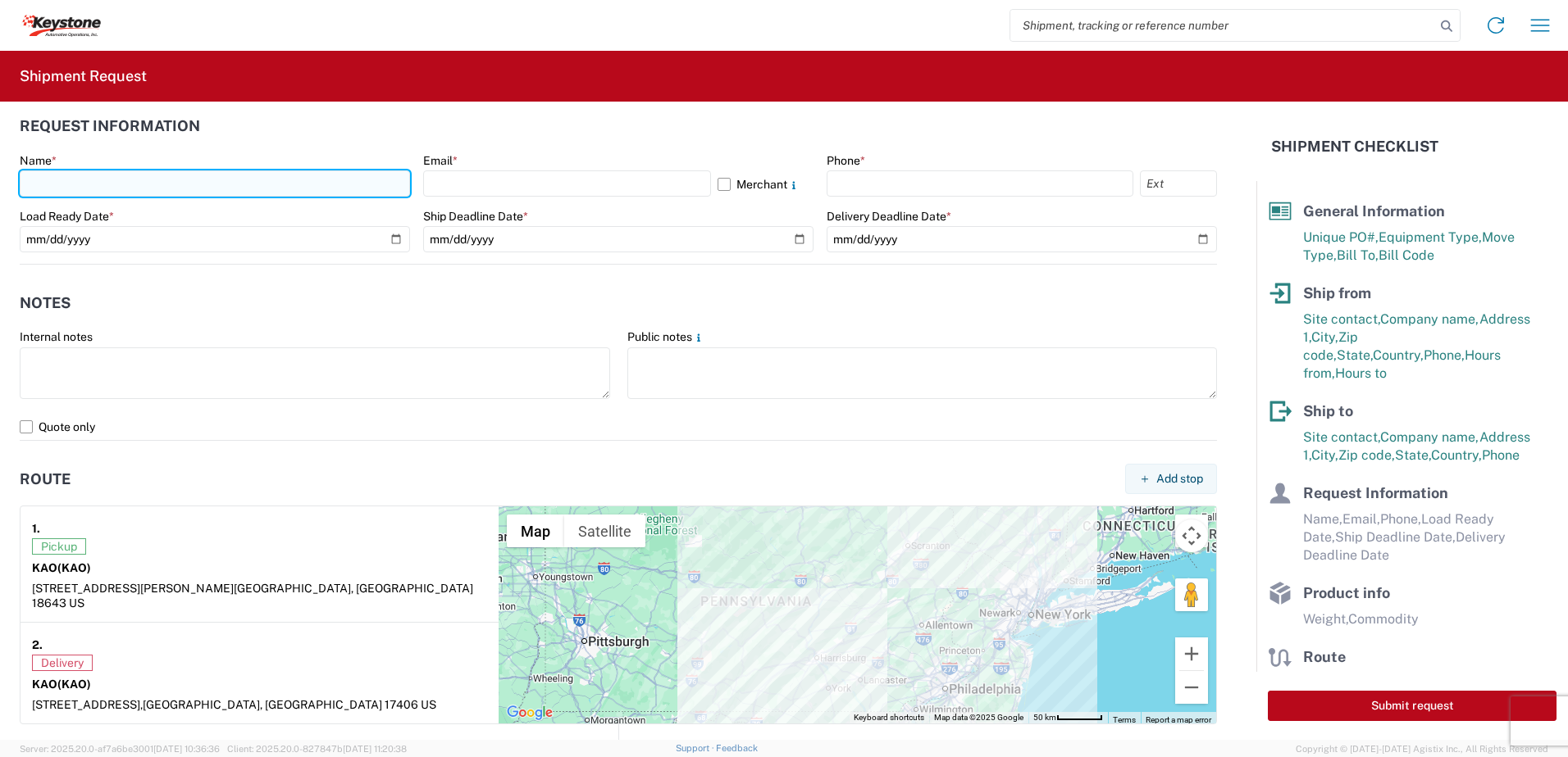
click at [74, 190] on input "text" at bounding box center [215, 184] width 391 height 26
type input "[PERSON_NAME]"
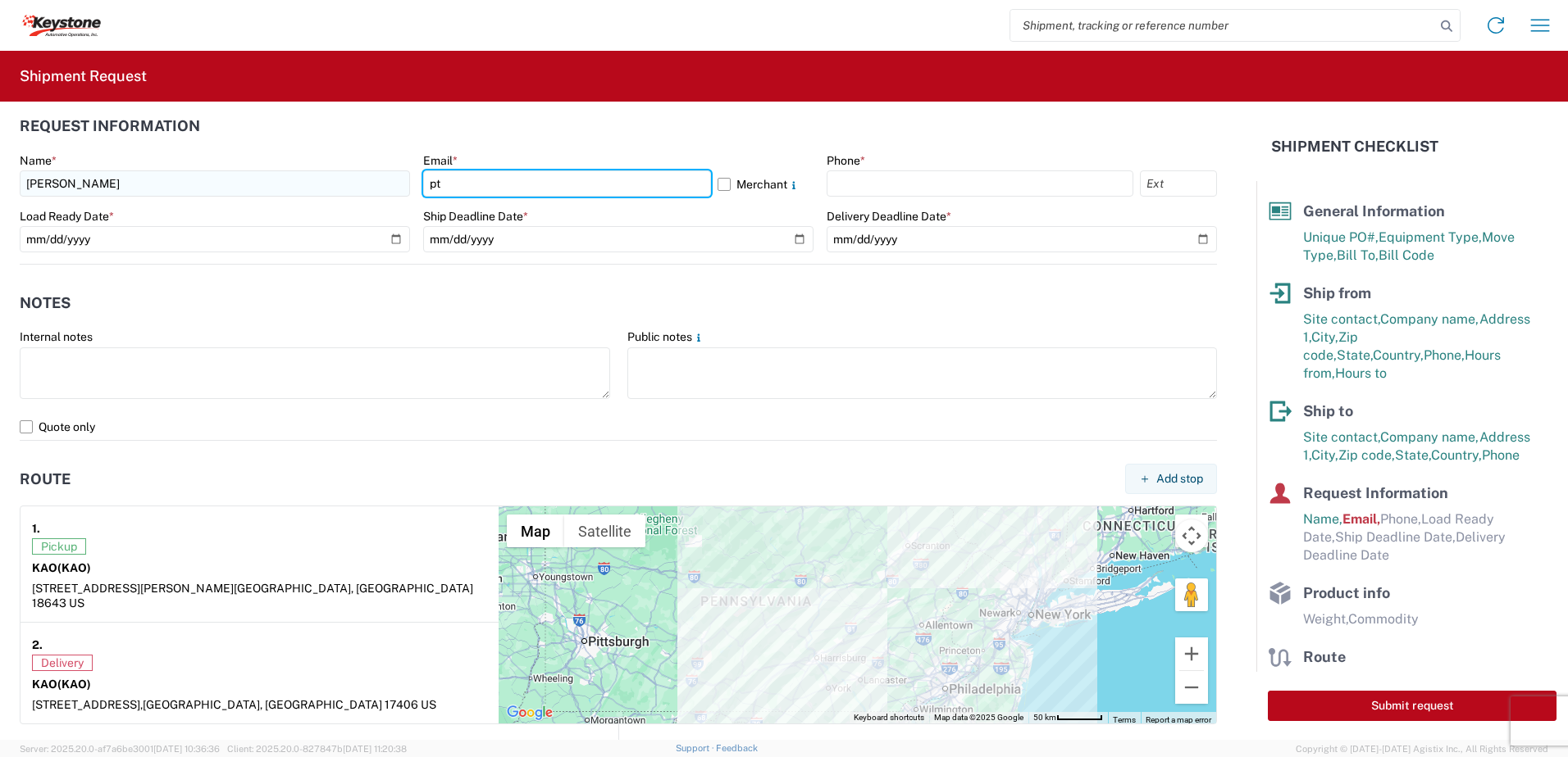
type input "[EMAIL_ADDRESS][DOMAIN_NAME]"
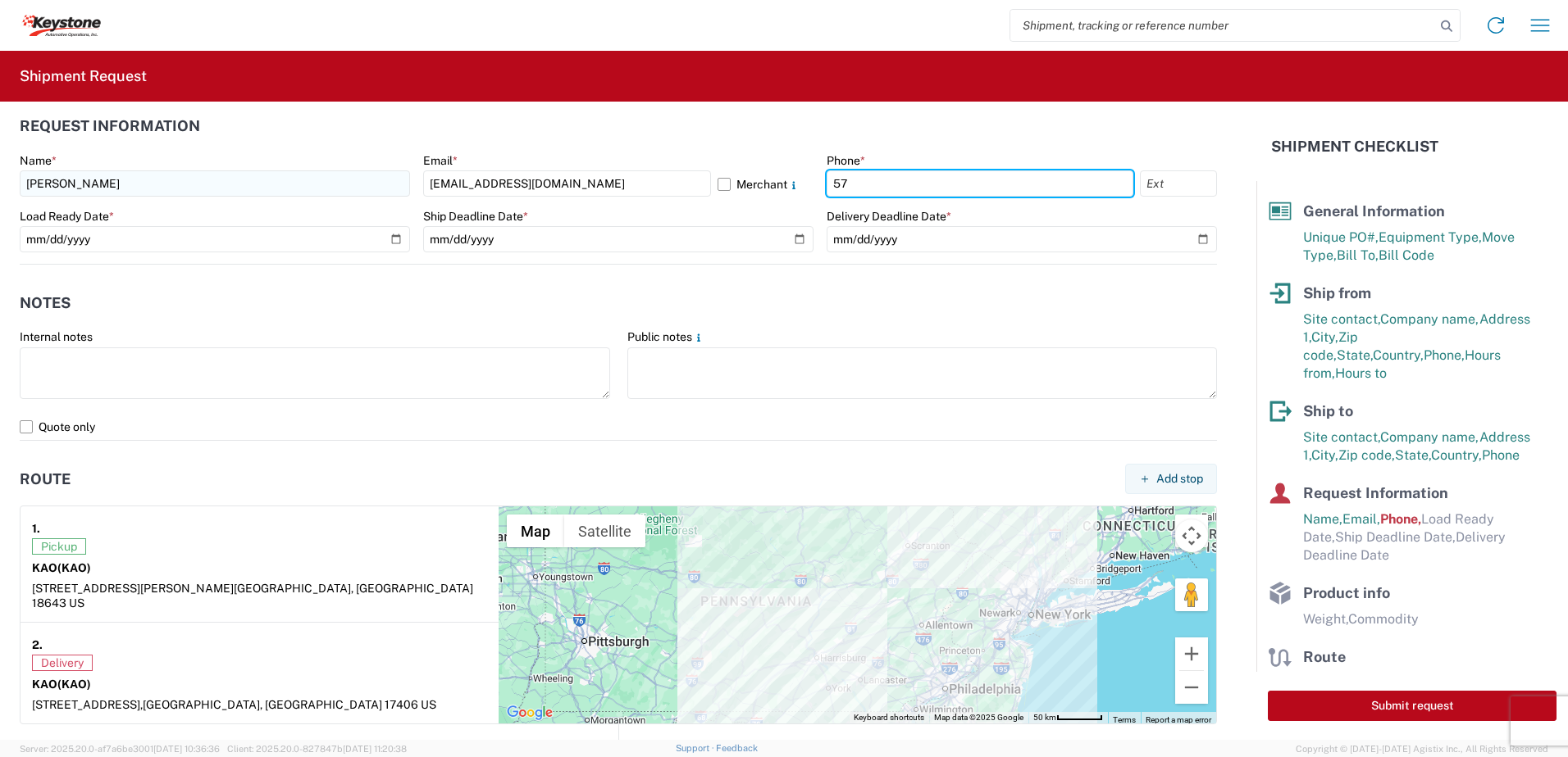
type input "5706554514"
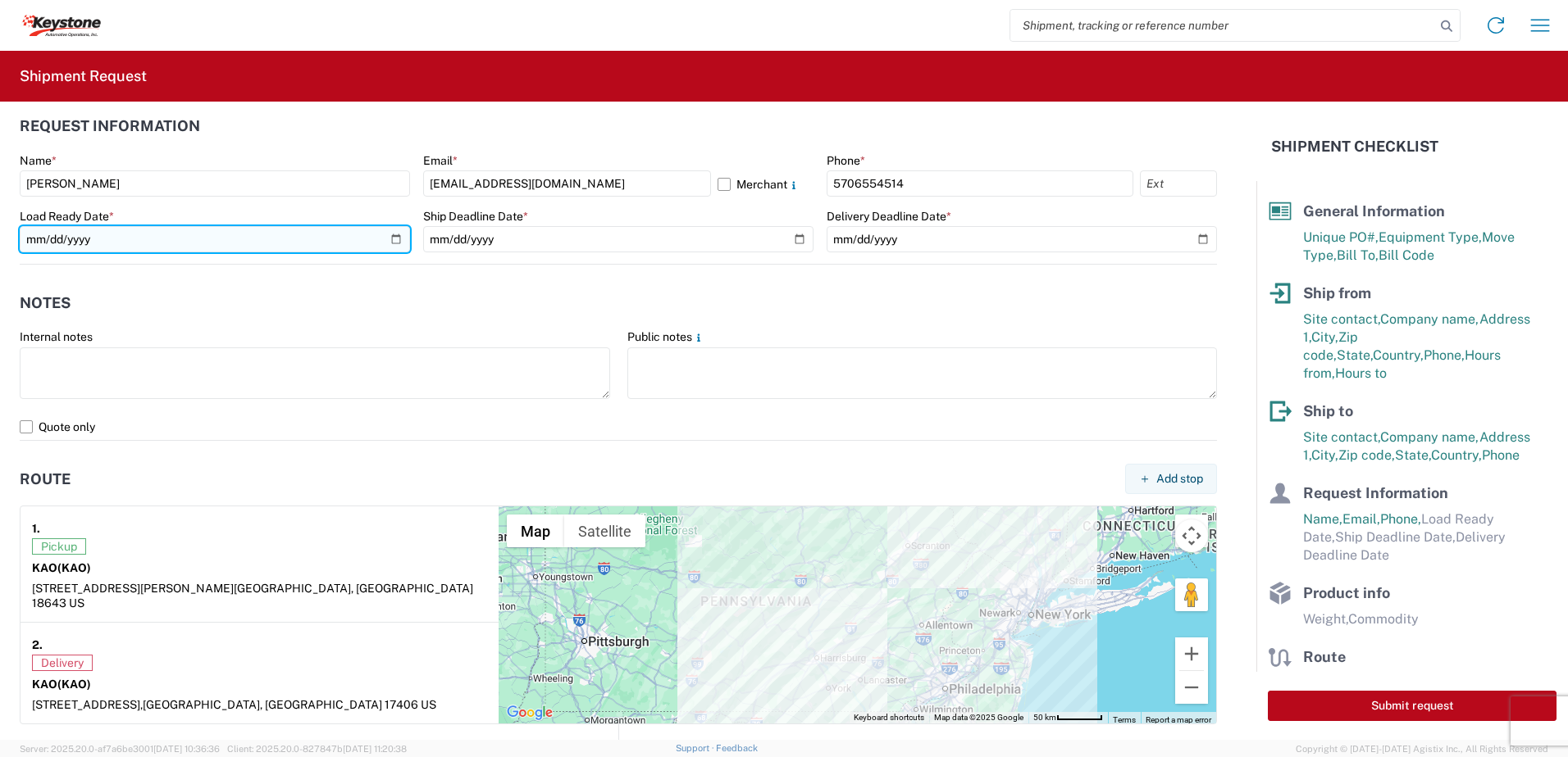
click at [393, 237] on input "date" at bounding box center [215, 239] width 391 height 26
type input "[DATE]"
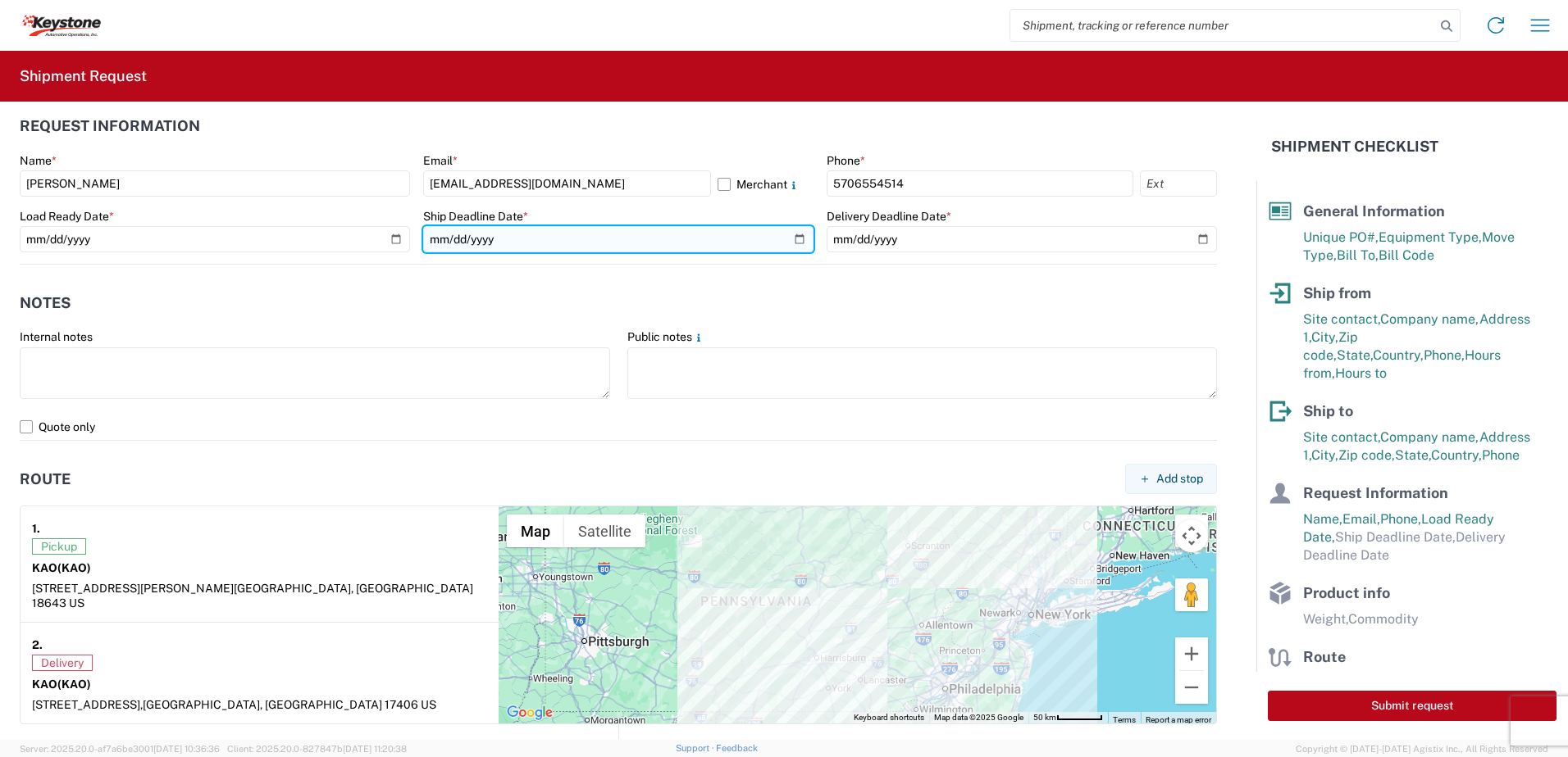
click at [793, 236] on input "date" at bounding box center [618, 239] width 391 height 26
type input "[DATE]"
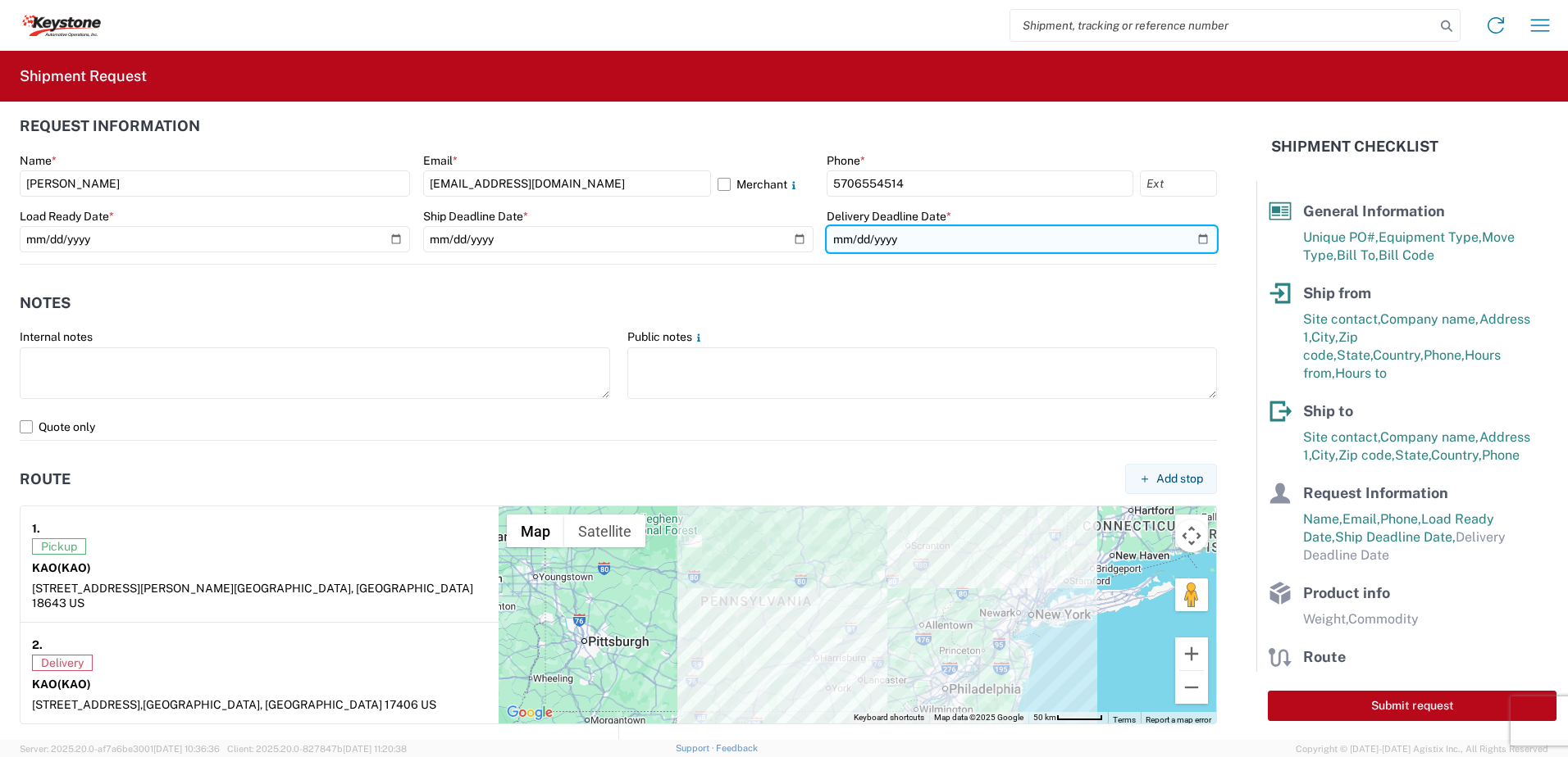
click at [1187, 244] on input "date" at bounding box center [1021, 239] width 391 height 26
type input "[DATE]"
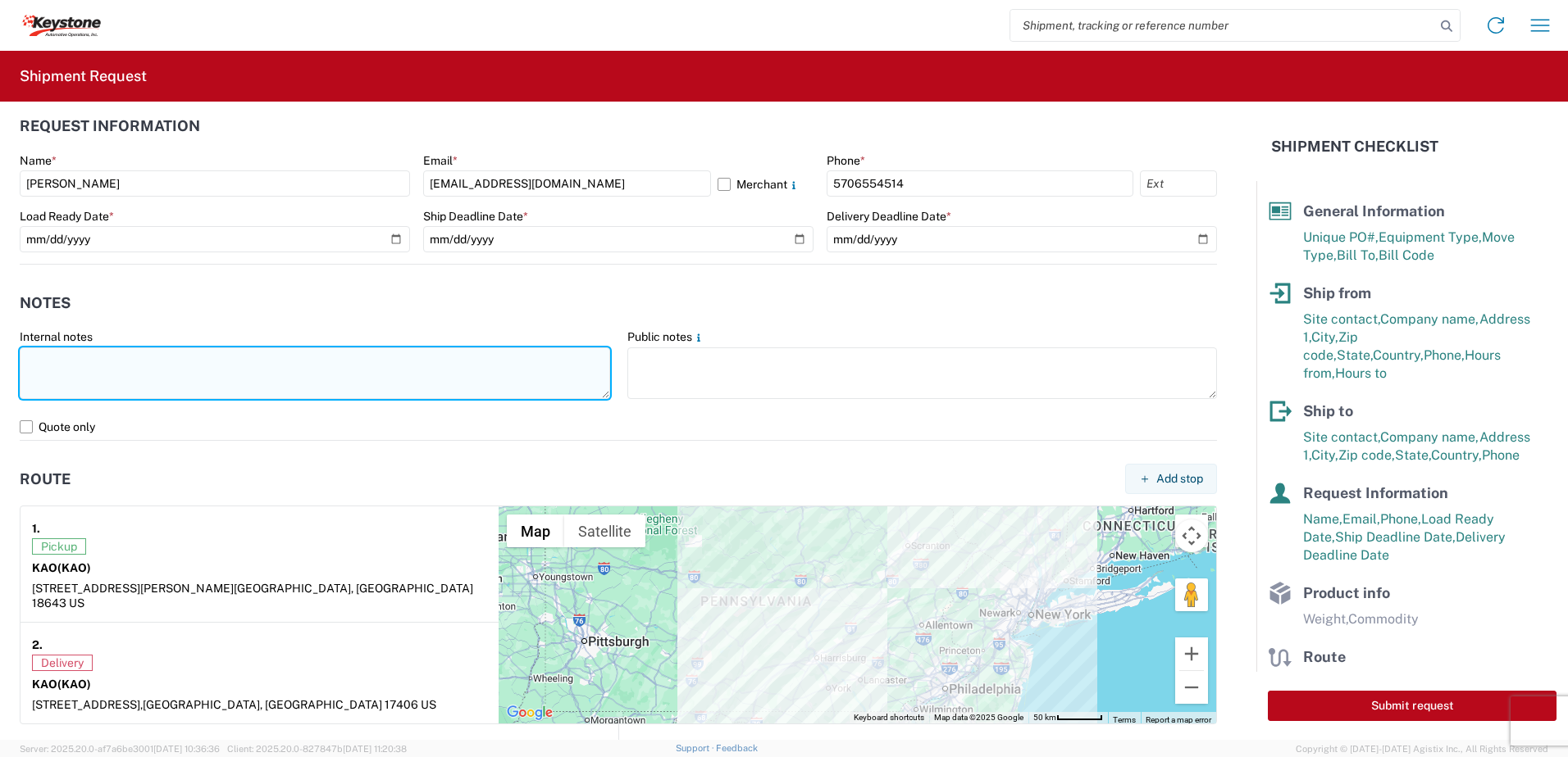
click at [333, 364] on textarea at bounding box center [315, 374] width 590 height 52
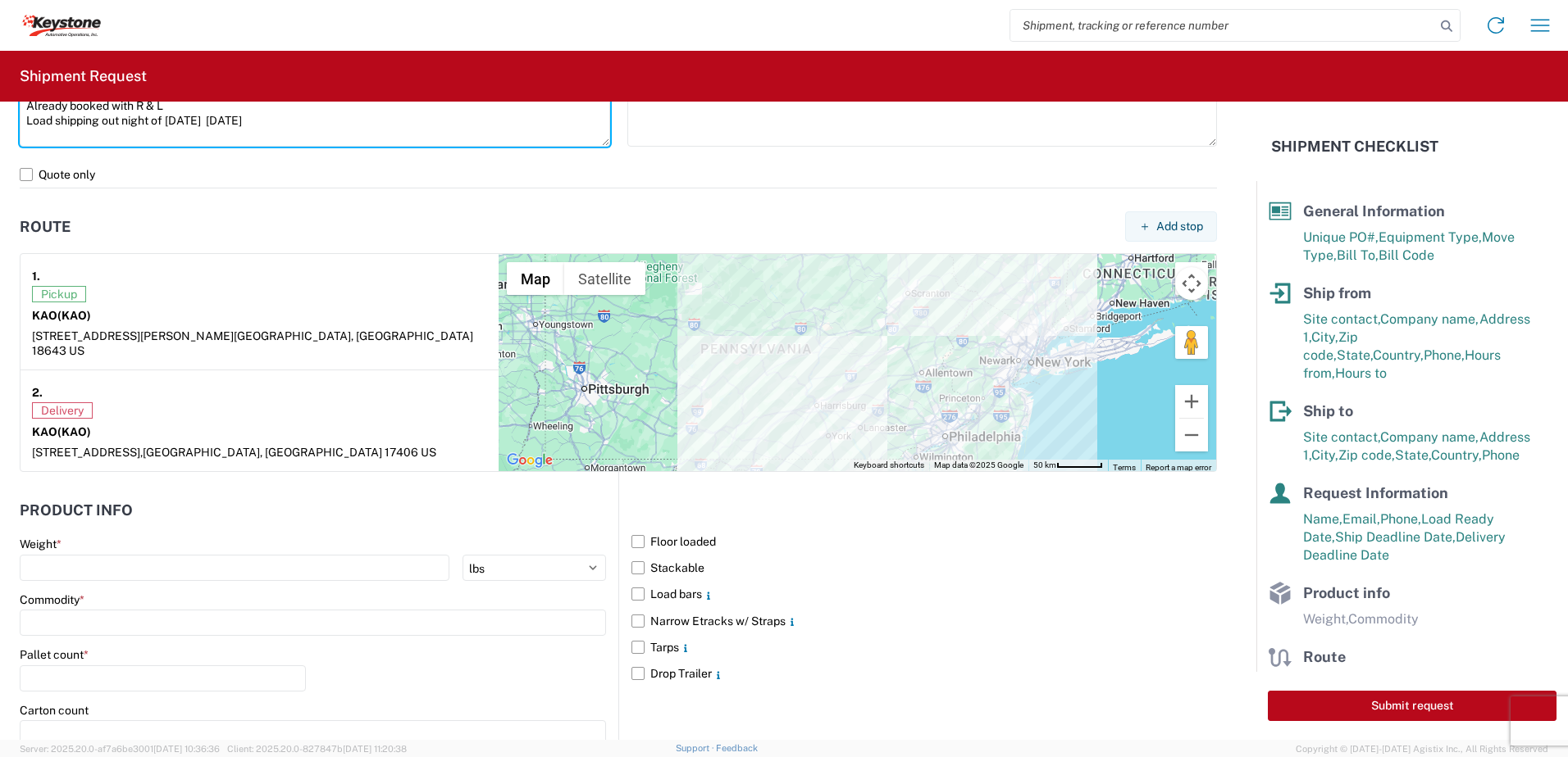
scroll to position [1311, 0]
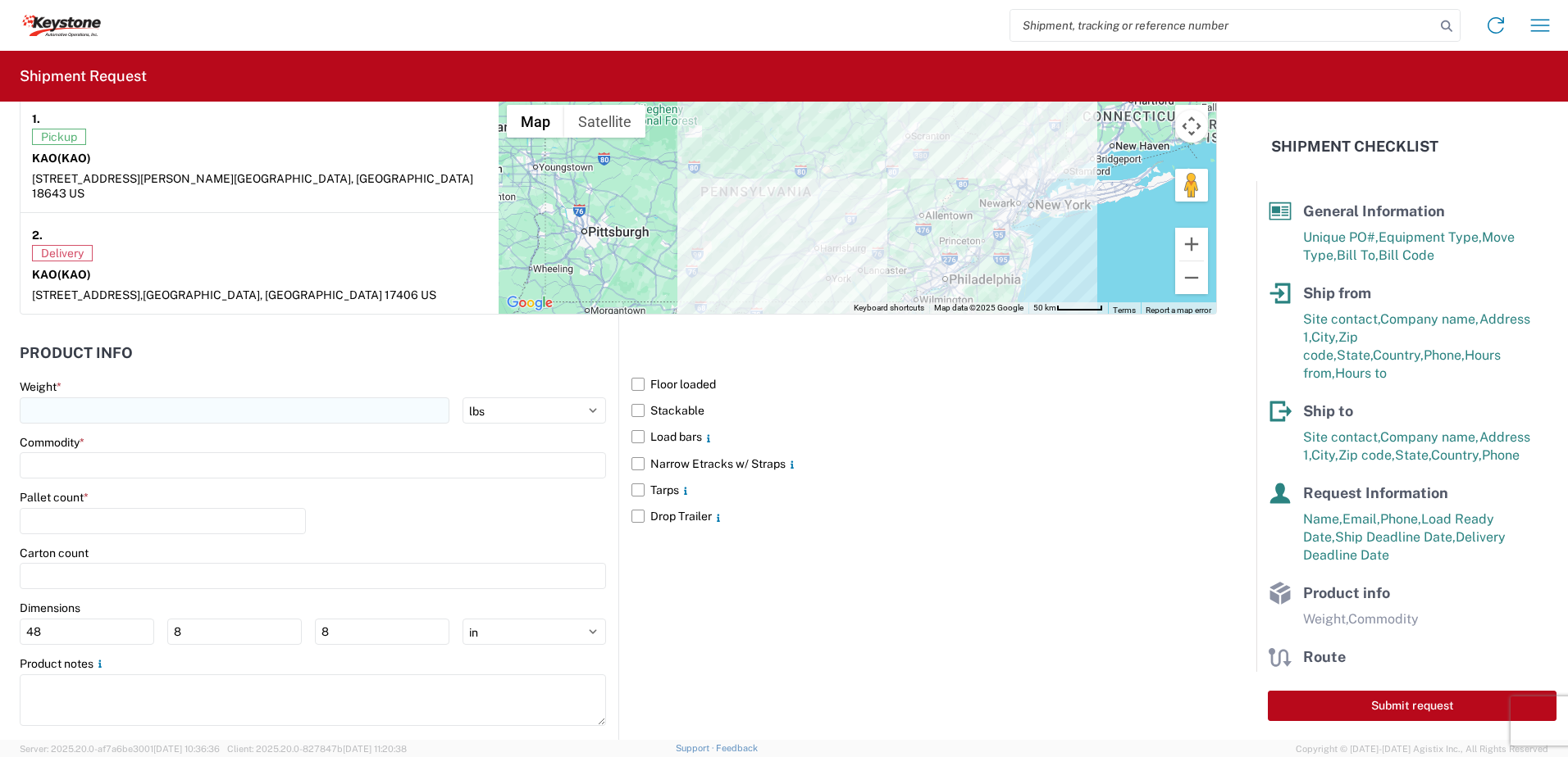
type textarea "Already booked with R & L Load shipping out night of [DATE] [DATE]"
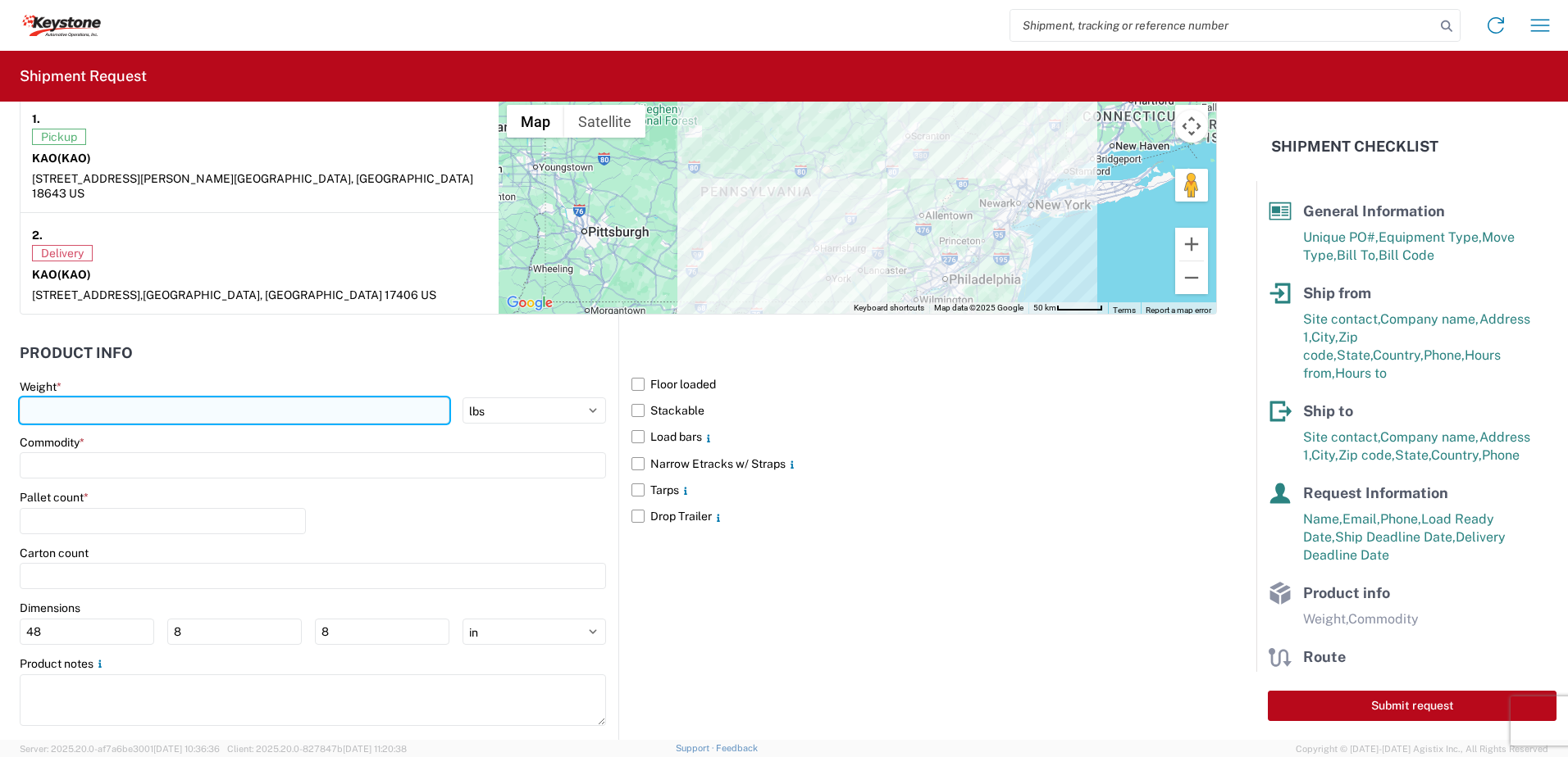
click at [126, 399] on input "number" at bounding box center [235, 410] width 429 height 26
type input "28000"
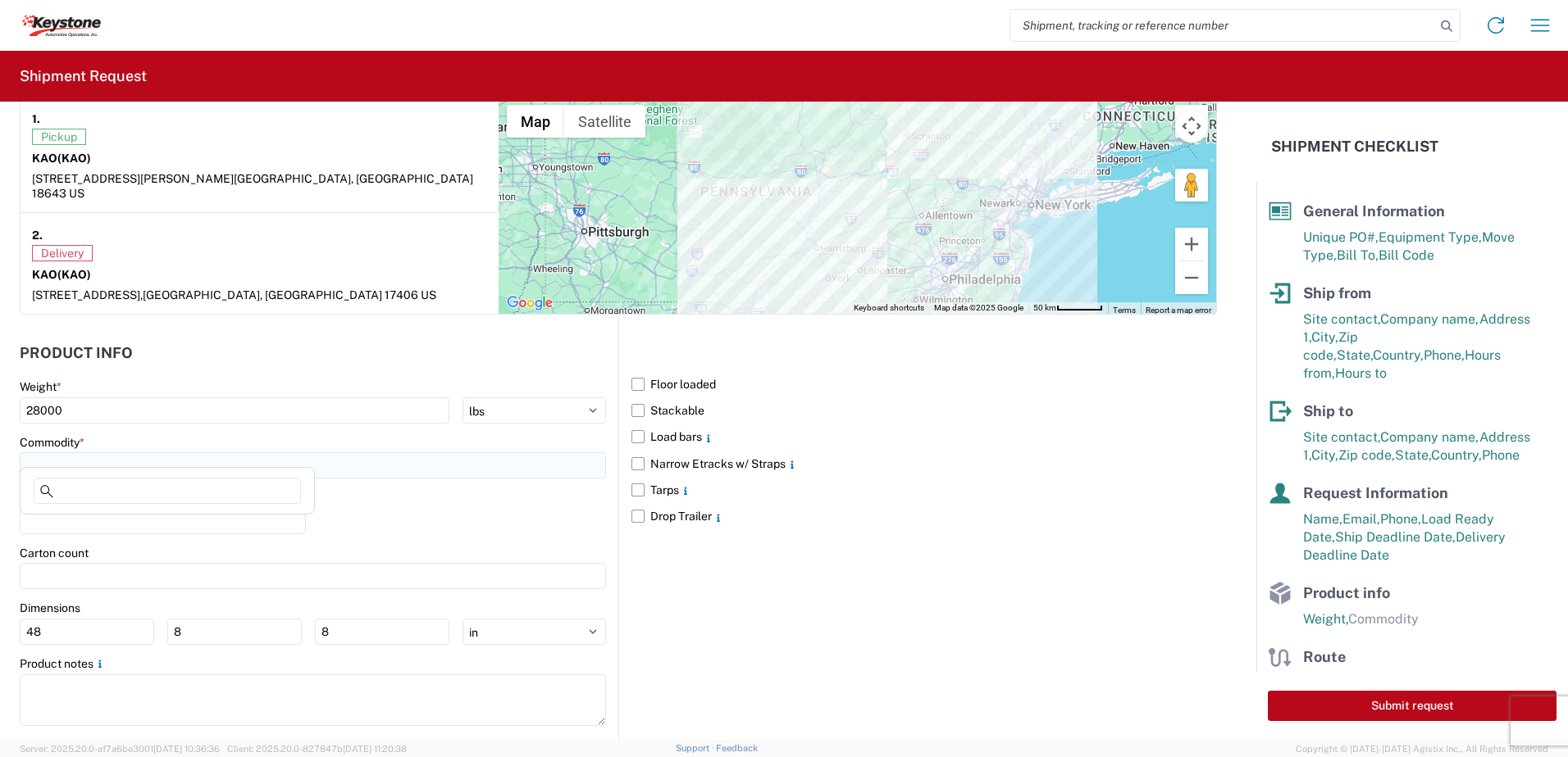
click at [205, 452] on input at bounding box center [313, 465] width 586 height 26
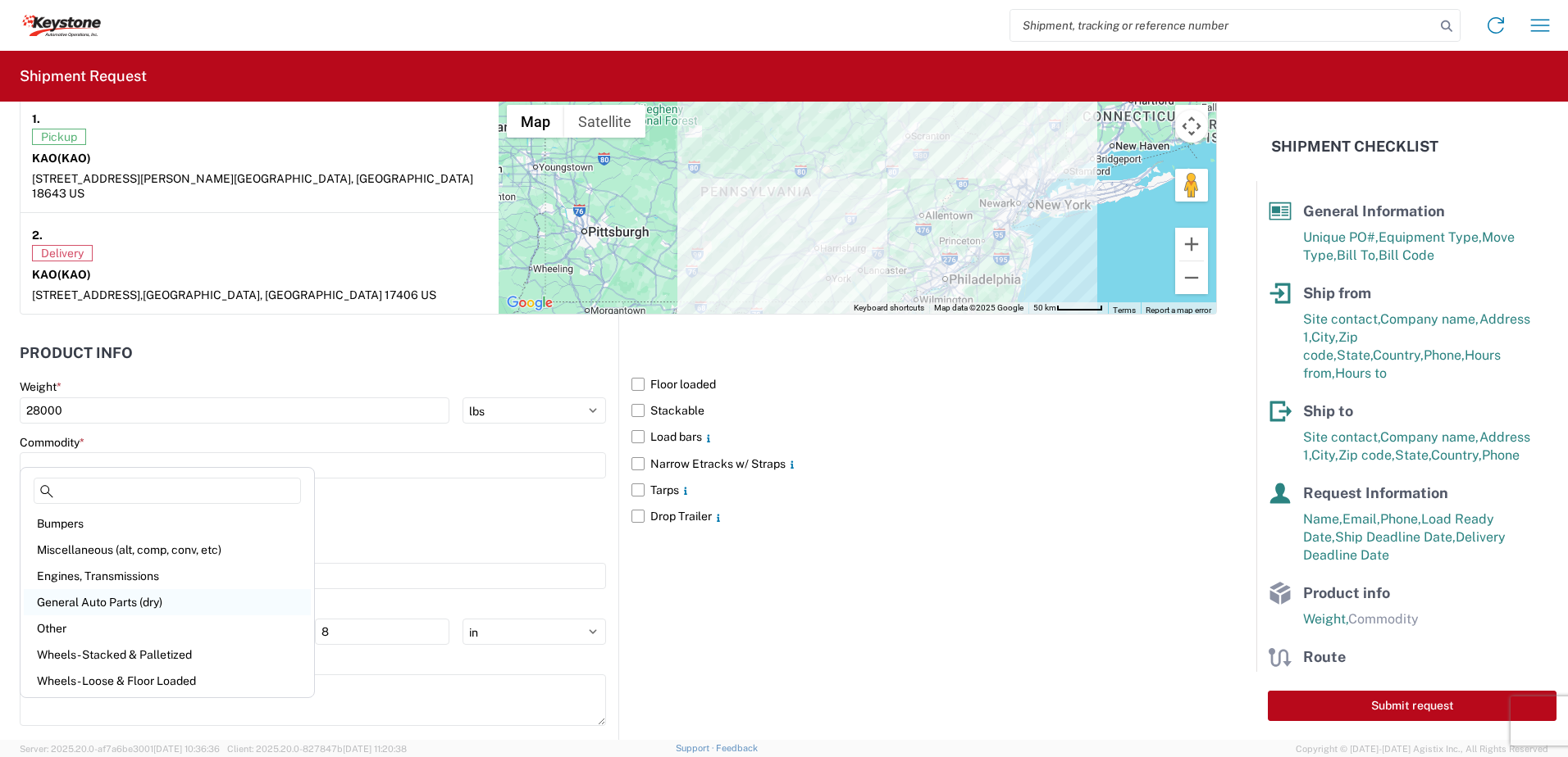
click at [116, 601] on div "General Auto Parts (dry)" at bounding box center [167, 602] width 287 height 26
type input "General Auto Parts (dry)"
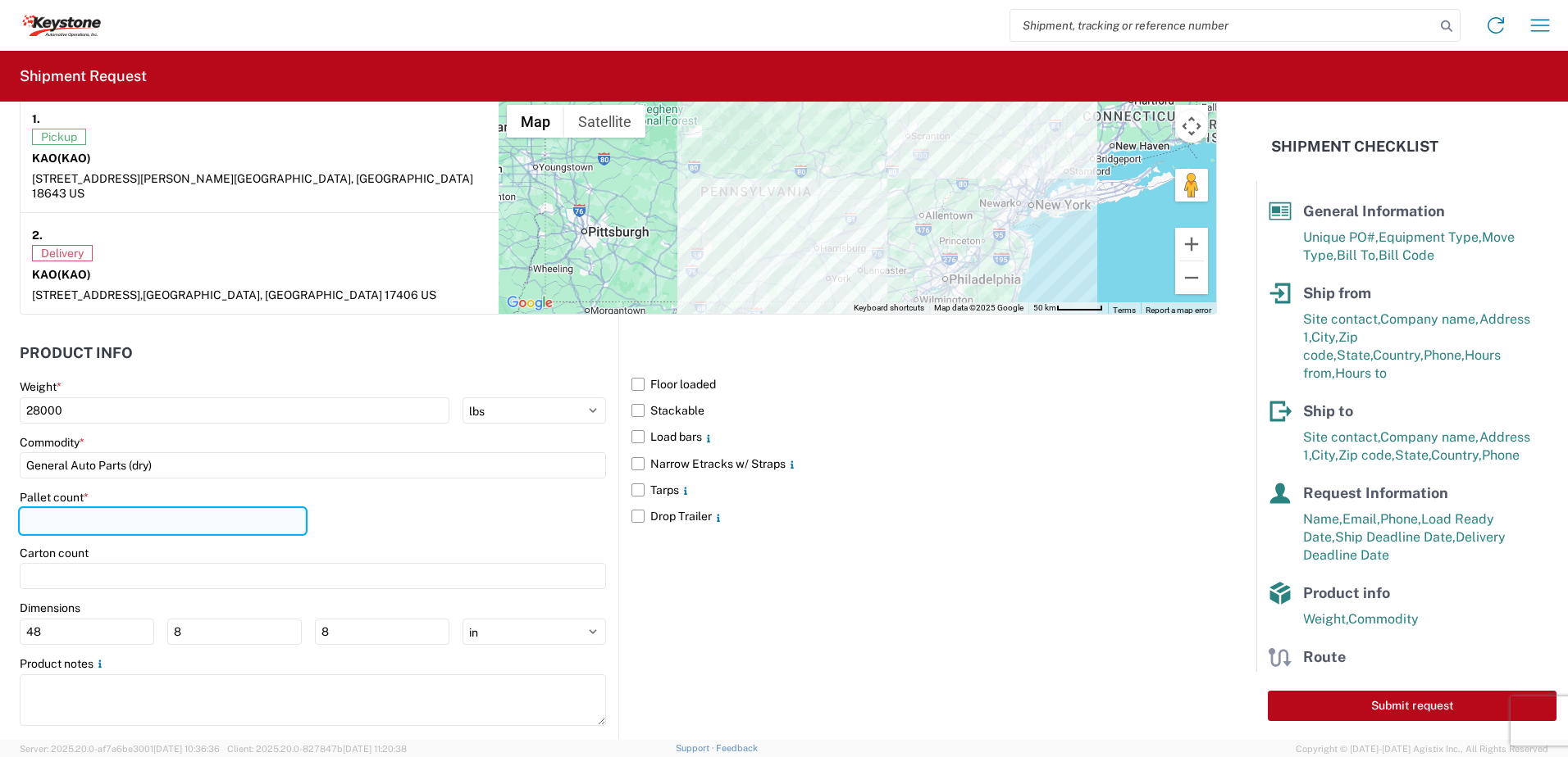
click at [89, 513] on input "number" at bounding box center [163, 522] width 286 height 26
type input "21"
click at [383, 504] on div "Pallet count * 21" at bounding box center [313, 518] width 586 height 56
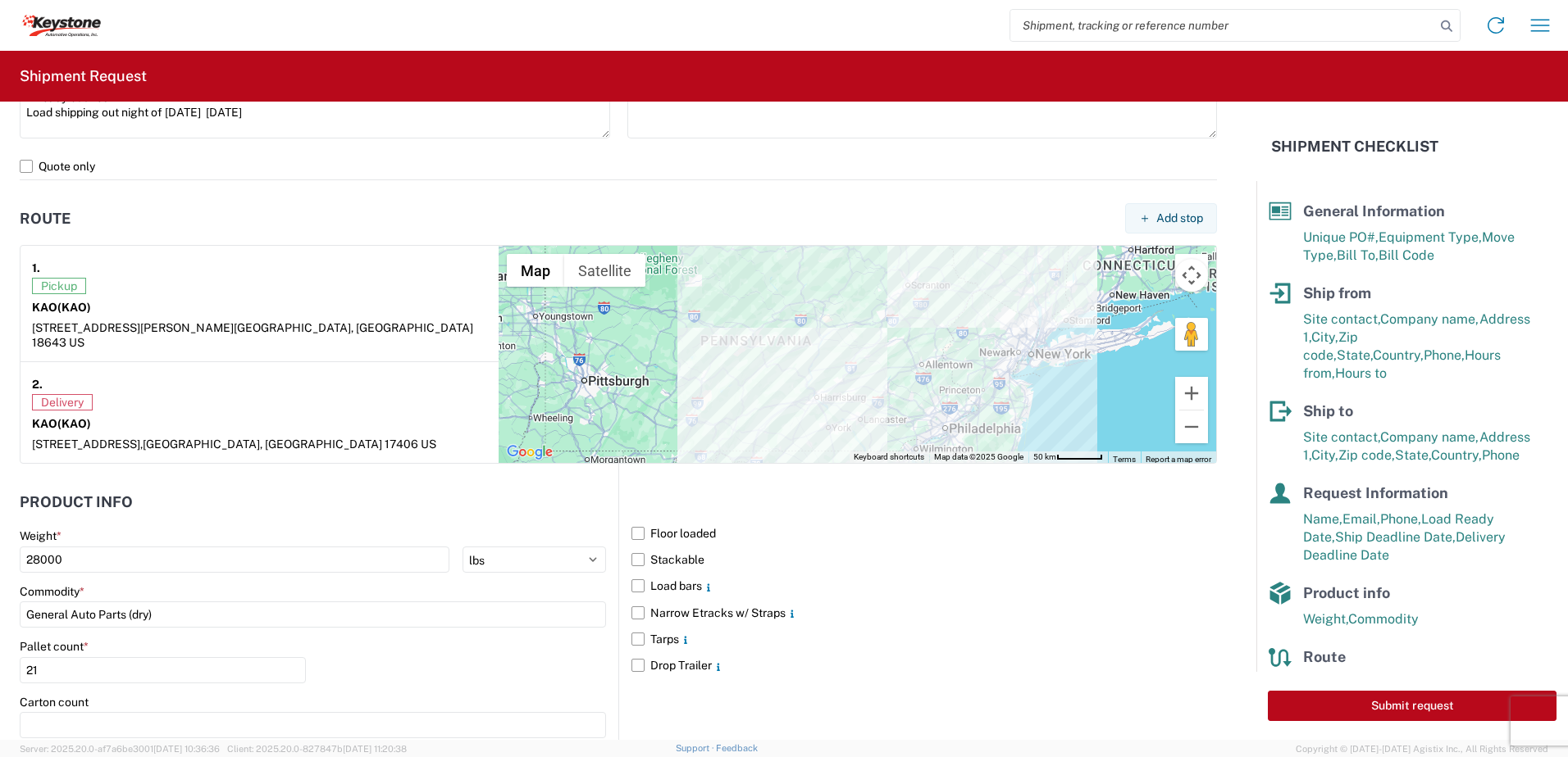
scroll to position [820, 0]
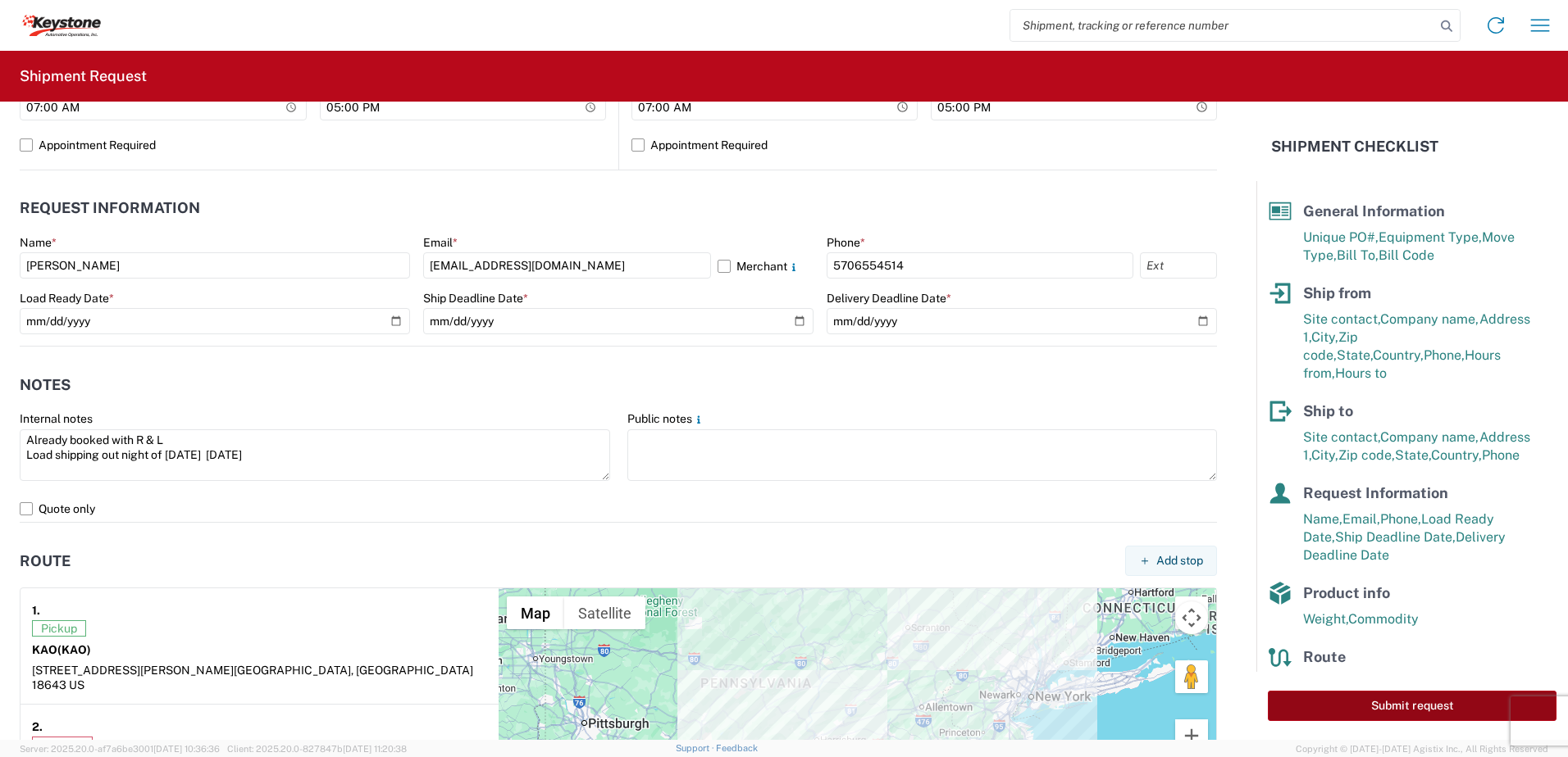
click at [1409, 701] on button "Submit request" at bounding box center [1412, 706] width 288 height 31
select select "PA"
select select "US"
